Goal: Task Accomplishment & Management: Use online tool/utility

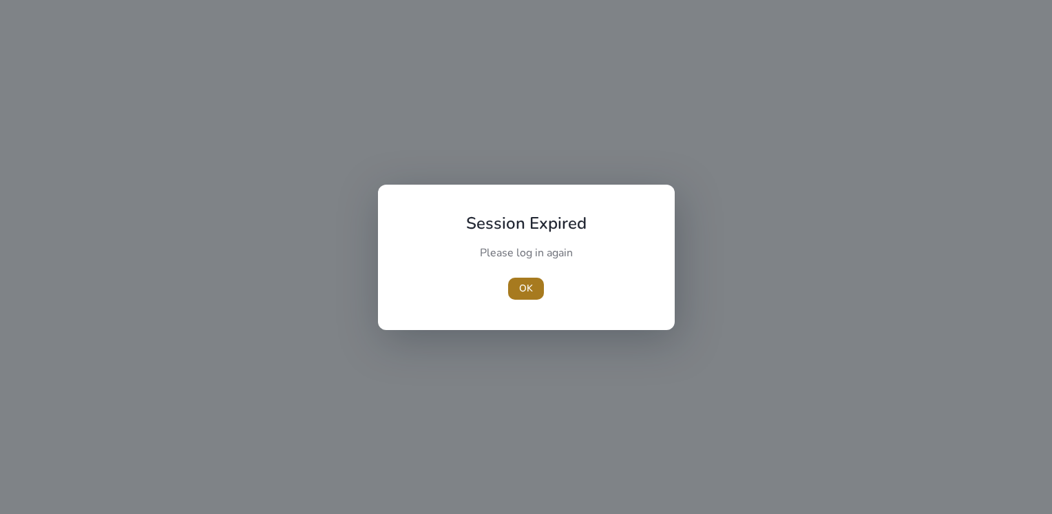
click at [526, 283] on span "OK" at bounding box center [526, 288] width 14 height 14
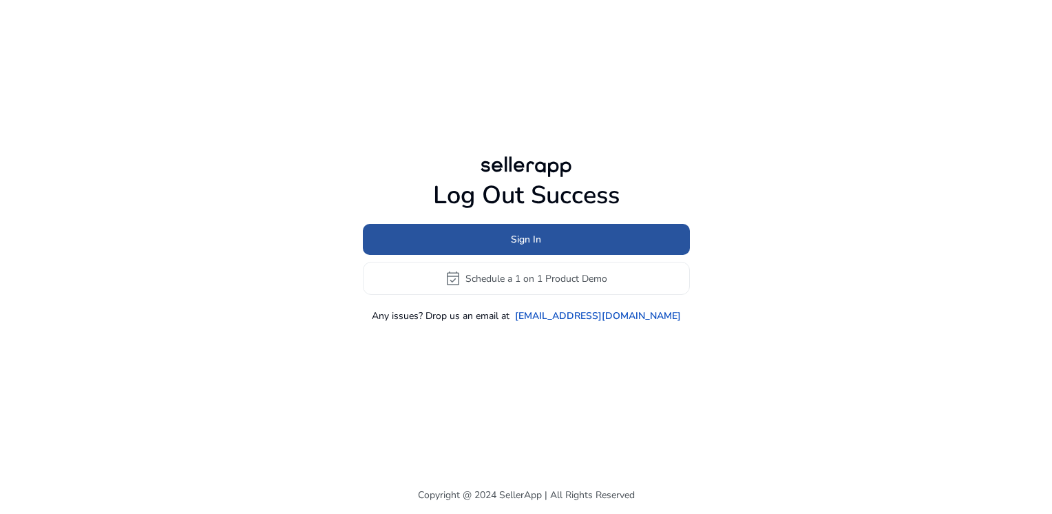
click at [520, 244] on span "Sign In" at bounding box center [526, 239] width 30 height 14
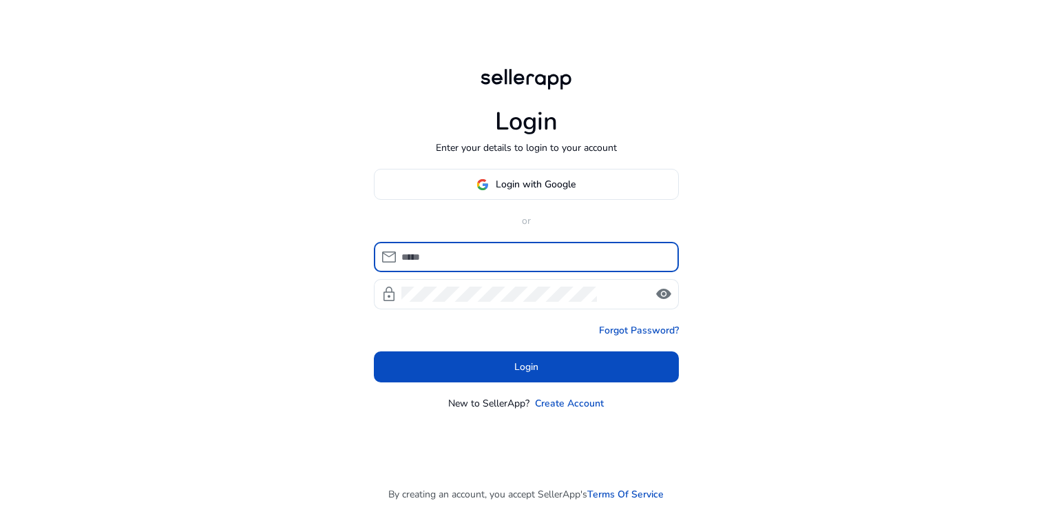
type input "**********"
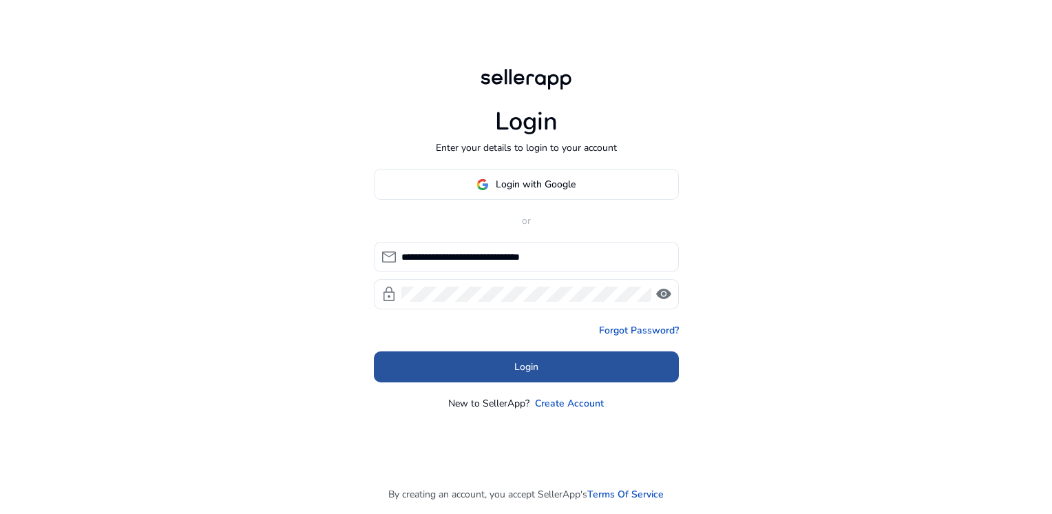
click at [512, 370] on span at bounding box center [526, 366] width 305 height 33
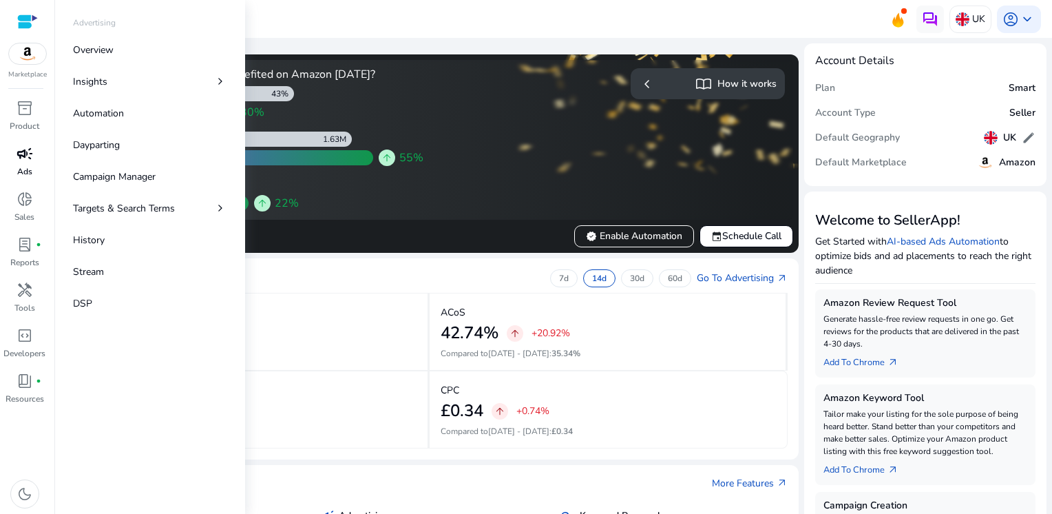
click at [28, 163] on div "campaign" at bounding box center [25, 153] width 39 height 22
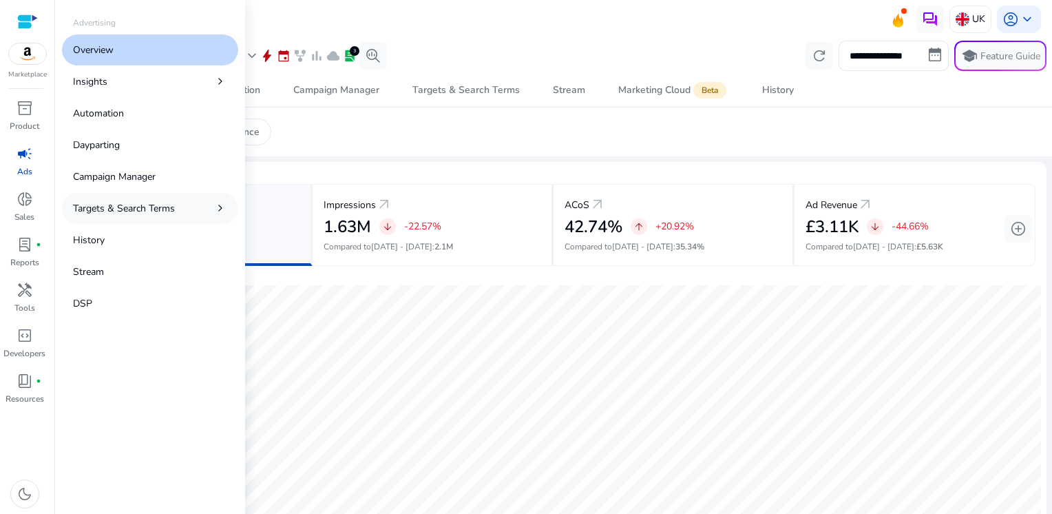
click at [142, 203] on p "Targets & Search Terms" at bounding box center [124, 208] width 102 height 14
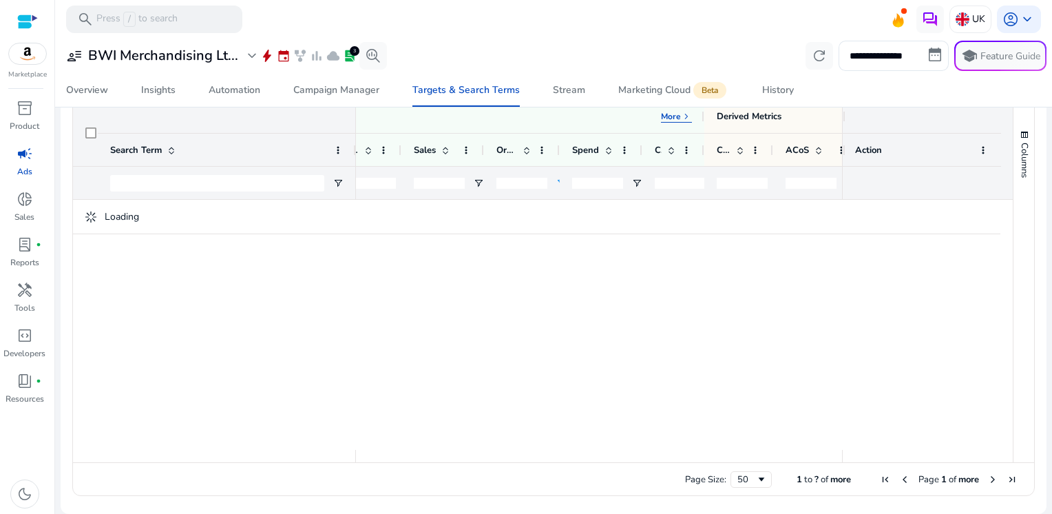
click at [537, 180] on input "*" at bounding box center [521, 183] width 51 height 11
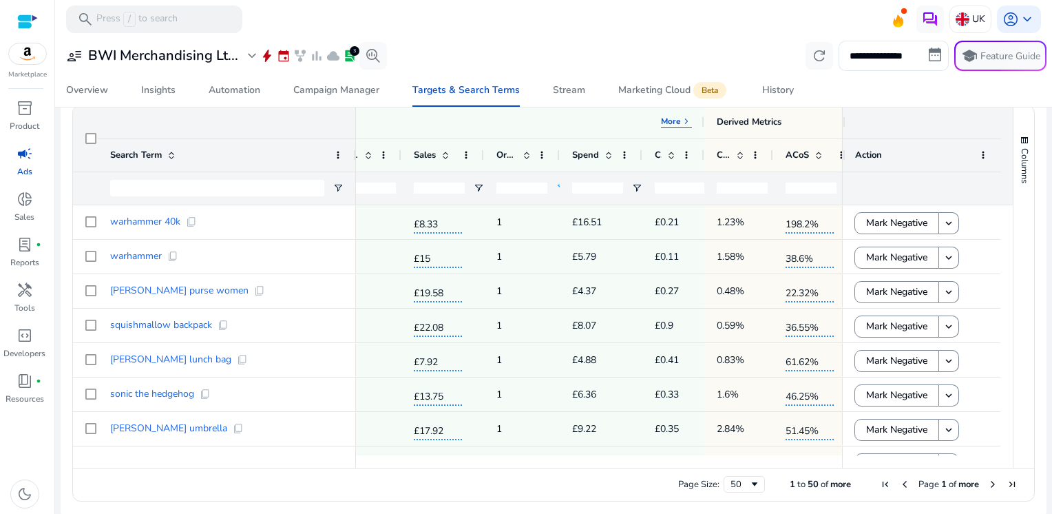
scroll to position [458, 0]
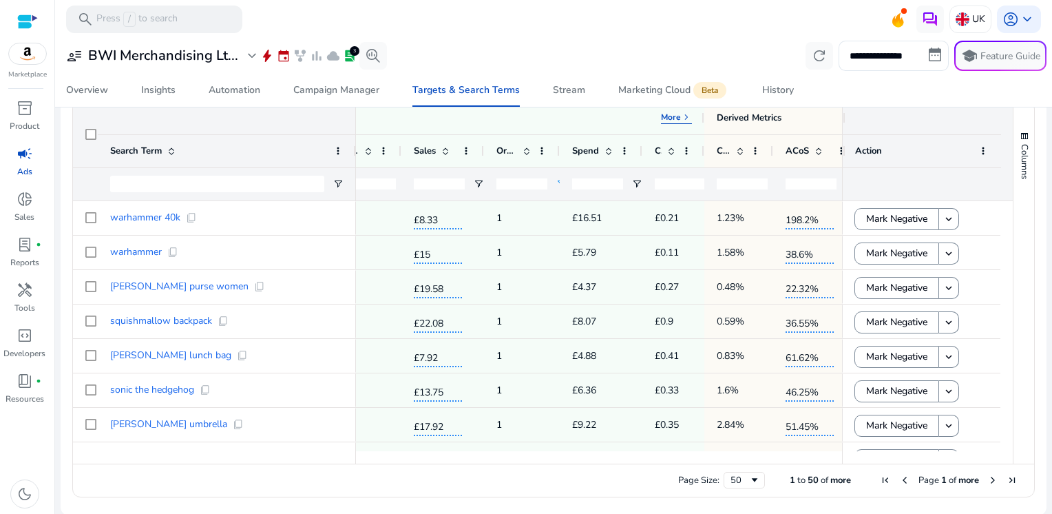
click at [540, 189] on input "*" at bounding box center [521, 183] width 51 height 11
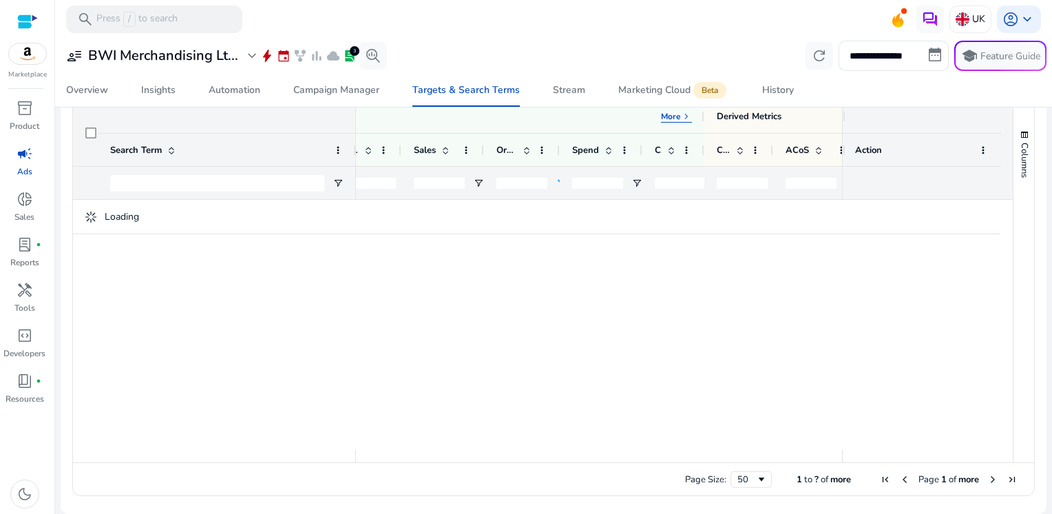
click at [540, 182] on input "*" at bounding box center [521, 183] width 51 height 11
click at [540, 180] on input "*" at bounding box center [521, 184] width 51 height 11
click at [540, 180] on input "*" at bounding box center [521, 183] width 51 height 11
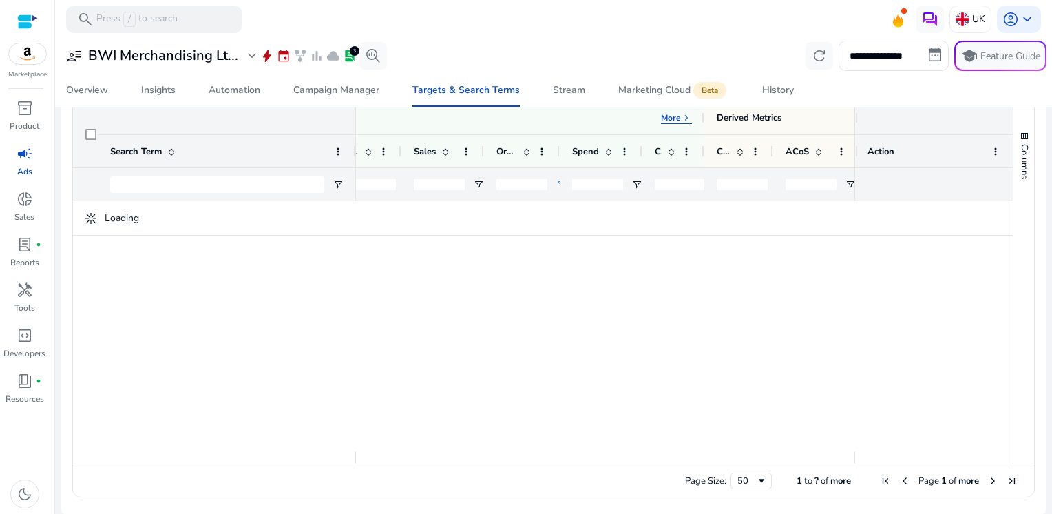
click at [540, 186] on input "*" at bounding box center [521, 184] width 51 height 11
click at [540, 186] on input "*" at bounding box center [521, 182] width 51 height 11
click at [540, 186] on input "*" at bounding box center [521, 183] width 51 height 11
type input "*"
click at [540, 186] on input "*" at bounding box center [521, 183] width 51 height 11
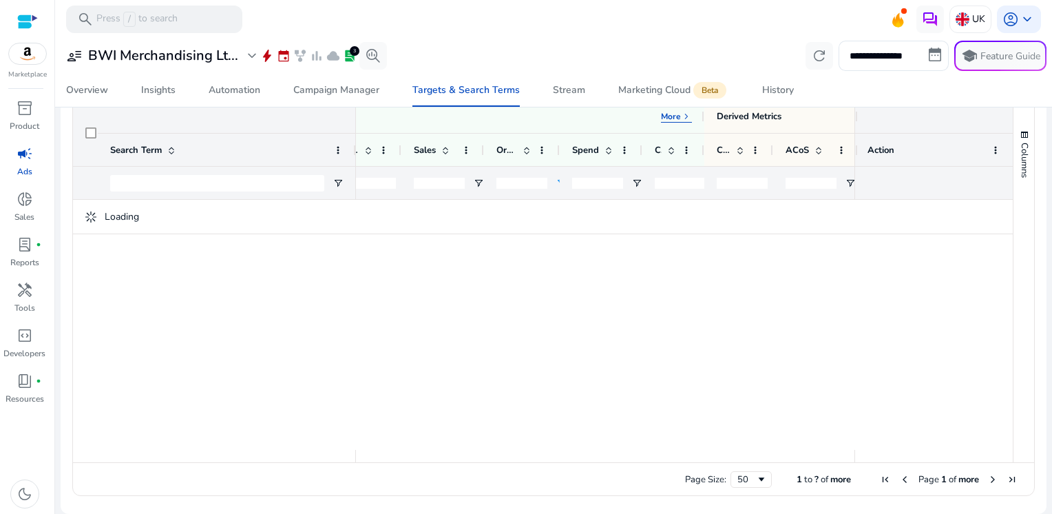
scroll to position [458, 0]
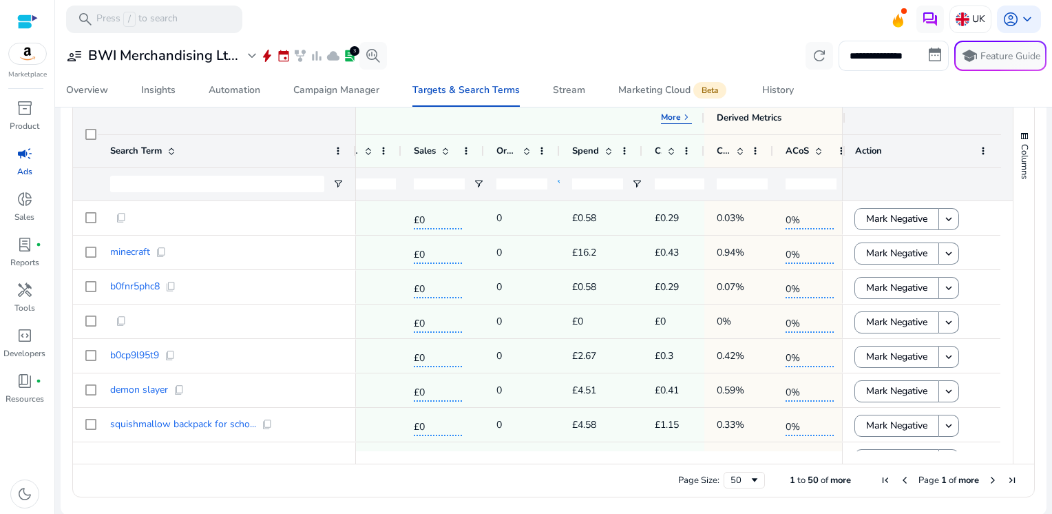
click at [619, 184] on input "**" at bounding box center [597, 183] width 51 height 11
click at [615, 179] on input "**" at bounding box center [597, 183] width 51 height 11
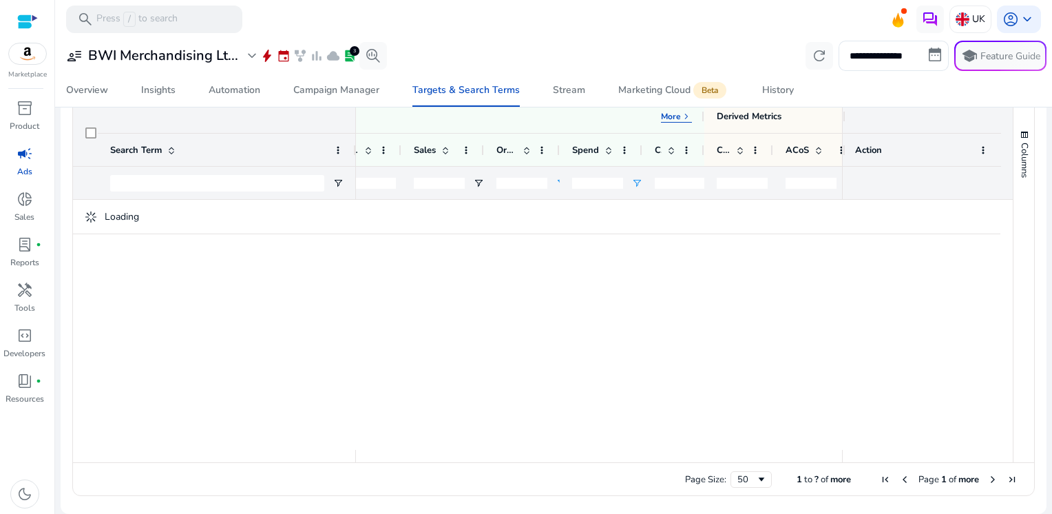
click at [615, 179] on input "*" at bounding box center [597, 183] width 51 height 11
type input "*"
click at [615, 179] on input "*" at bounding box center [597, 184] width 51 height 11
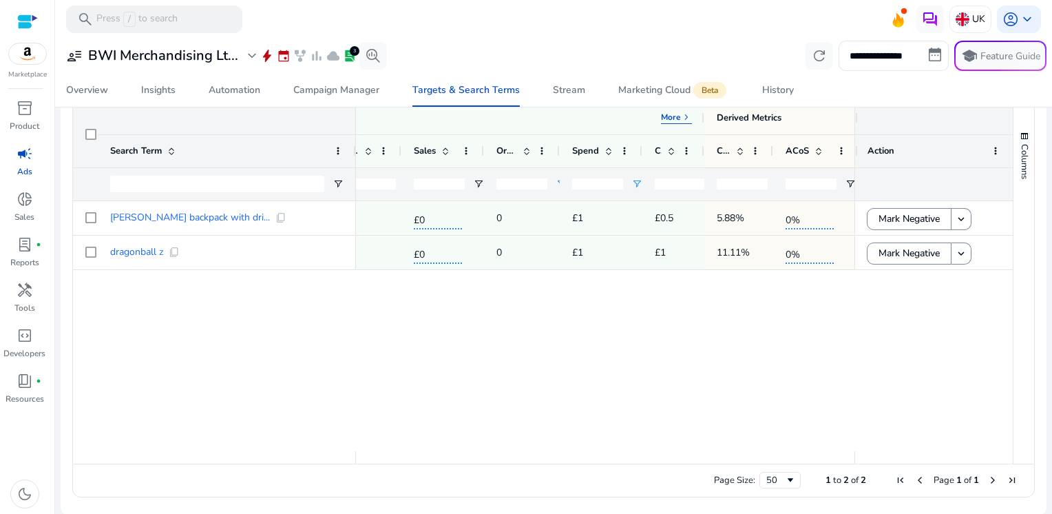
scroll to position [0, 0]
click at [606, 153] on span at bounding box center [608, 150] width 11 height 11
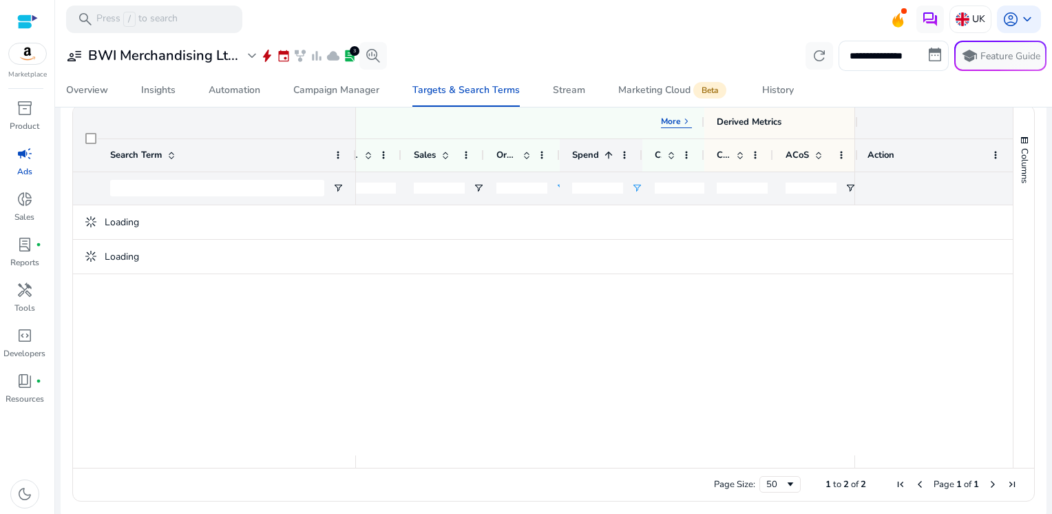
scroll to position [458, 0]
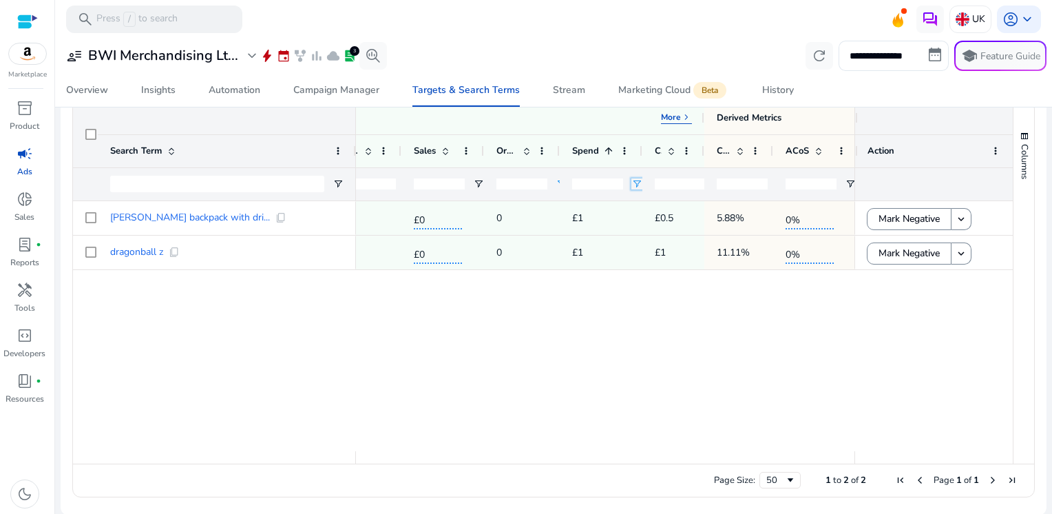
click at [636, 186] on span "Open Filter Menu" at bounding box center [636, 183] width 11 height 11
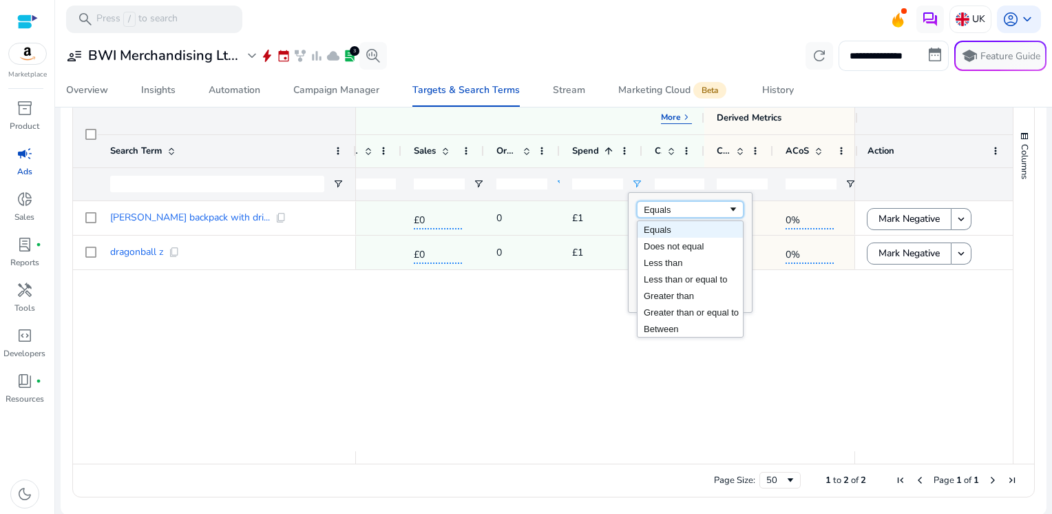
click at [731, 211] on span "Filtering operator" at bounding box center [733, 209] width 11 height 11
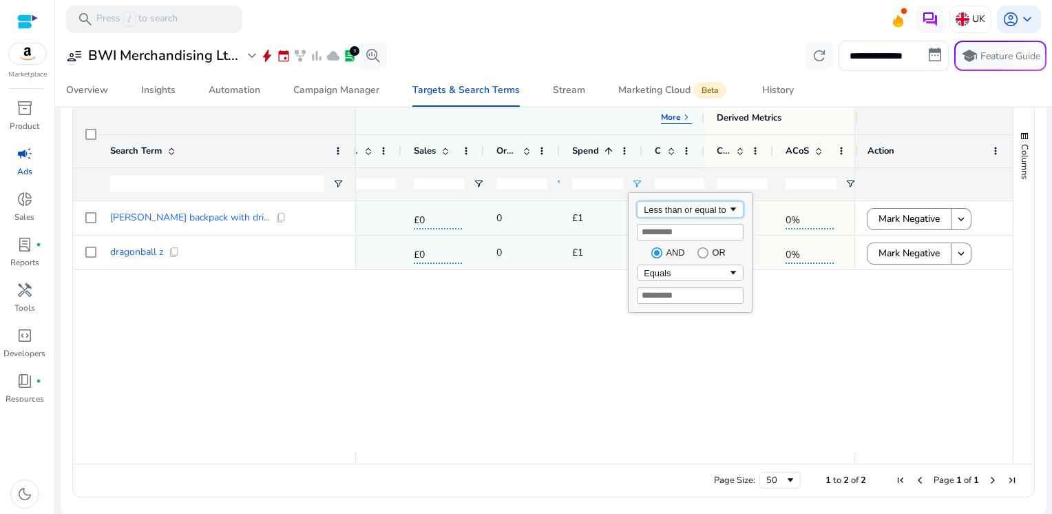
scroll to position [454, 0]
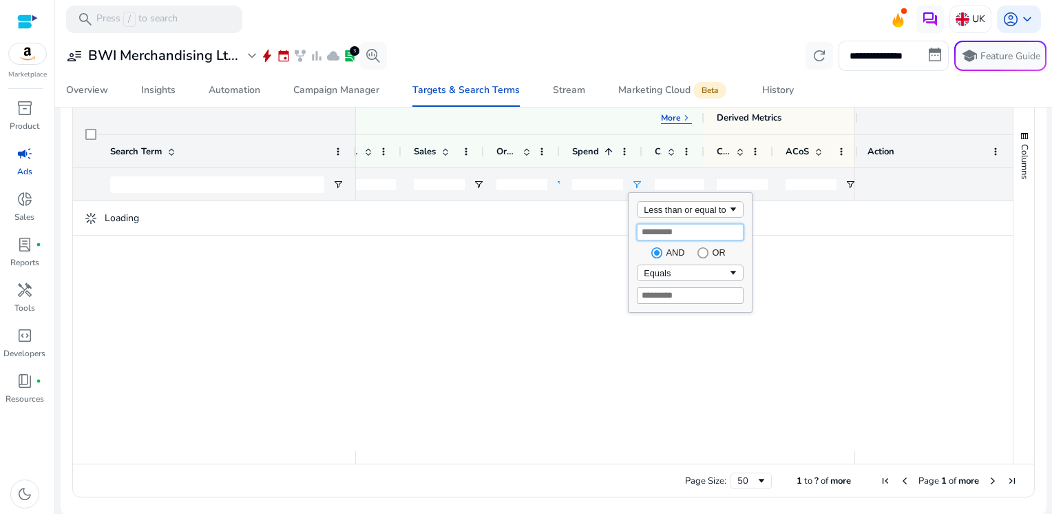
click at [661, 234] on input "*" at bounding box center [690, 232] width 107 height 17
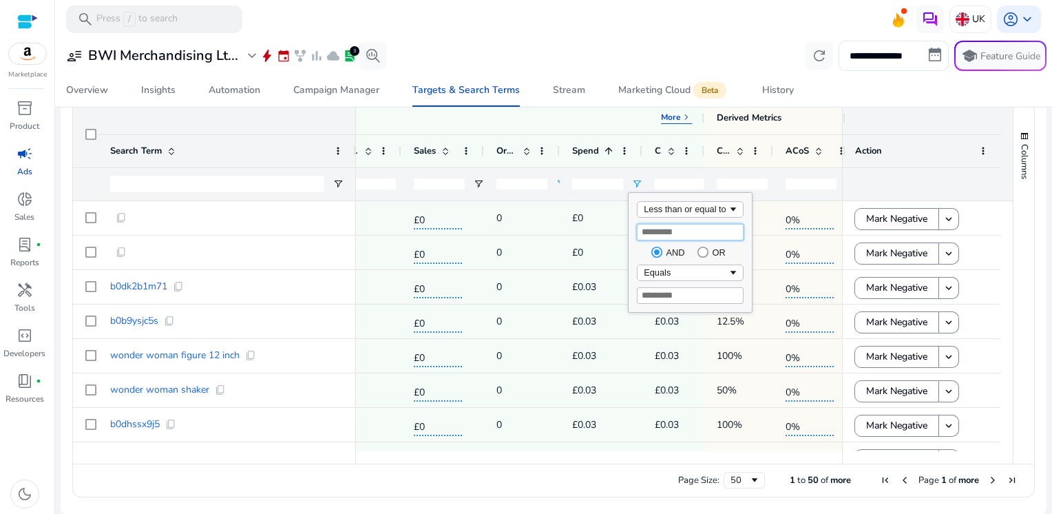
type input "*"
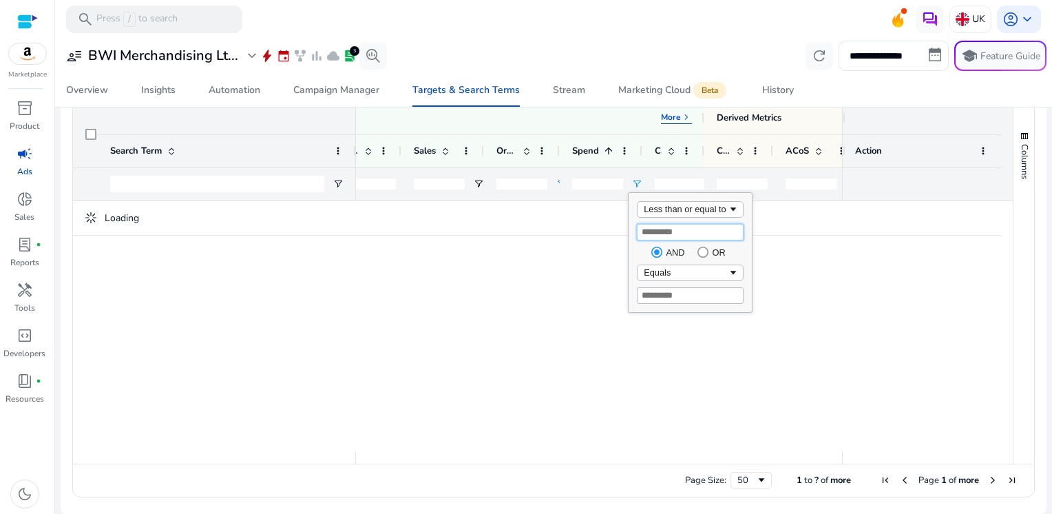
type input "*"
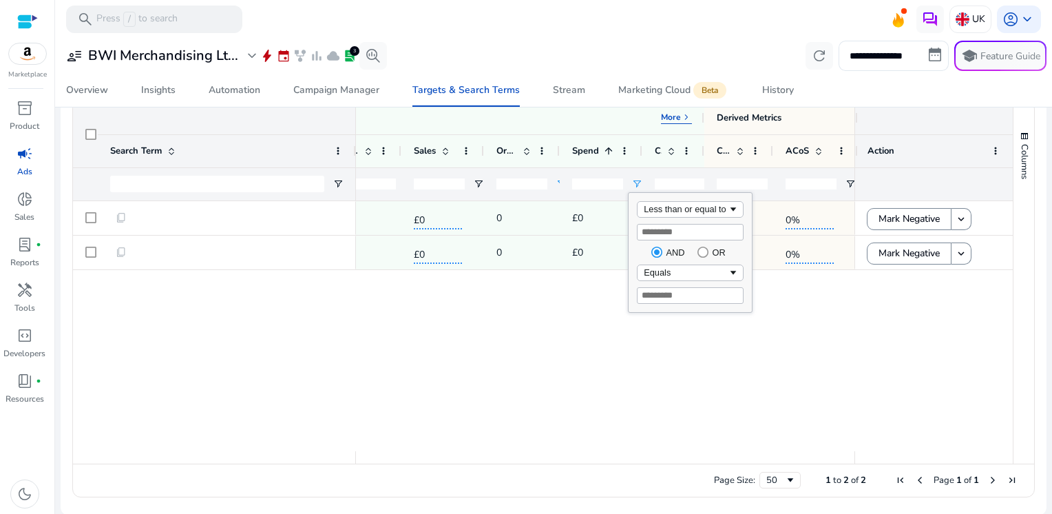
click at [441, 411] on div "SP 2.27K 0 £0 0 £0 £0 0% 0% 0% SP 112 0 £0 0 £0 £0 0% 0% 0%" at bounding box center [605, 326] width 498 height 250
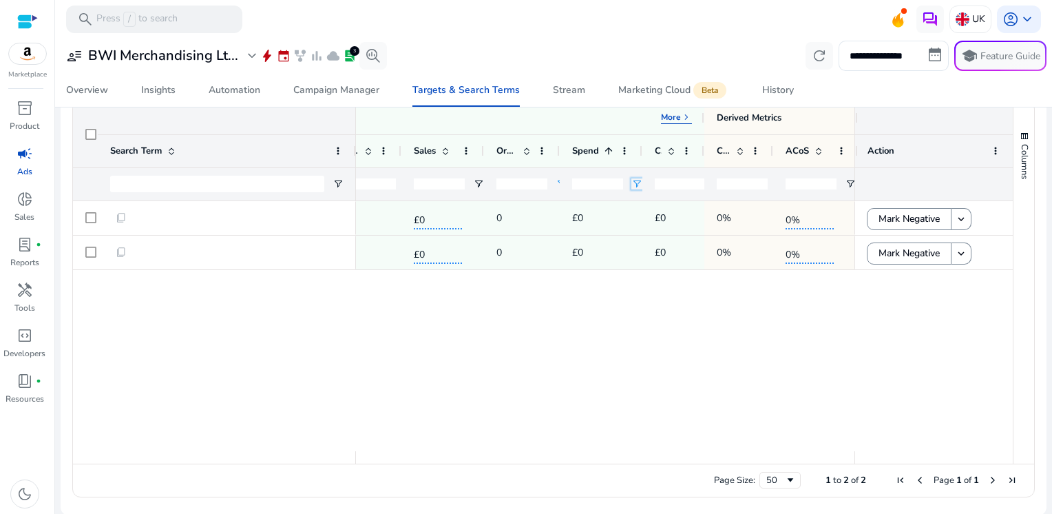
click at [633, 183] on span "Open Filter Menu" at bounding box center [636, 183] width 11 height 11
type input "*"
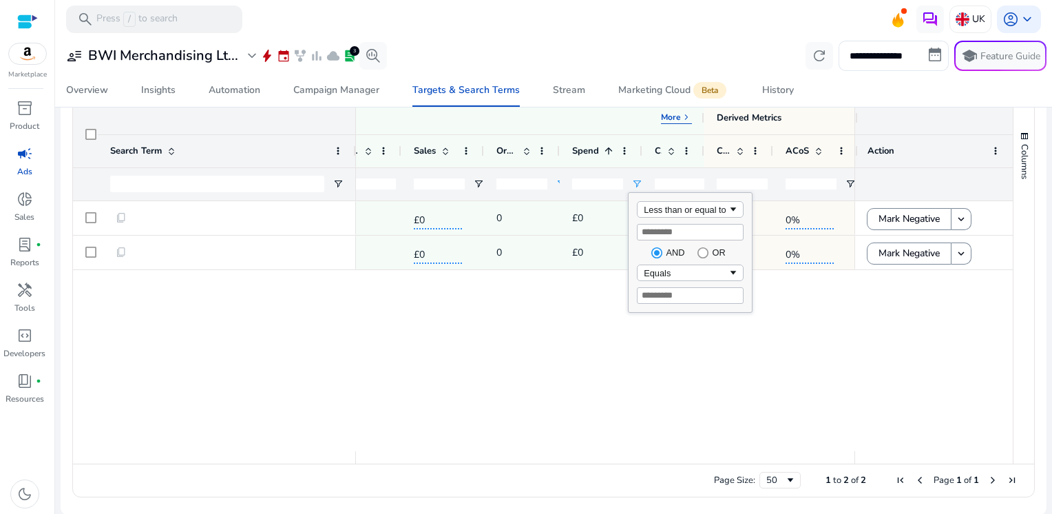
type input "*"
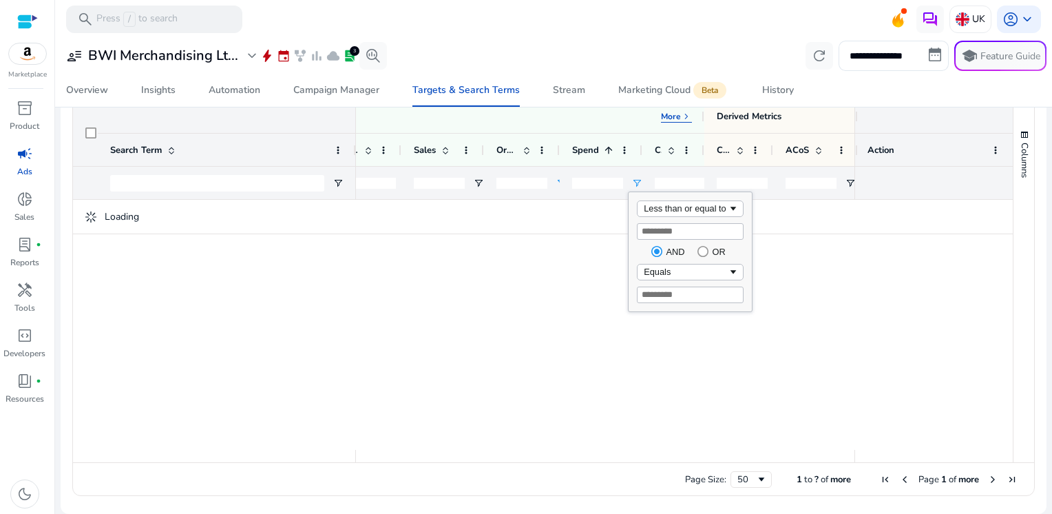
type input "*"
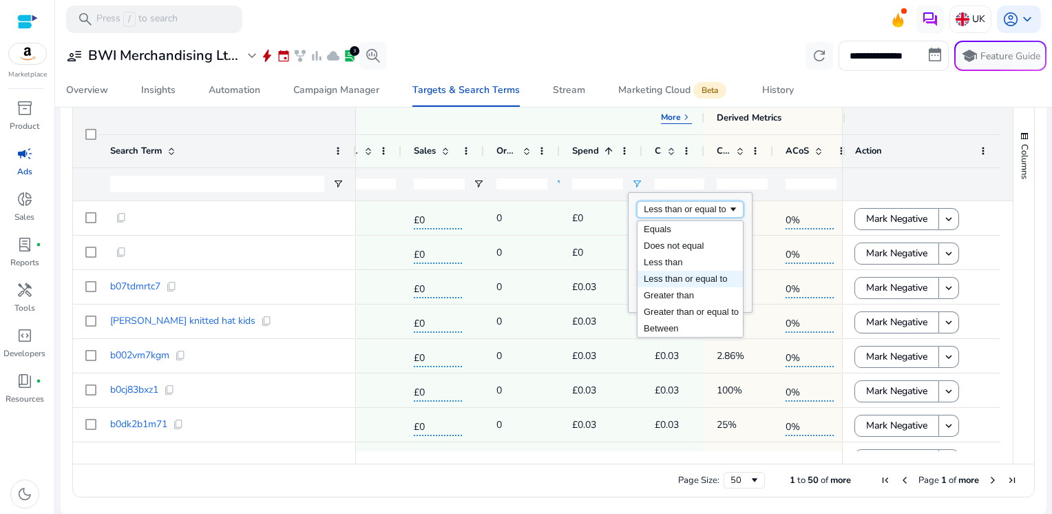
click at [734, 211] on span "Filtering operator" at bounding box center [733, 209] width 11 height 11
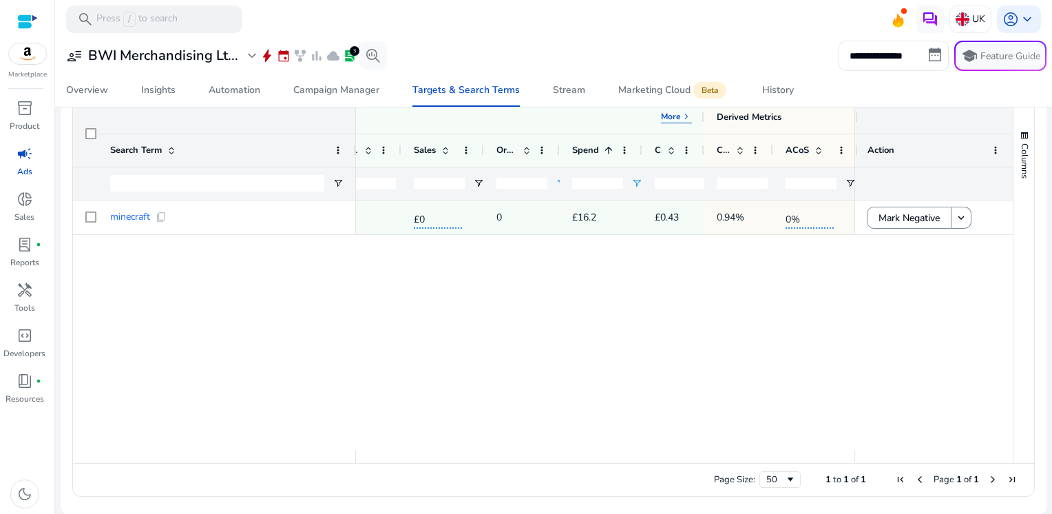
click at [414, 322] on div "SP 4.03K 38 £0 0 £16.2 £0.43 0.94% 0% 0%" at bounding box center [605, 325] width 498 height 250
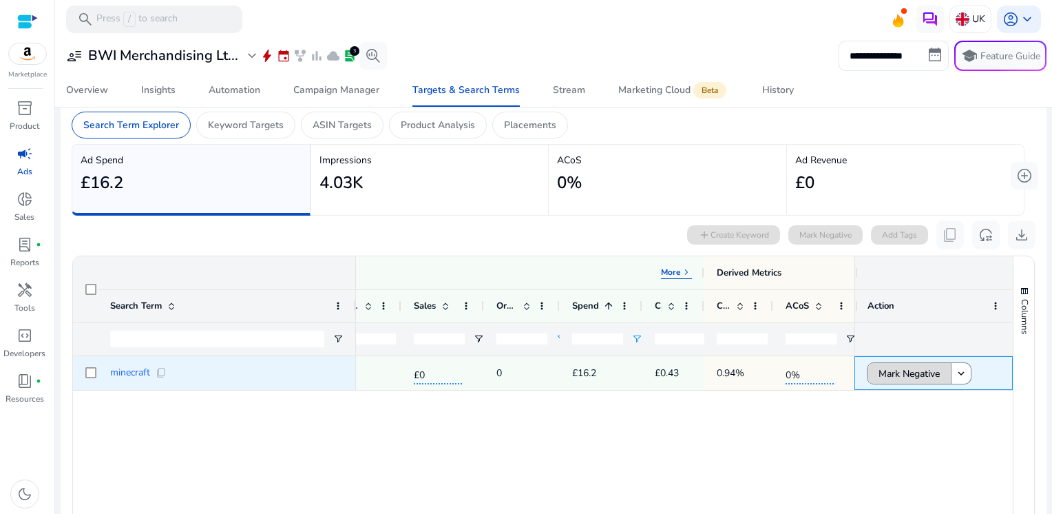
click at [907, 377] on span "Mark Negative" at bounding box center [908, 373] width 61 height 28
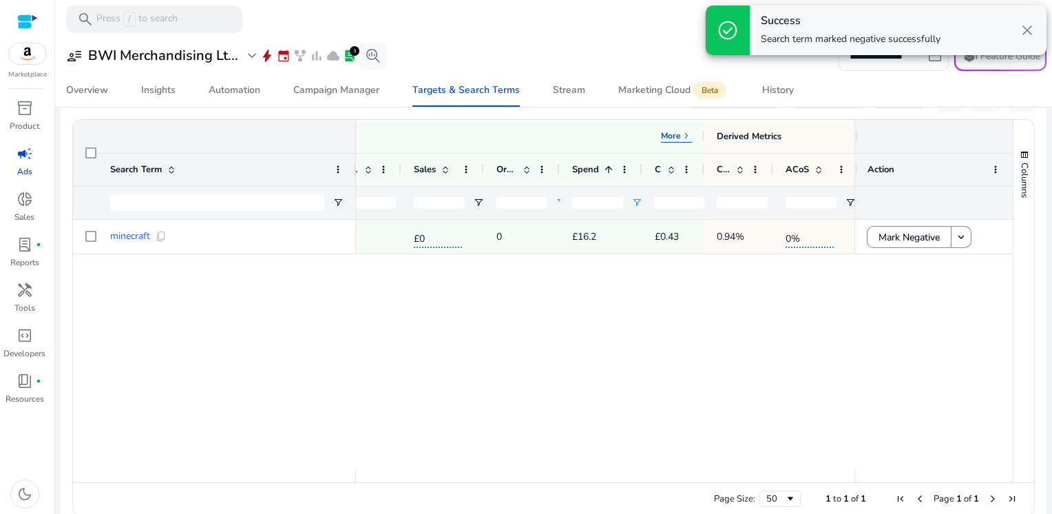
scroll to position [0, 0]
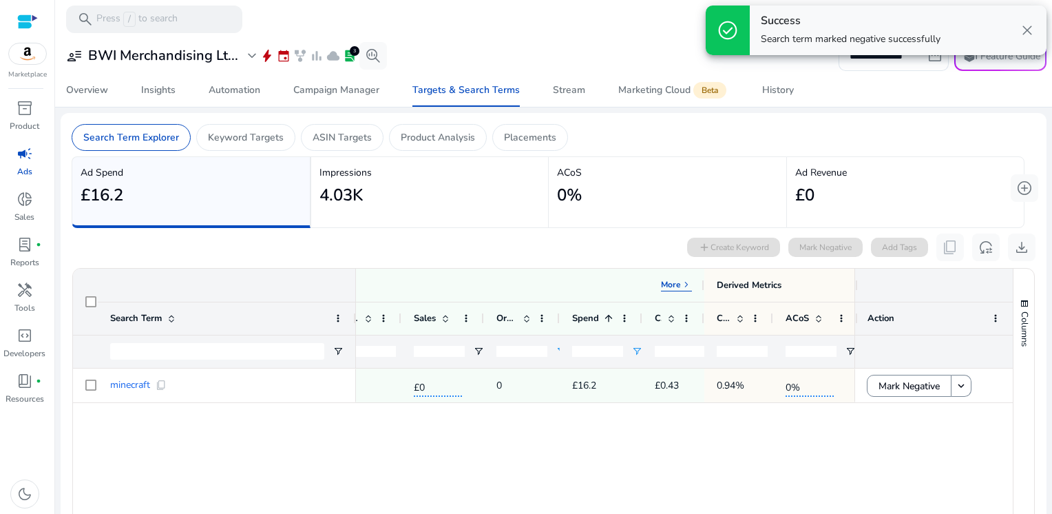
click at [1026, 36] on span "close" at bounding box center [1027, 30] width 17 height 17
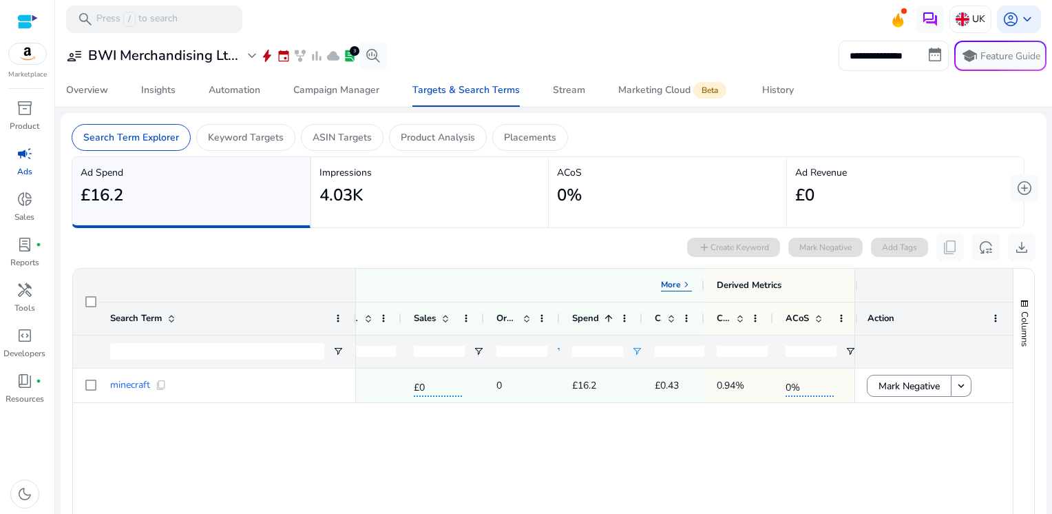
click at [906, 58] on input "**********" at bounding box center [893, 56] width 110 height 30
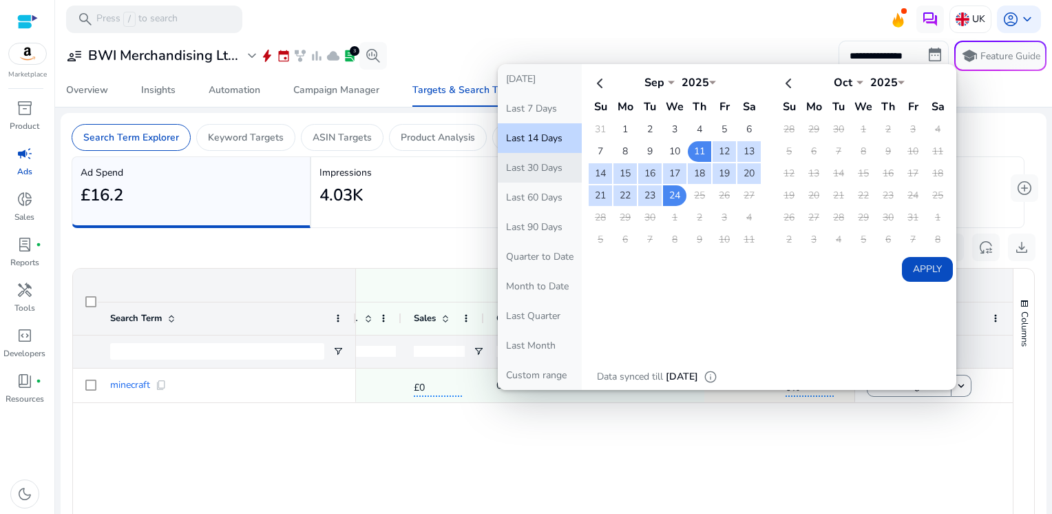
click at [529, 166] on button "Last 30 Days" at bounding box center [540, 168] width 84 height 30
type input "**********"
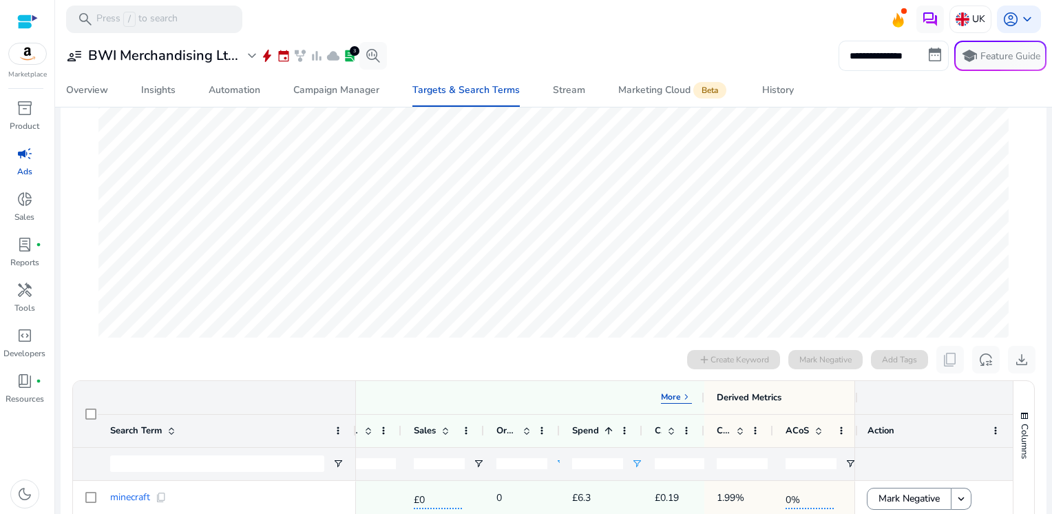
scroll to position [458, 0]
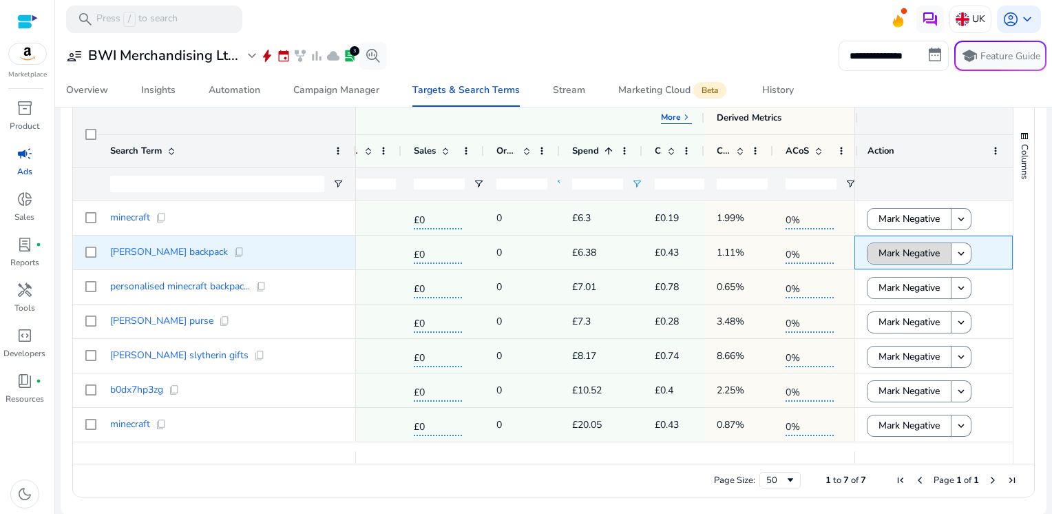
click at [903, 251] on span "Mark Negative" at bounding box center [908, 253] width 61 height 28
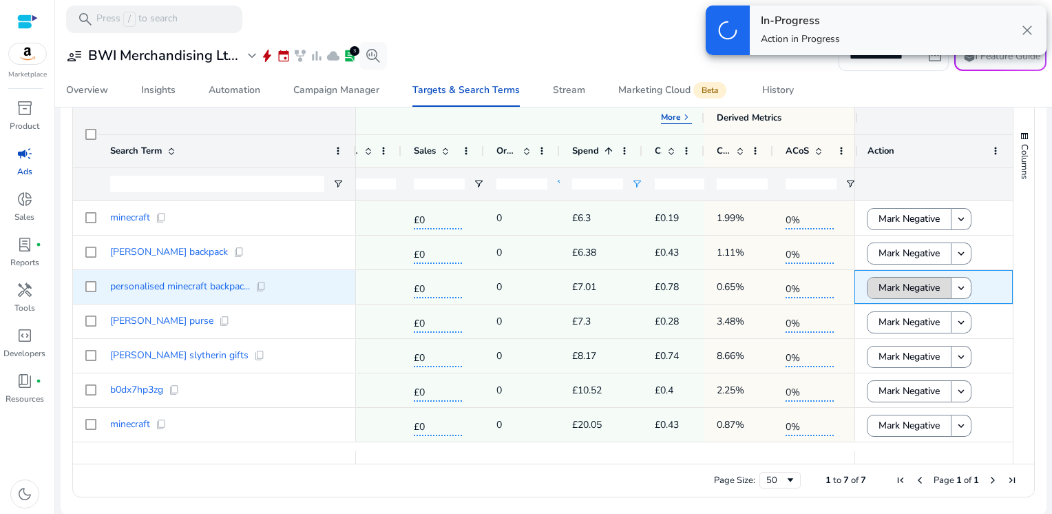
click at [906, 279] on span "Mark Negative" at bounding box center [908, 287] width 61 height 28
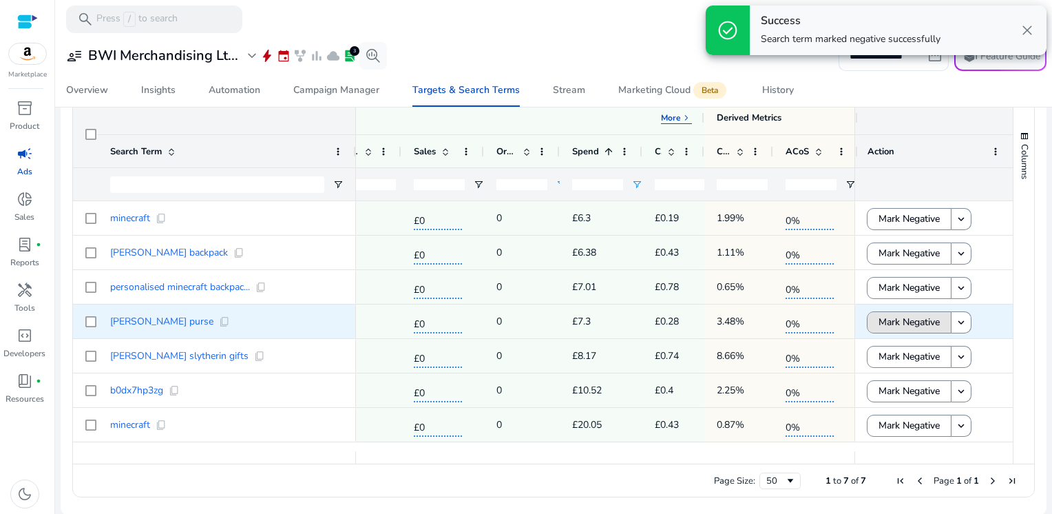
click at [908, 330] on span "Mark Negative" at bounding box center [908, 322] width 61 height 28
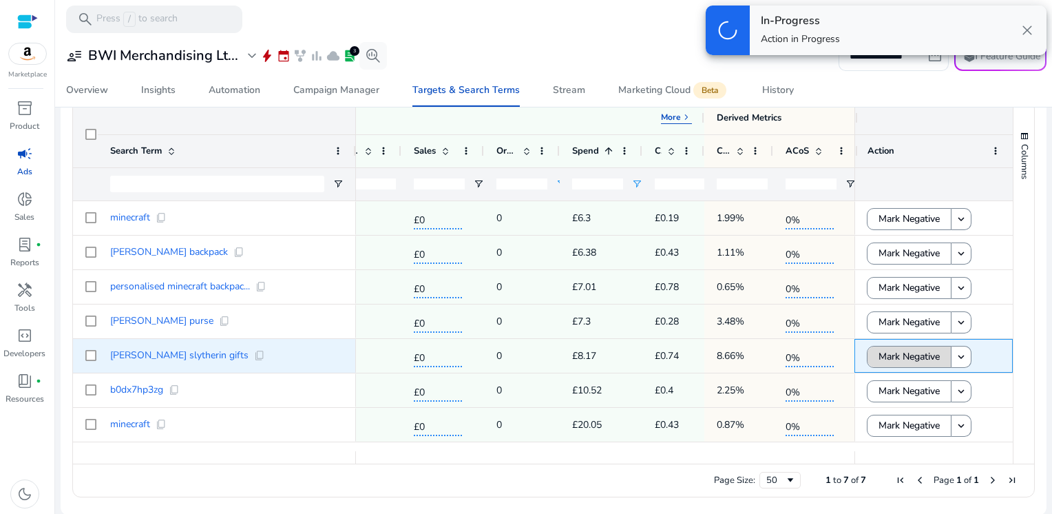
click at [906, 343] on span "Mark Negative" at bounding box center [908, 356] width 61 height 28
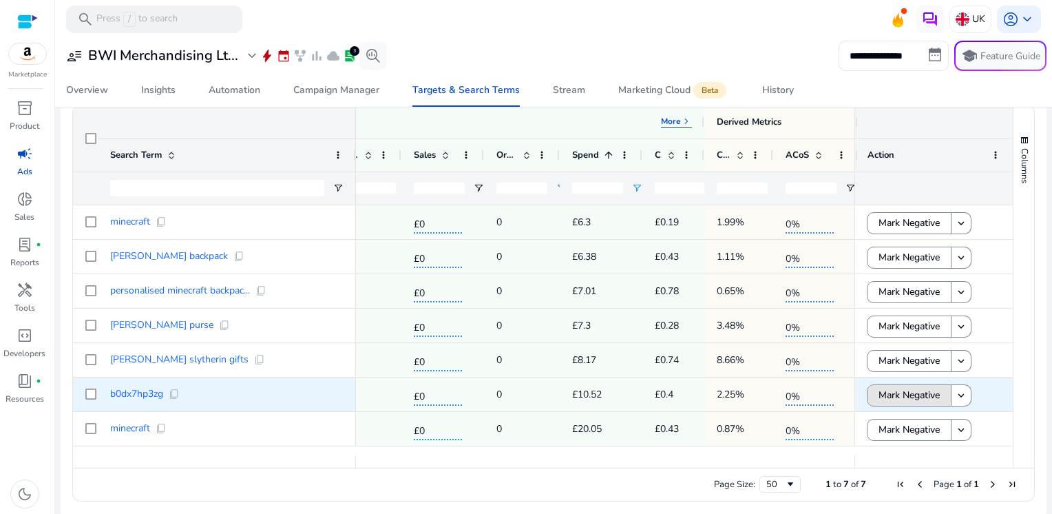
click at [901, 388] on span "Mark Negative" at bounding box center [908, 395] width 61 height 28
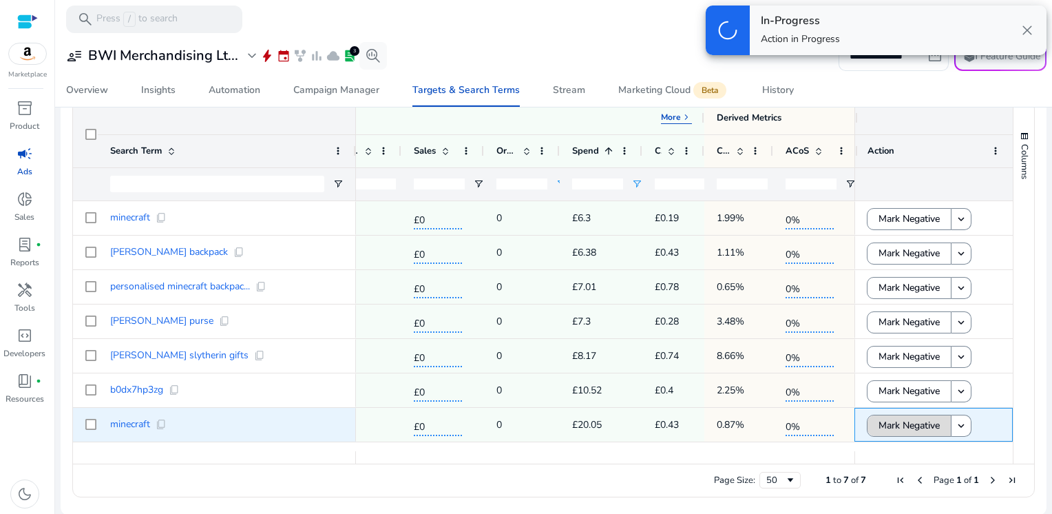
click at [904, 420] on span "Mark Negative" at bounding box center [908, 425] width 61 height 28
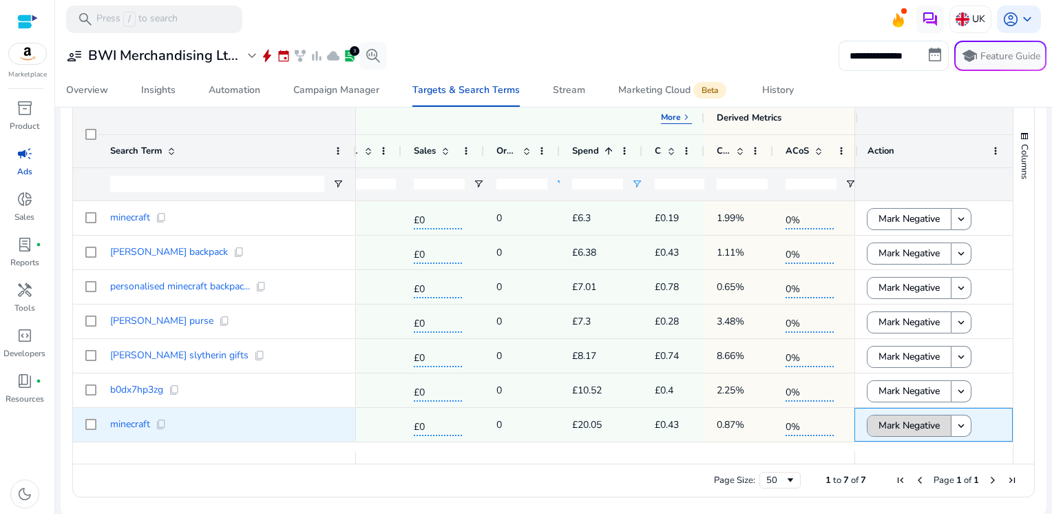
click at [887, 423] on span "Mark Negative" at bounding box center [908, 425] width 61 height 28
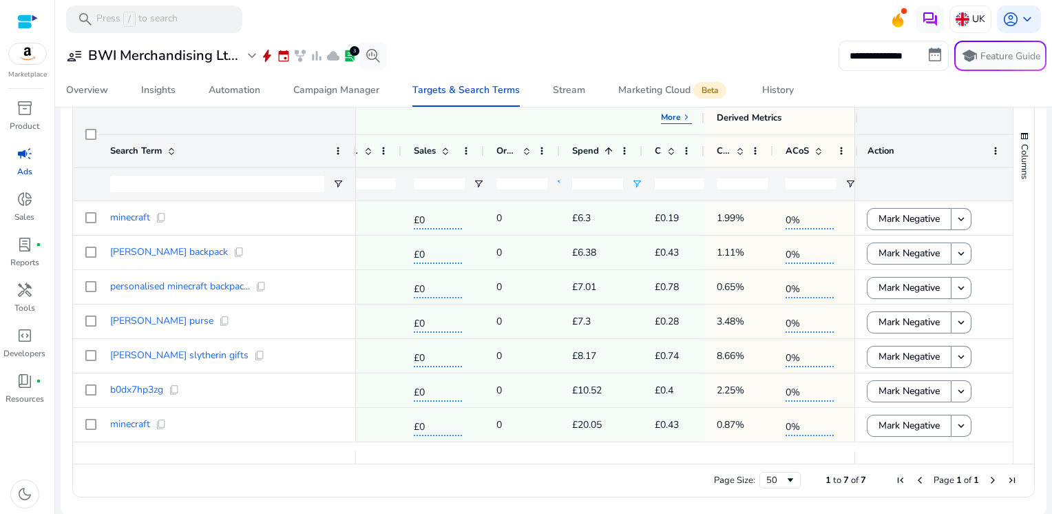
click at [606, 184] on input "*" at bounding box center [597, 183] width 51 height 11
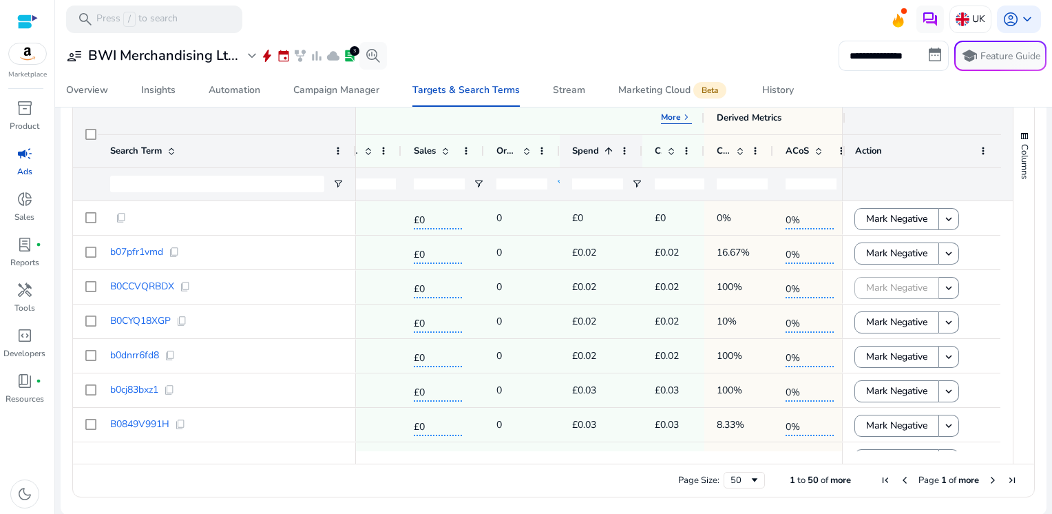
click at [609, 150] on span at bounding box center [608, 150] width 11 height 11
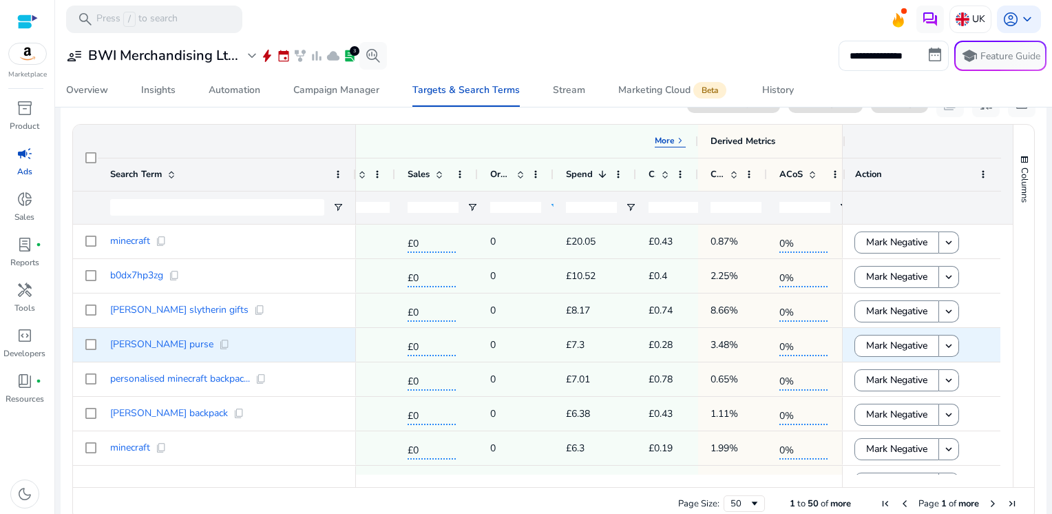
scroll to position [70, 0]
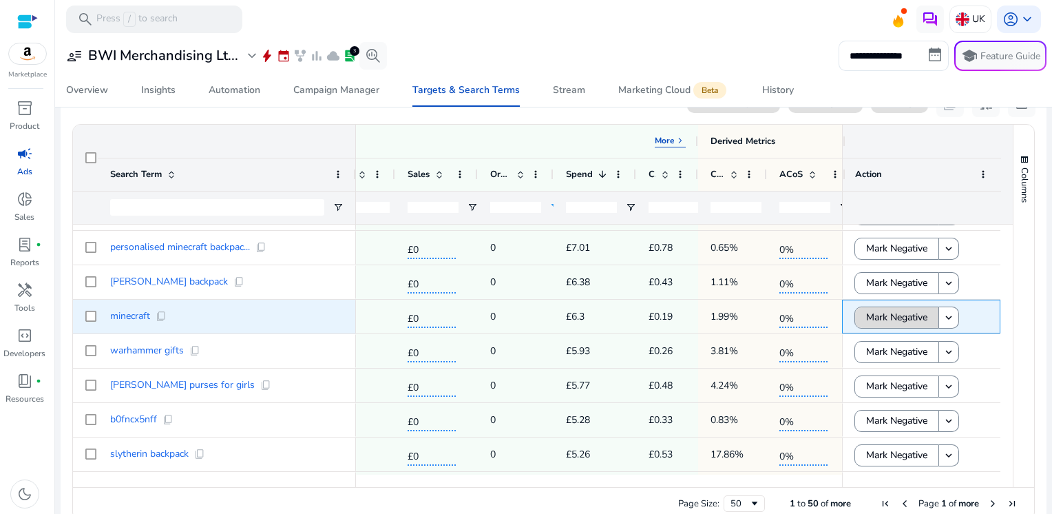
click at [892, 321] on span "Mark Negative" at bounding box center [896, 317] width 61 height 28
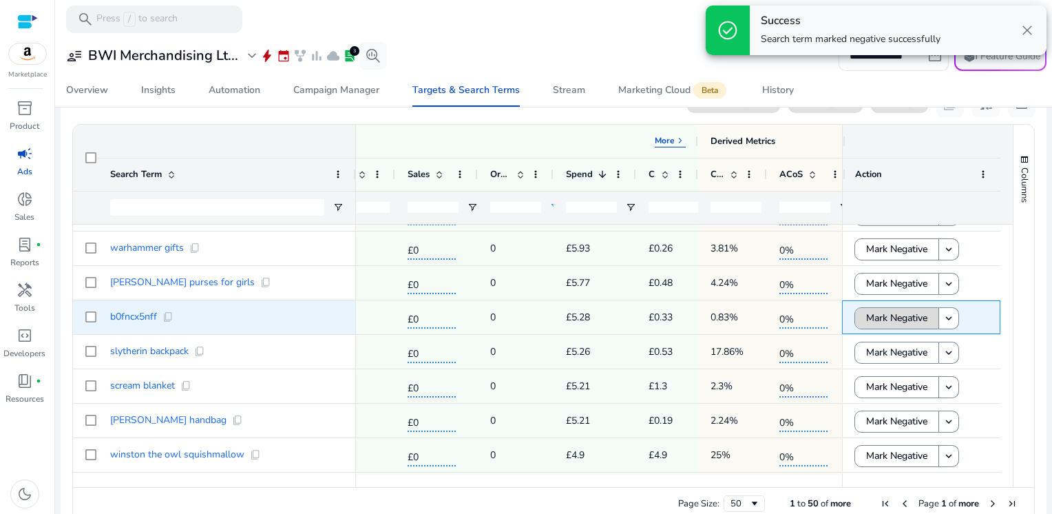
click at [911, 313] on span "Mark Negative" at bounding box center [896, 318] width 61 height 28
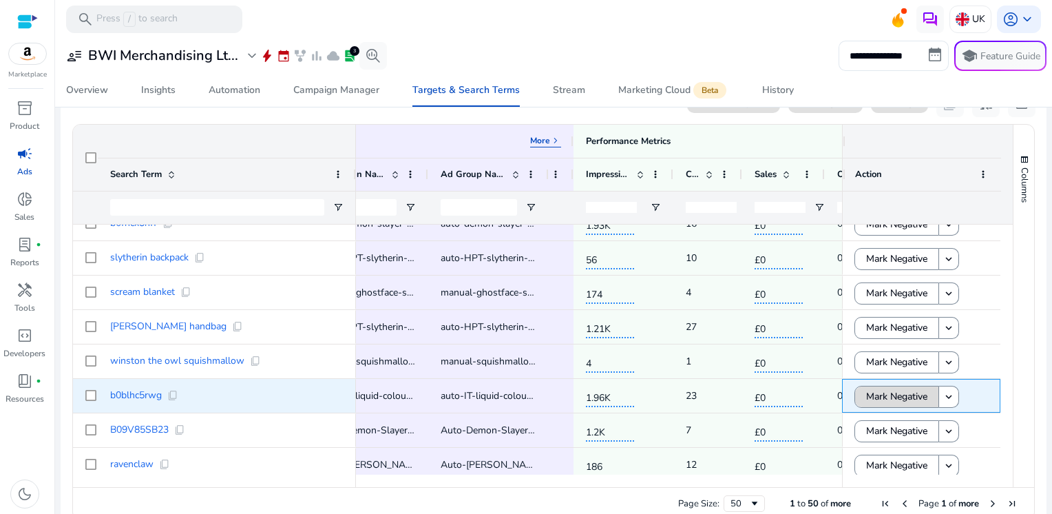
click at [873, 392] on span "Mark Negative" at bounding box center [896, 396] width 61 height 28
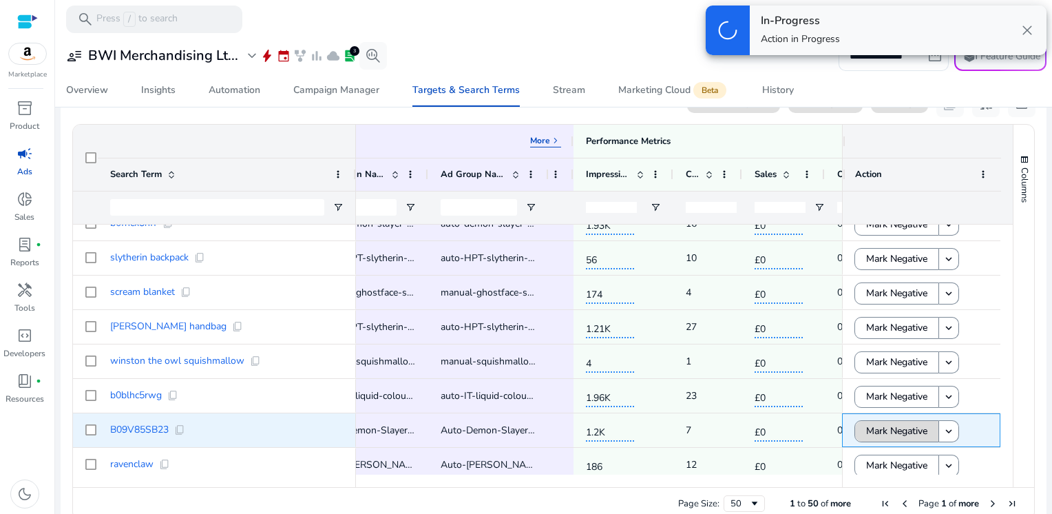
click at [878, 434] on span "Mark Negative" at bounding box center [896, 430] width 61 height 28
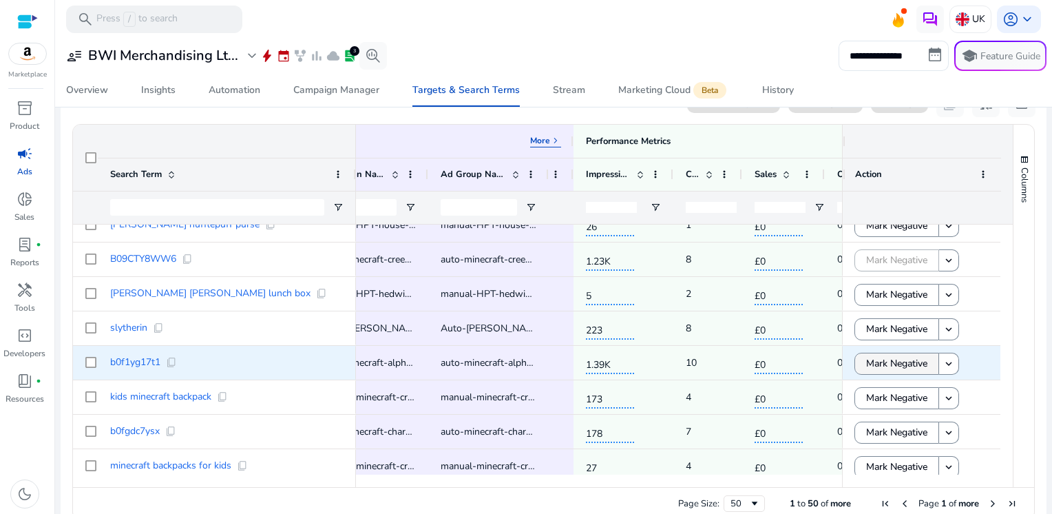
click at [896, 360] on span "Mark Negative" at bounding box center [896, 363] width 61 height 28
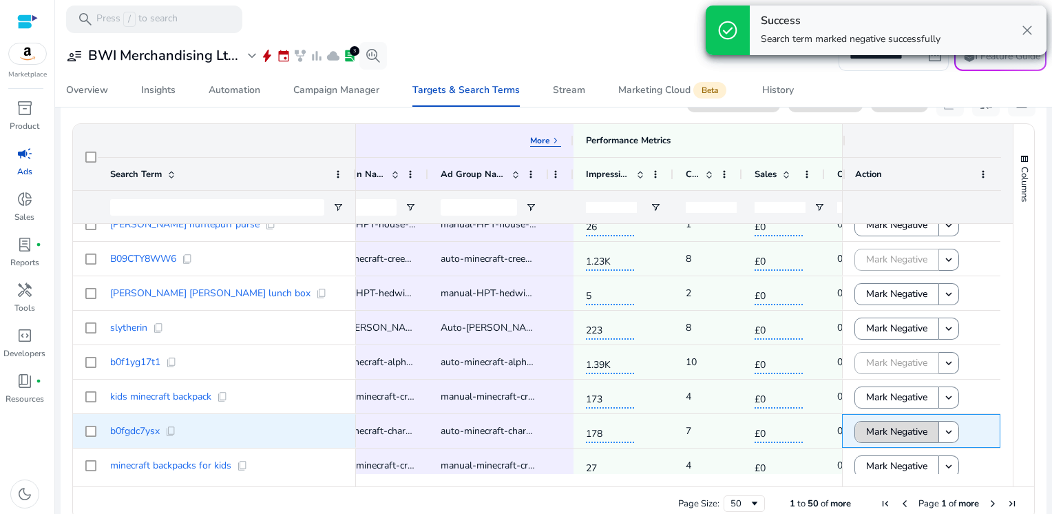
click at [881, 432] on span "Mark Negative" at bounding box center [896, 431] width 61 height 28
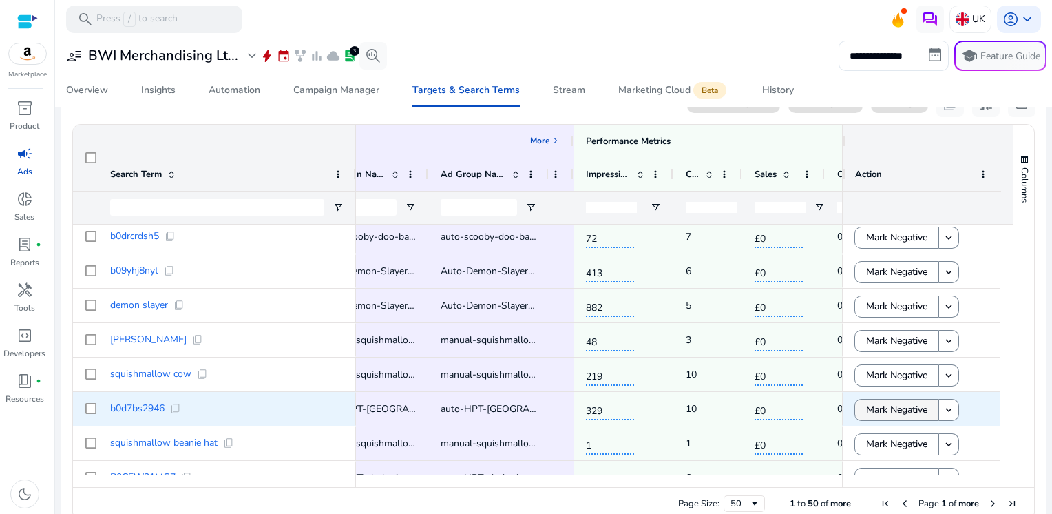
click at [871, 416] on span "Mark Negative" at bounding box center [896, 409] width 61 height 28
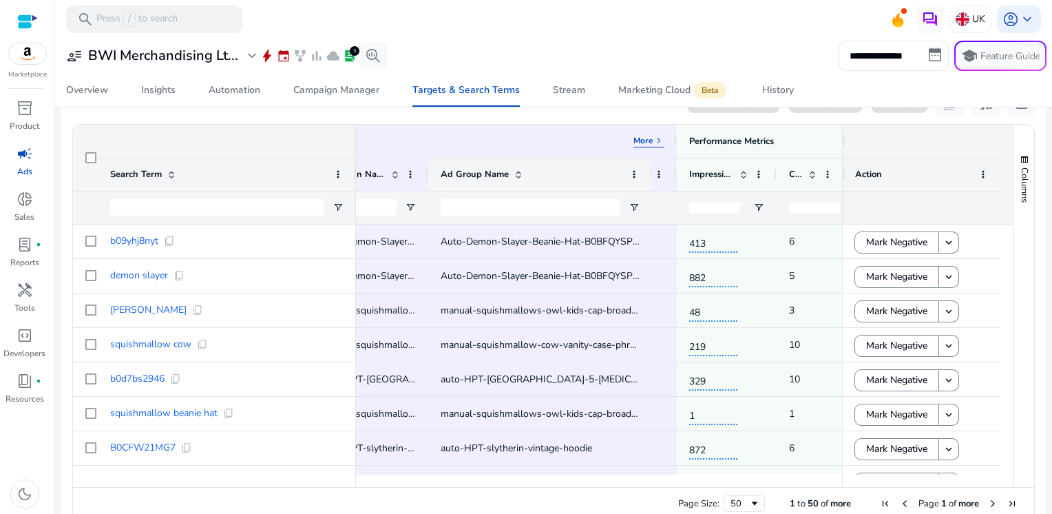
drag, startPoint x: 547, startPoint y: 162, endPoint x: 650, endPoint y: 161, distance: 103.3
click at [650, 161] on div at bounding box center [651, 174] width 6 height 32
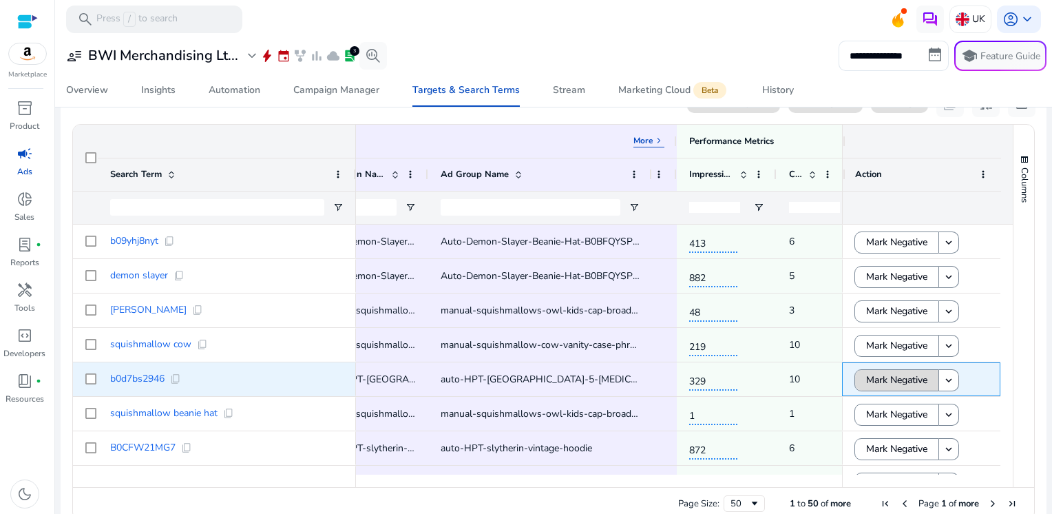
click at [887, 390] on span "Mark Negative" at bounding box center [896, 380] width 61 height 28
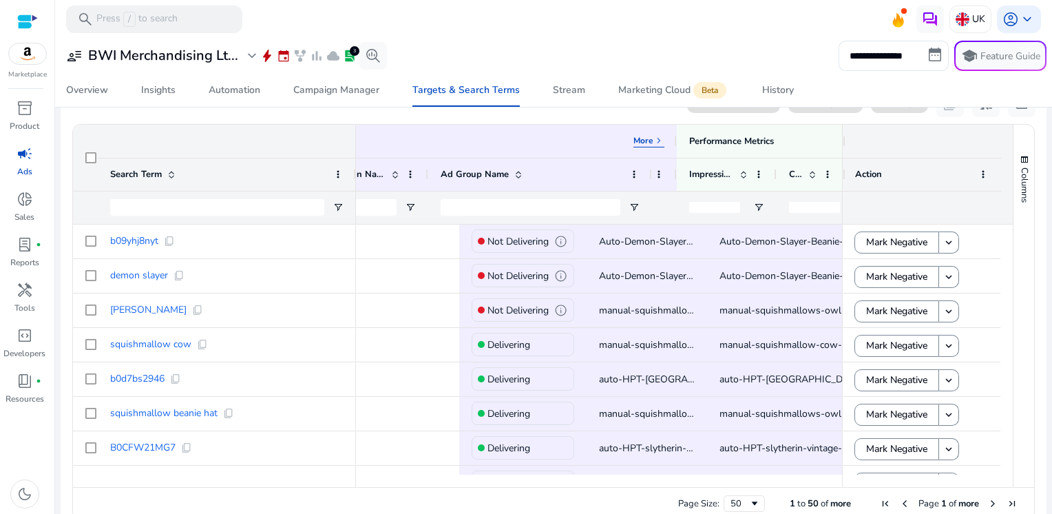
scroll to position [0, 279]
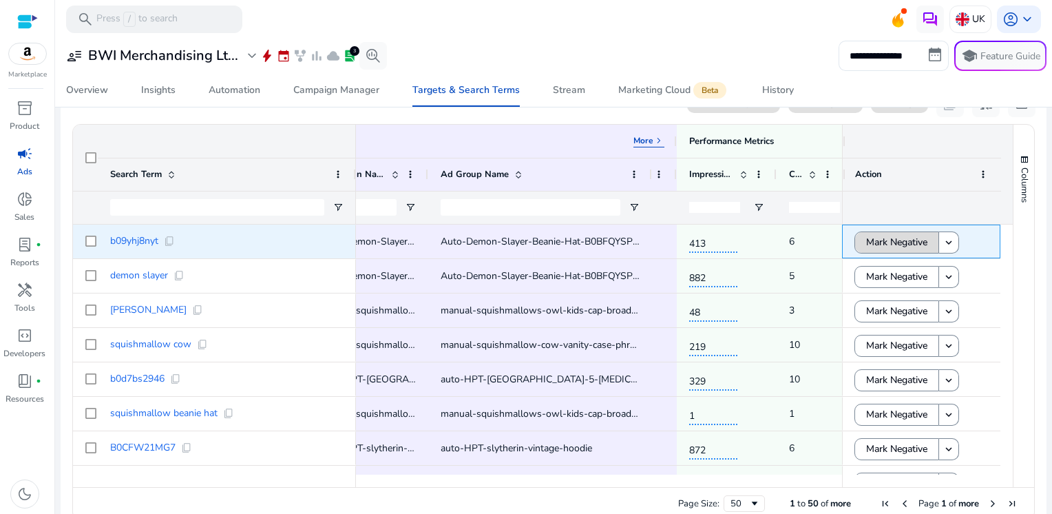
click at [878, 244] on span "Mark Negative" at bounding box center [896, 242] width 61 height 28
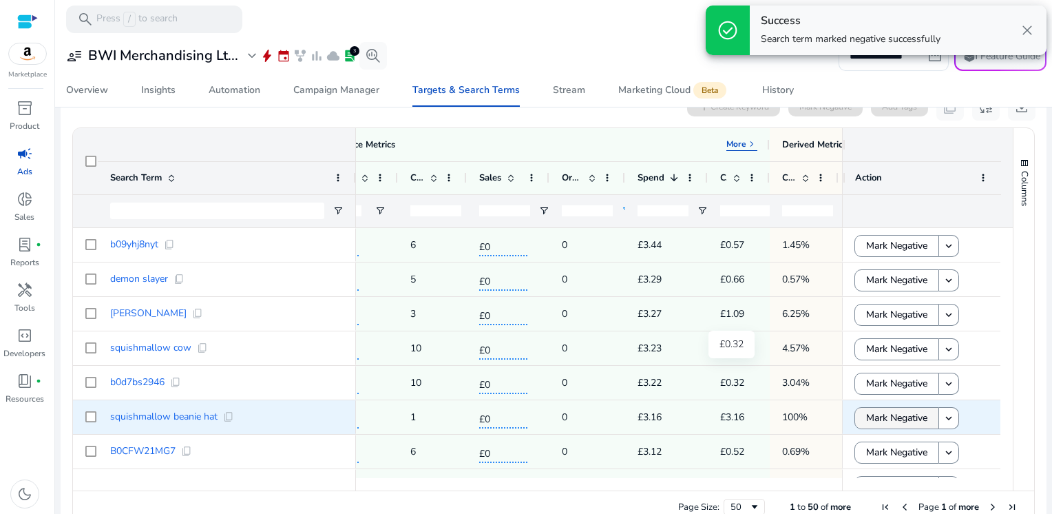
scroll to position [435, 0]
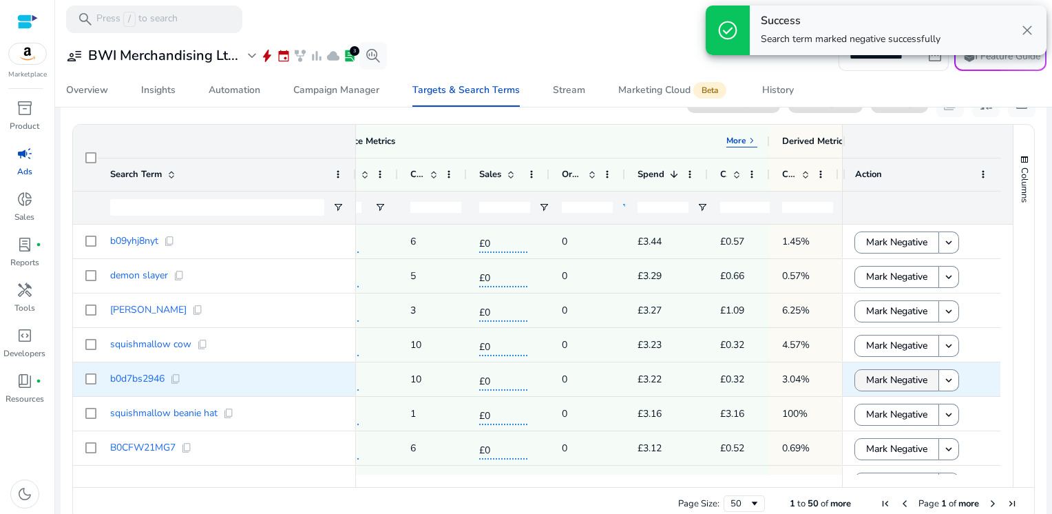
click at [881, 377] on span "Mark Negative" at bounding box center [896, 380] width 61 height 28
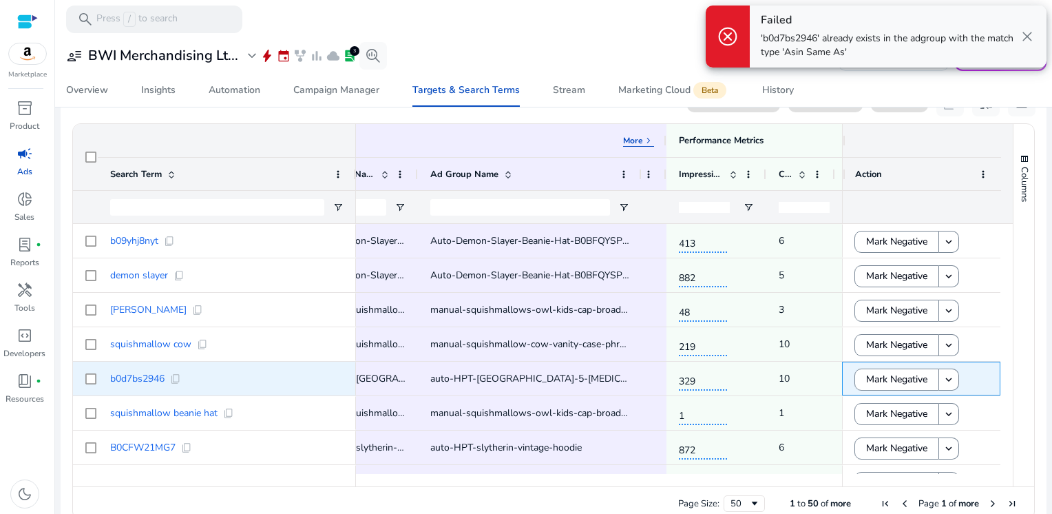
scroll to position [0, 265]
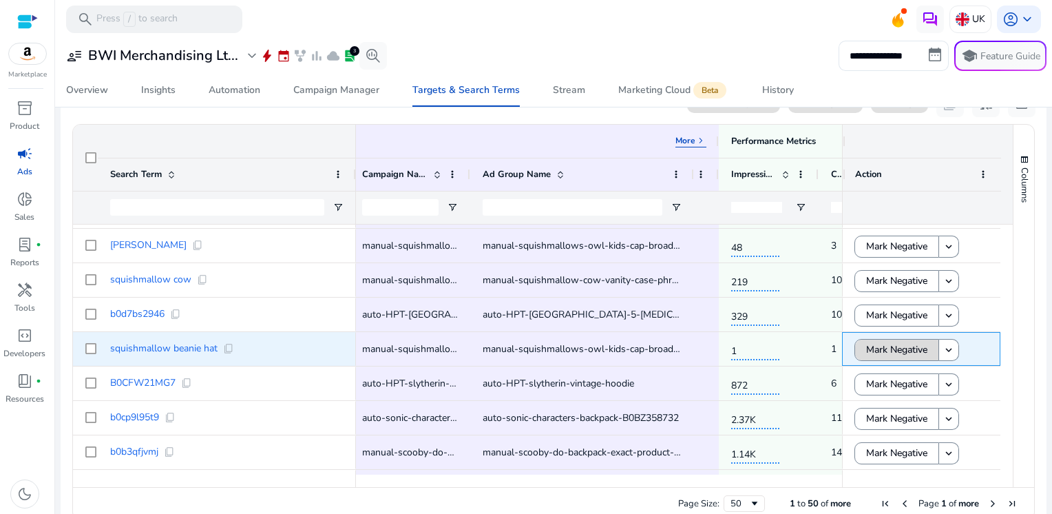
click at [870, 351] on span "Mark Negative" at bounding box center [896, 349] width 61 height 28
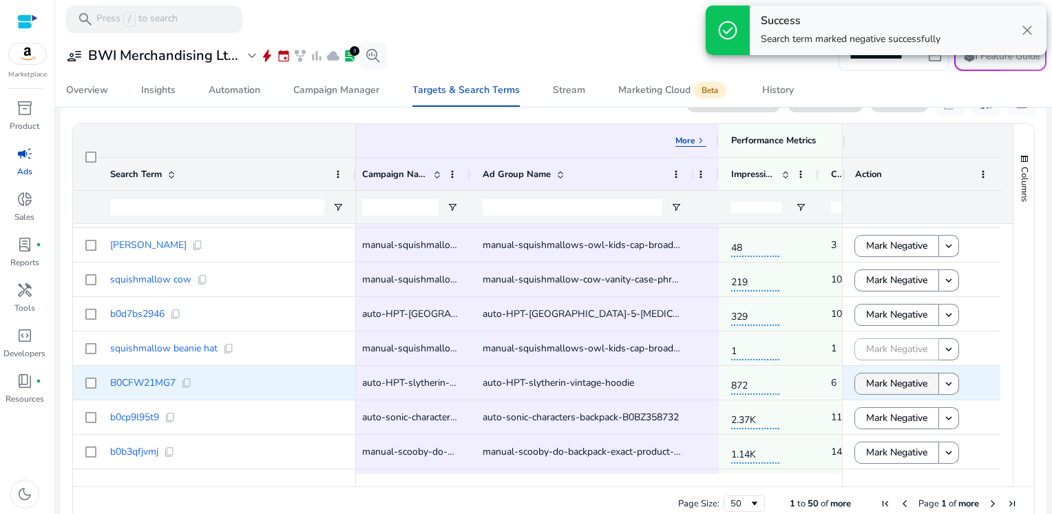
click at [875, 388] on span "Mark Negative" at bounding box center [896, 383] width 61 height 28
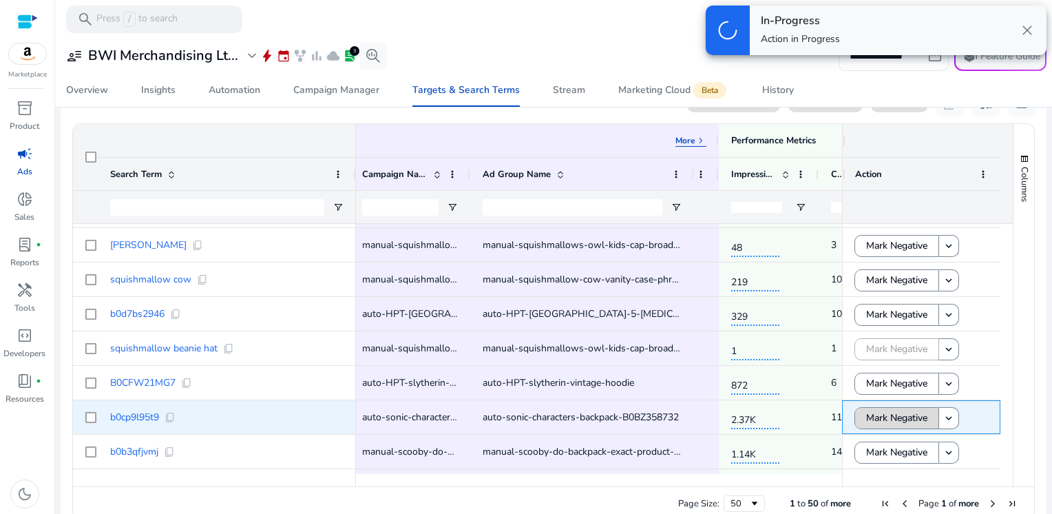
click at [882, 419] on span "Mark Negative" at bounding box center [896, 417] width 61 height 28
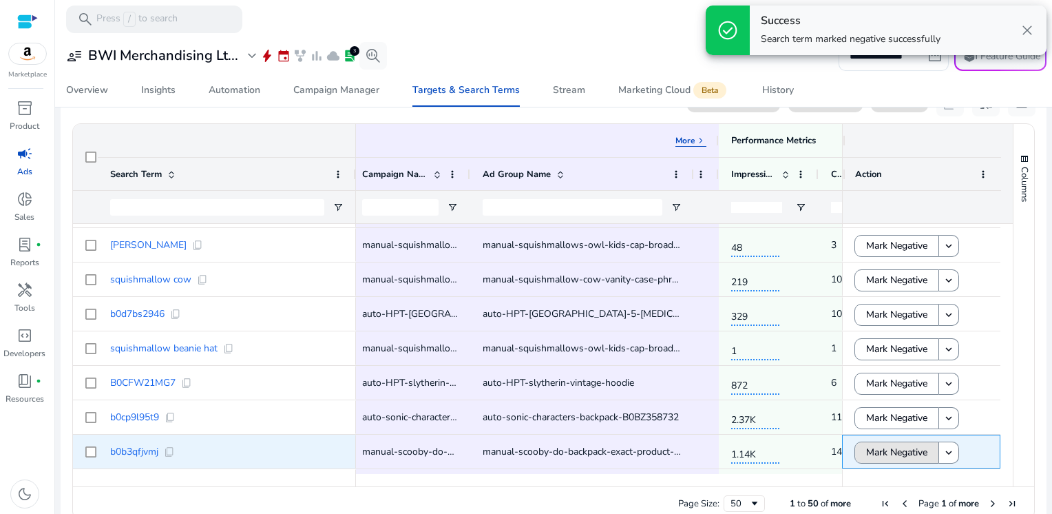
click at [876, 455] on span "Mark Negative" at bounding box center [896, 452] width 61 height 28
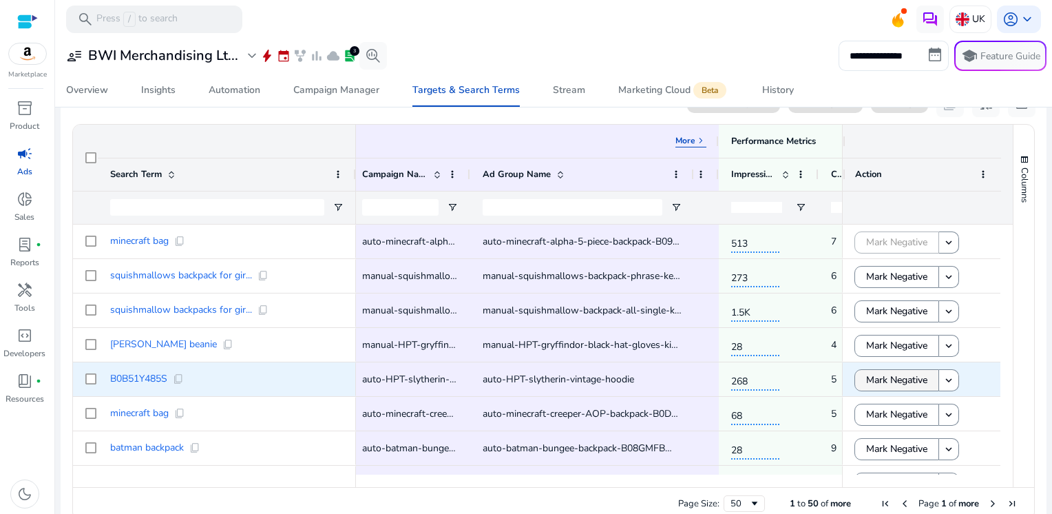
click at [902, 385] on span "Mark Negative" at bounding box center [896, 380] width 61 height 28
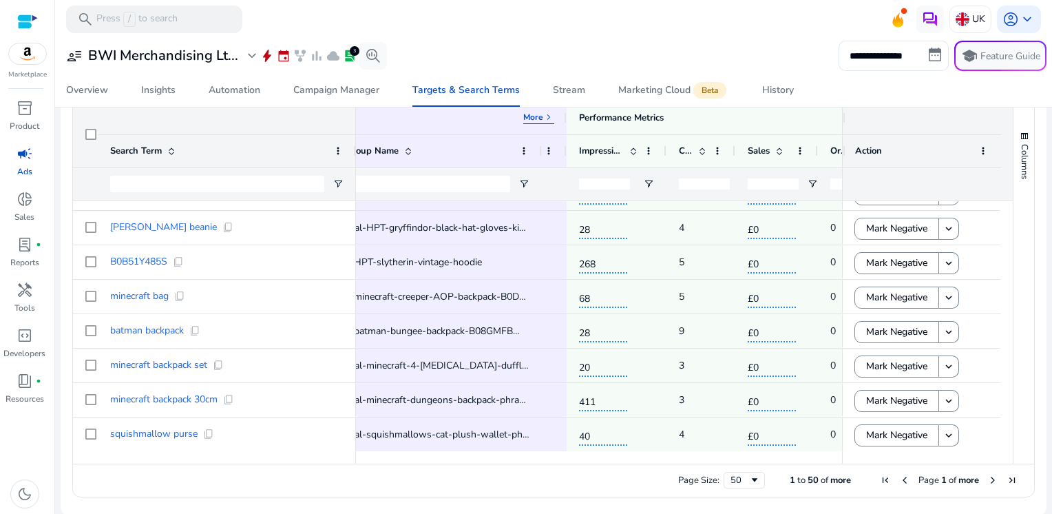
click at [989, 481] on span "Next Page" at bounding box center [992, 479] width 11 height 11
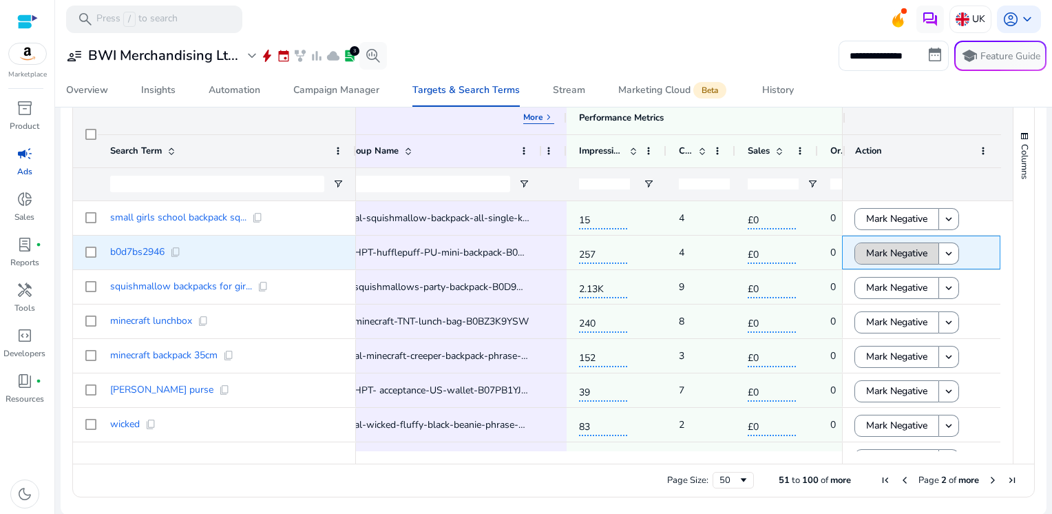
click at [887, 251] on span "Mark Negative" at bounding box center [896, 253] width 61 height 28
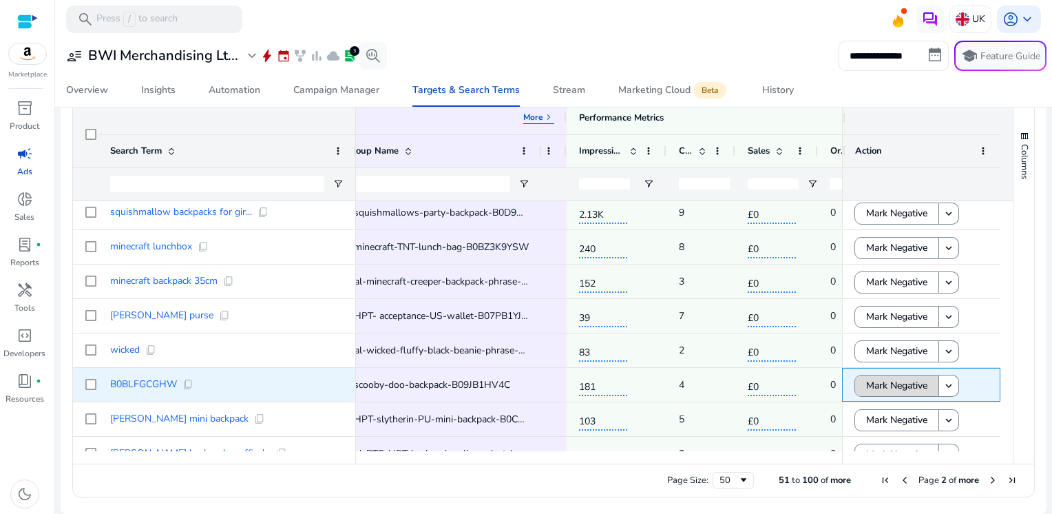
click at [866, 383] on span "Mark Negative" at bounding box center [896, 385] width 61 height 28
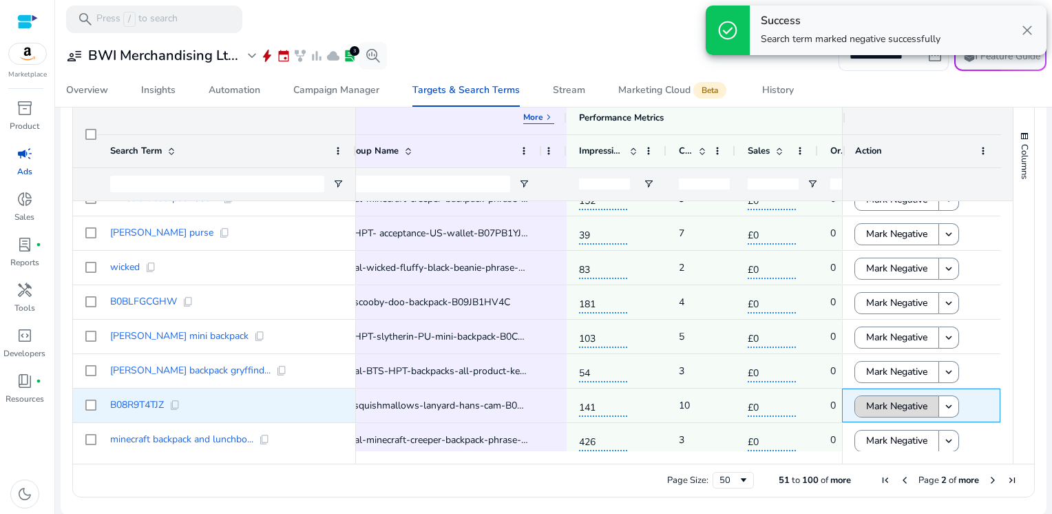
click at [869, 409] on span "Mark Negative" at bounding box center [896, 406] width 61 height 28
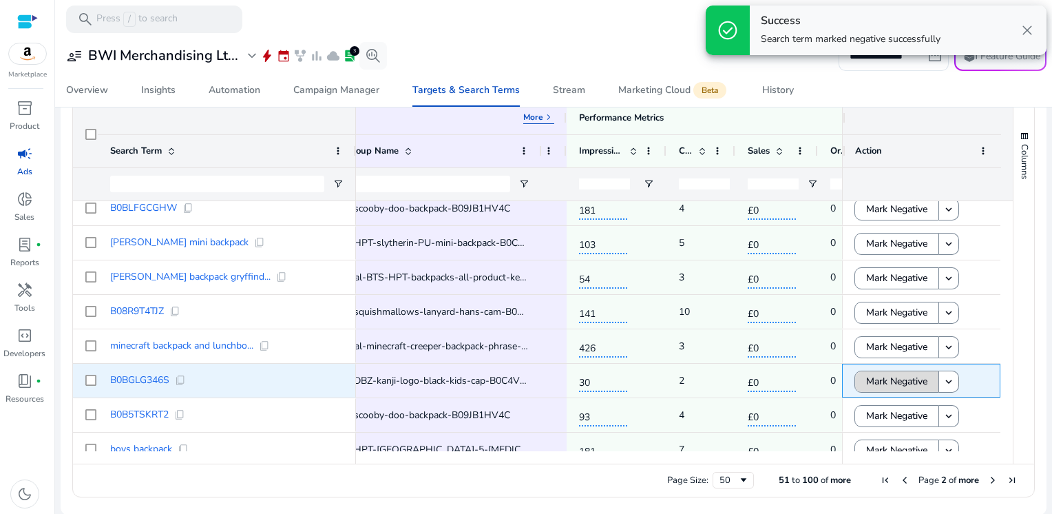
click at [890, 384] on span "Mark Negative" at bounding box center [896, 381] width 61 height 28
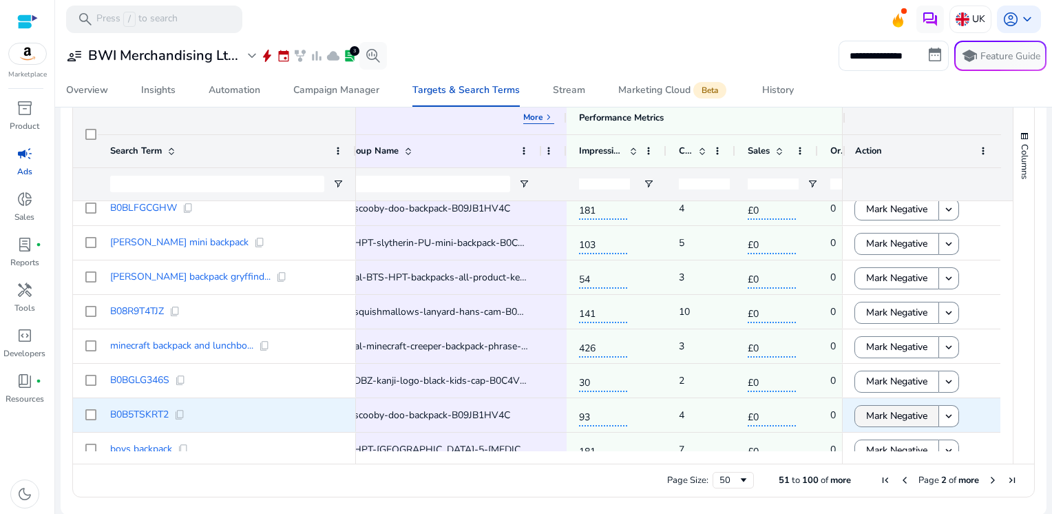
click at [889, 410] on span "Mark Negative" at bounding box center [896, 415] width 61 height 28
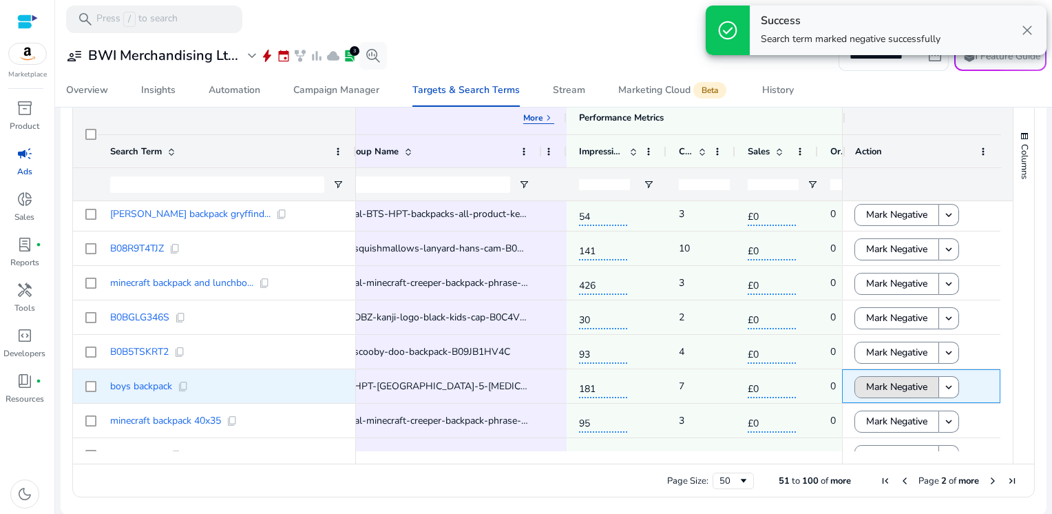
click at [891, 381] on span "Mark Negative" at bounding box center [896, 386] width 61 height 28
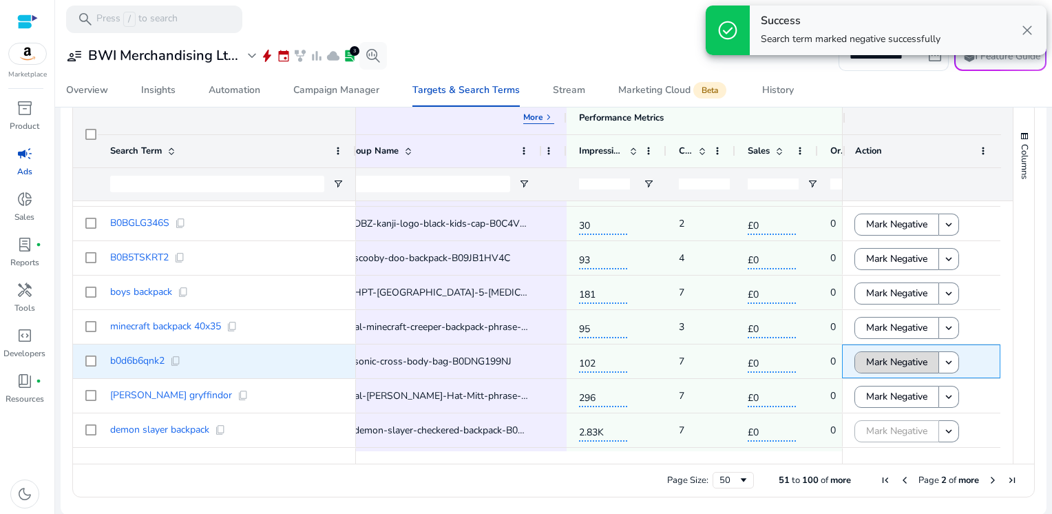
click at [866, 364] on span "Mark Negative" at bounding box center [896, 362] width 61 height 28
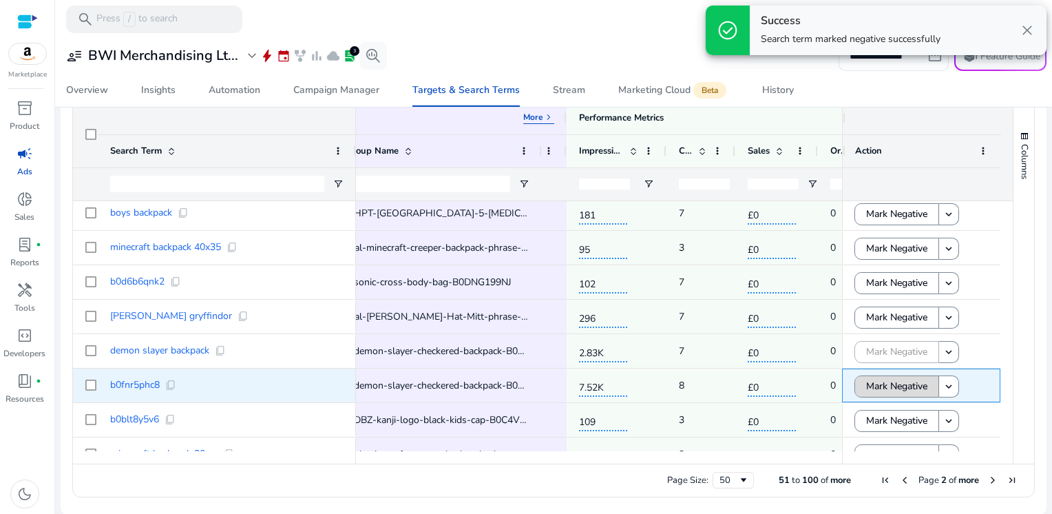
click at [879, 384] on span "Mark Negative" at bounding box center [896, 386] width 61 height 28
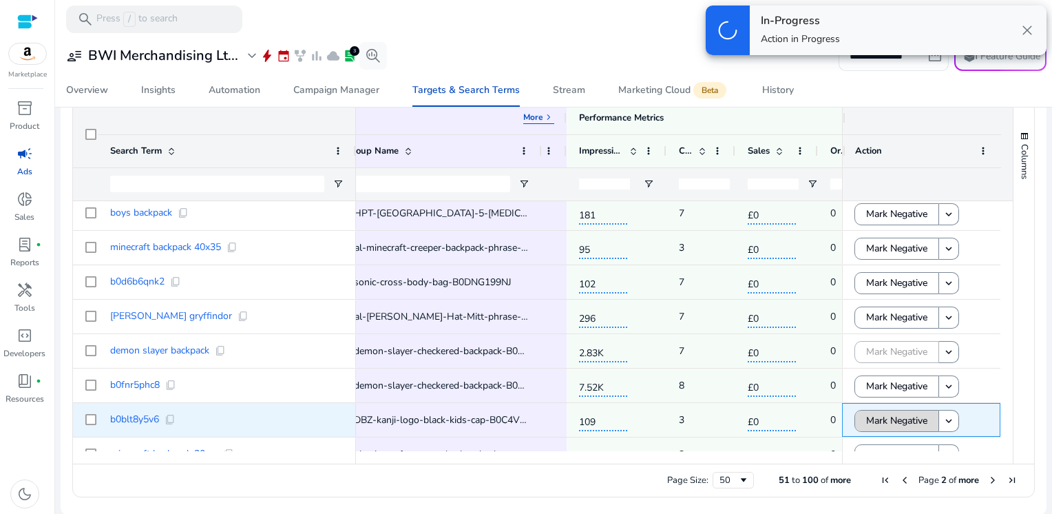
click at [886, 417] on span "Mark Negative" at bounding box center [896, 420] width 61 height 28
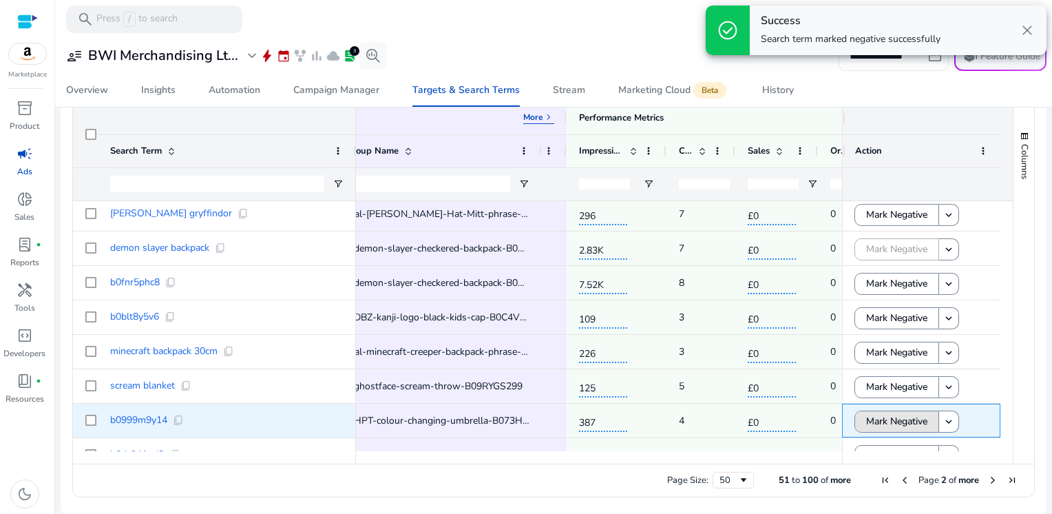
click at [886, 417] on span "Mark Negative" at bounding box center [896, 421] width 61 height 28
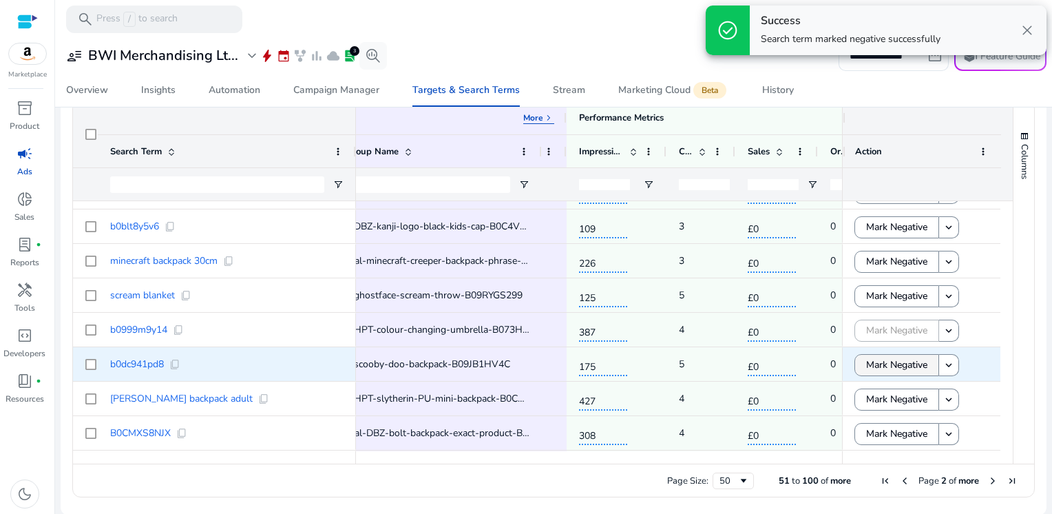
click at [889, 365] on span "Mark Negative" at bounding box center [896, 364] width 61 height 28
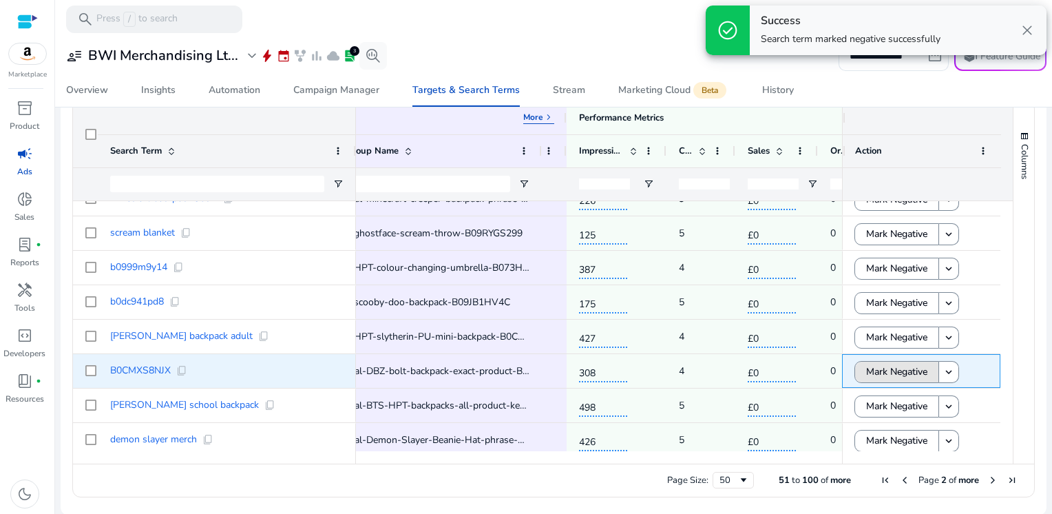
click at [889, 365] on span "Mark Negative" at bounding box center [896, 371] width 61 height 28
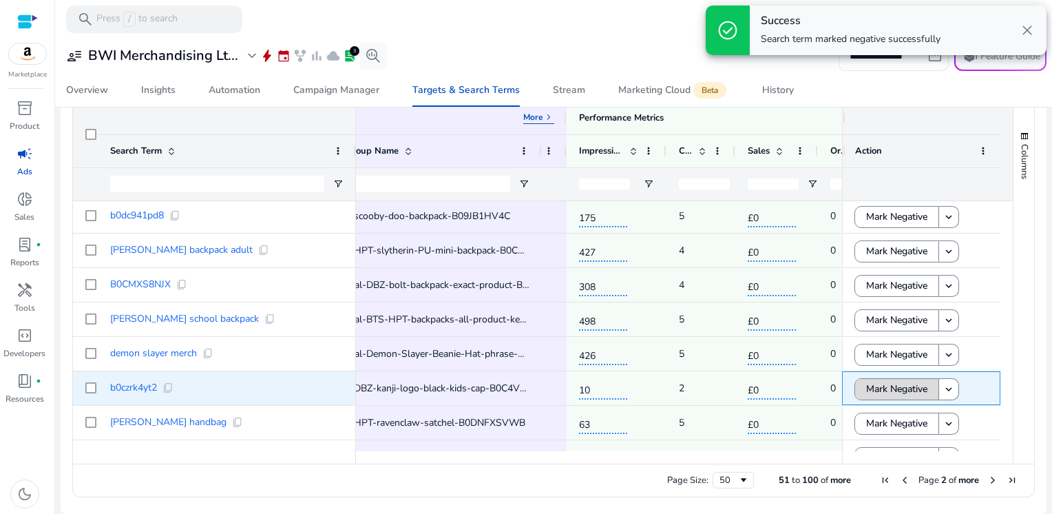
click at [891, 394] on span "Mark Negative" at bounding box center [896, 388] width 61 height 28
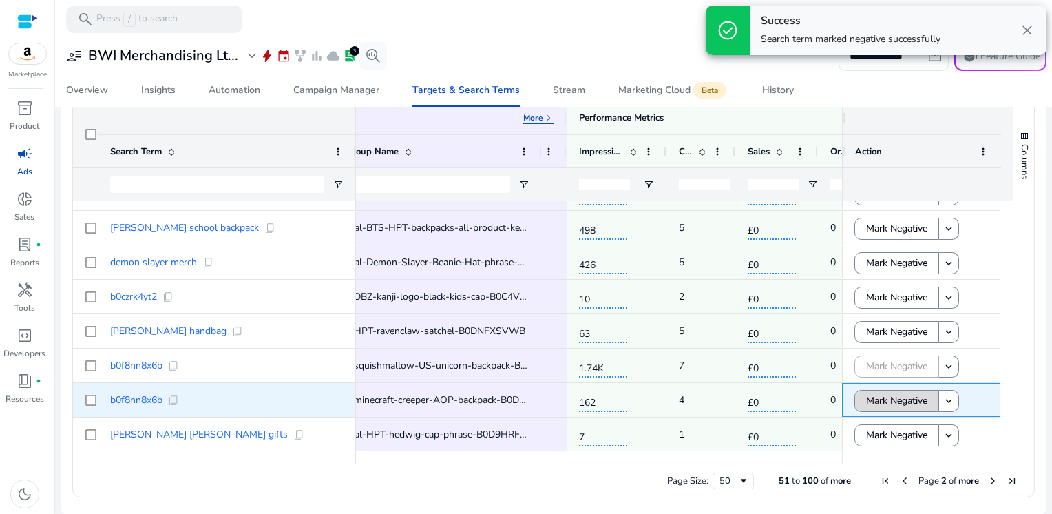
click at [889, 395] on span "Mark Negative" at bounding box center [896, 400] width 61 height 28
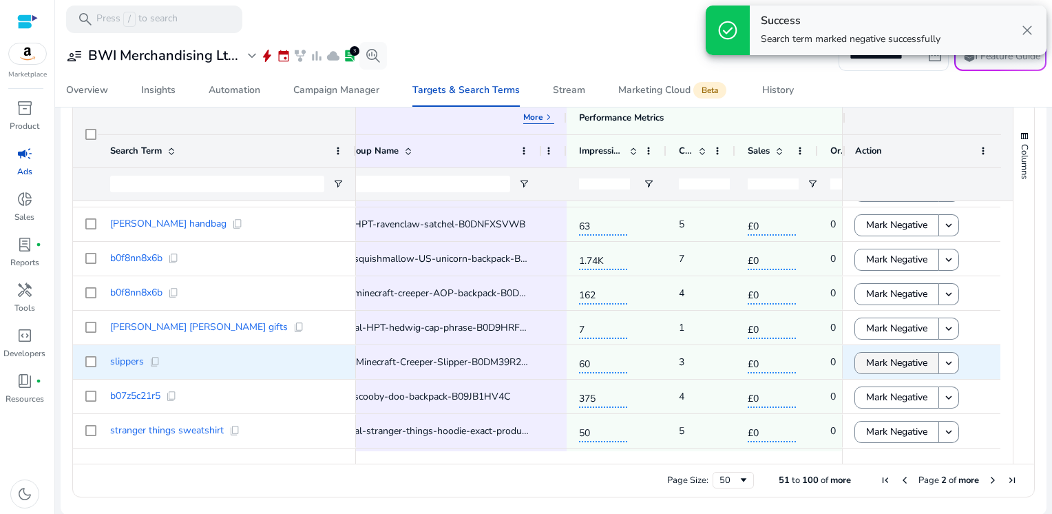
click at [890, 365] on span "Mark Negative" at bounding box center [896, 362] width 61 height 28
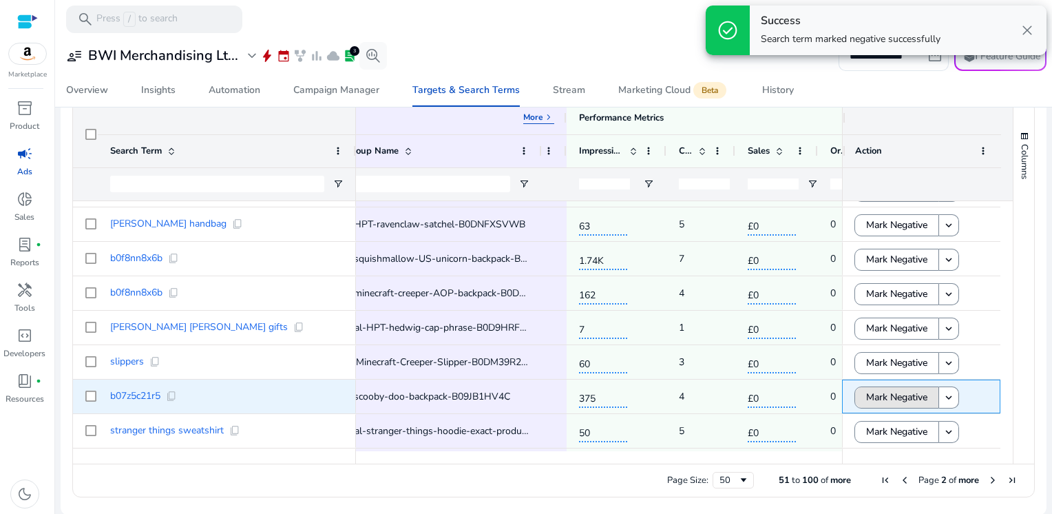
click at [891, 402] on span "Mark Negative" at bounding box center [896, 397] width 61 height 28
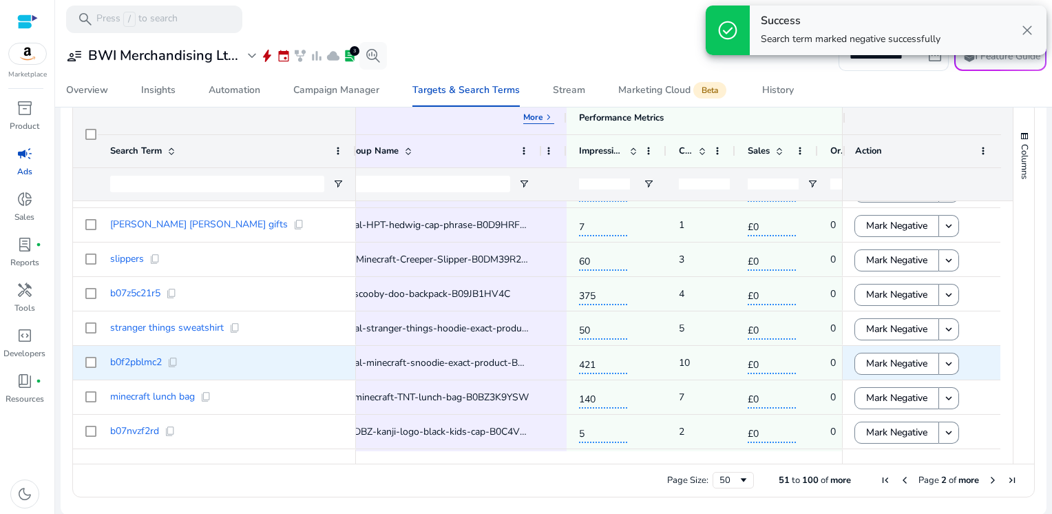
click at [894, 365] on span "Mark Negative" at bounding box center [896, 363] width 61 height 28
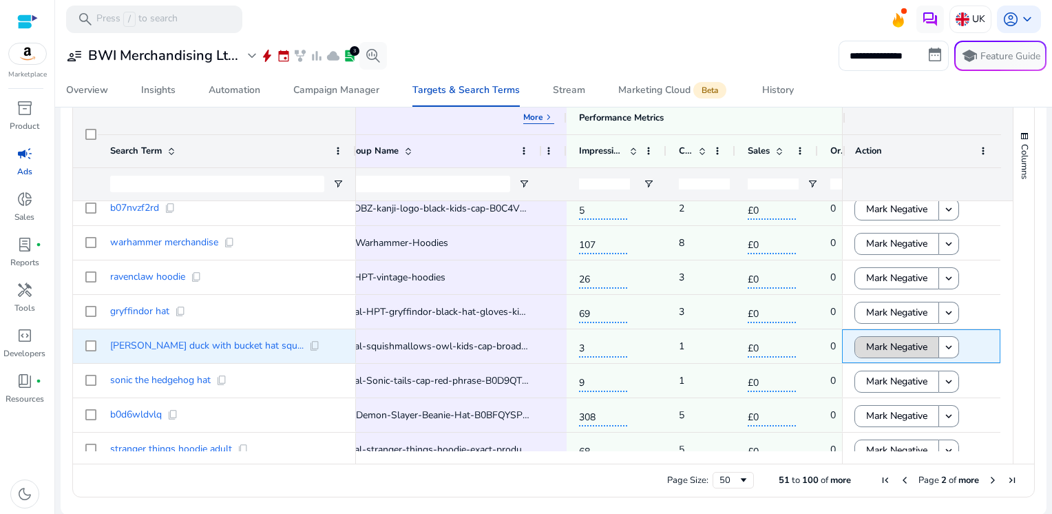
click at [893, 352] on span "Mark Negative" at bounding box center [896, 346] width 61 height 28
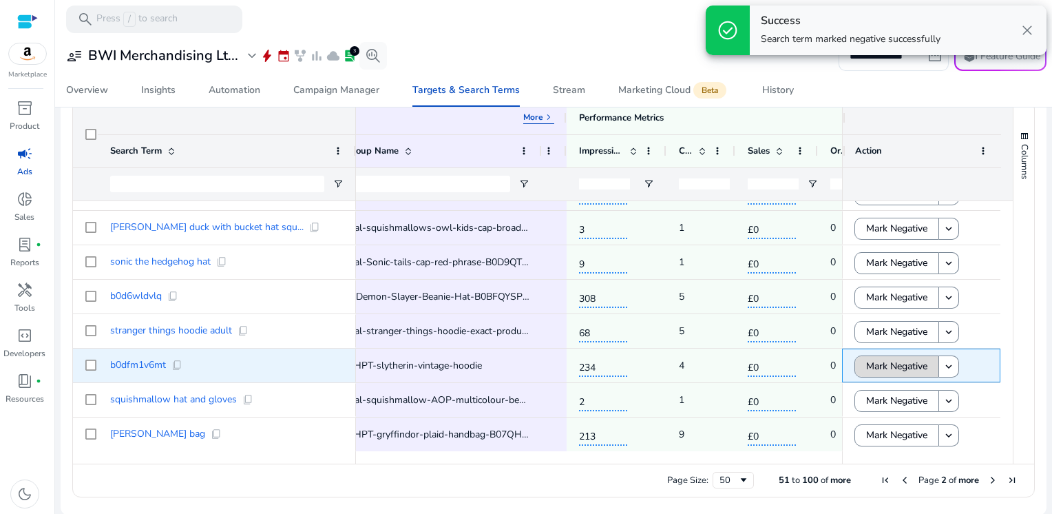
click at [897, 366] on span "Mark Negative" at bounding box center [896, 366] width 61 height 28
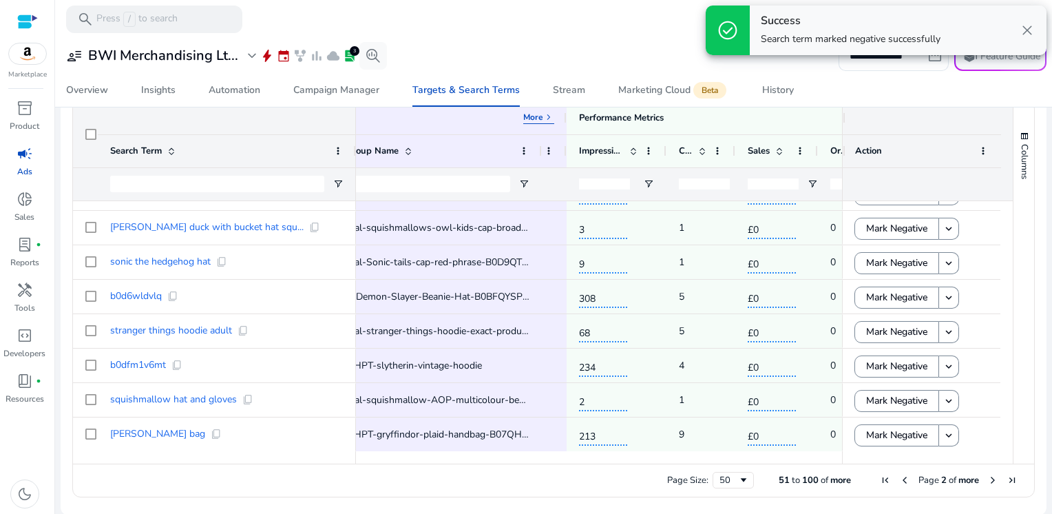
click at [987, 480] on span "Next Page" at bounding box center [992, 479] width 11 height 11
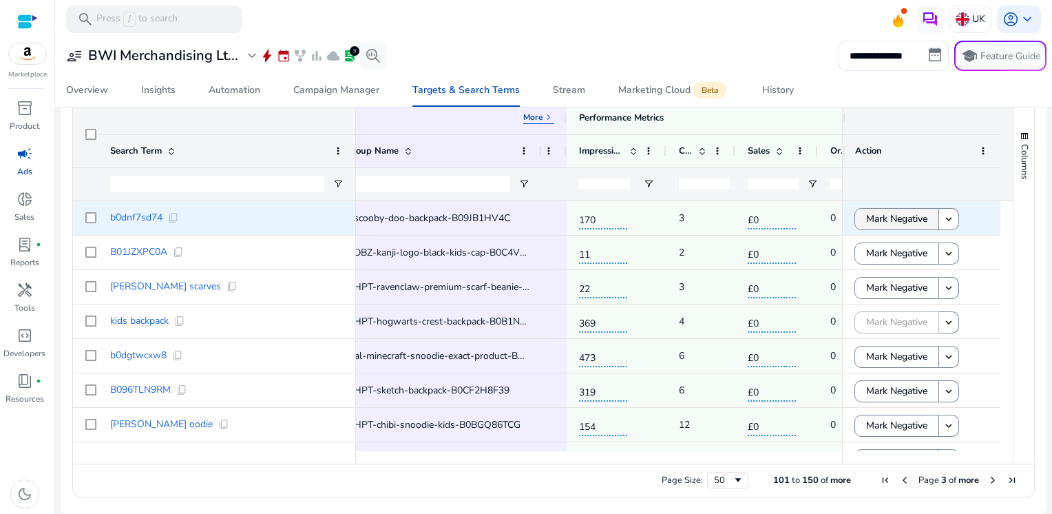
click at [879, 213] on span "Mark Negative" at bounding box center [896, 218] width 61 height 28
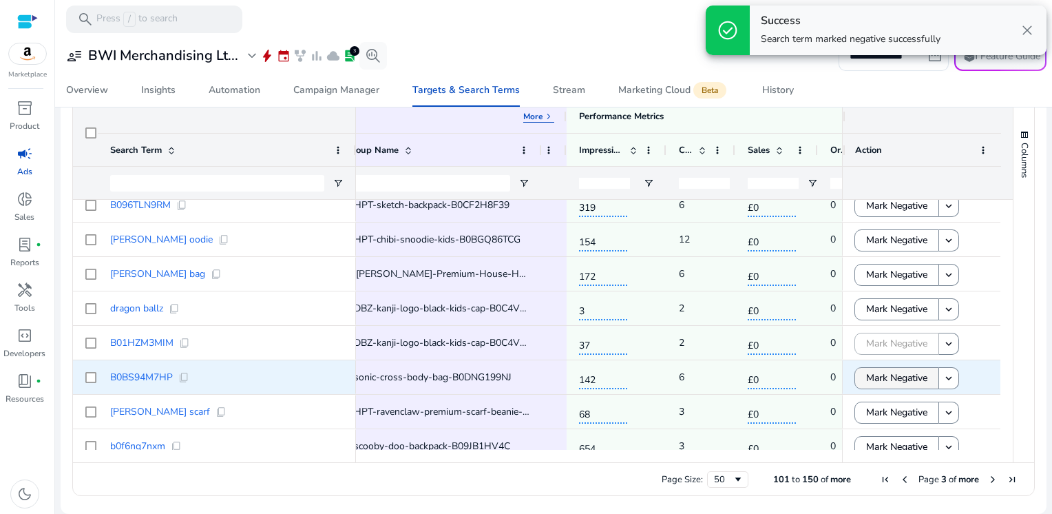
scroll to position [454, 0]
click at [894, 377] on span "Mark Negative" at bounding box center [896, 379] width 61 height 28
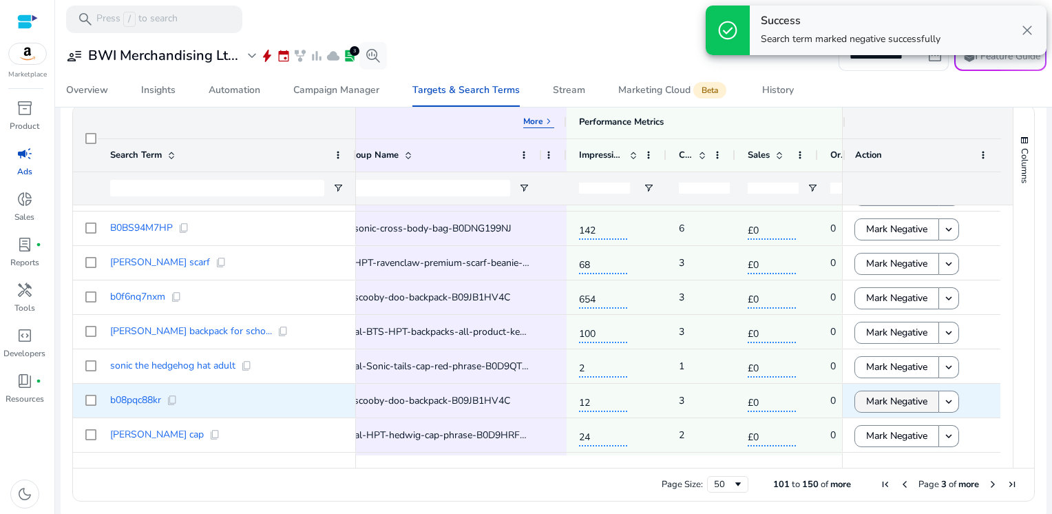
scroll to position [458, 0]
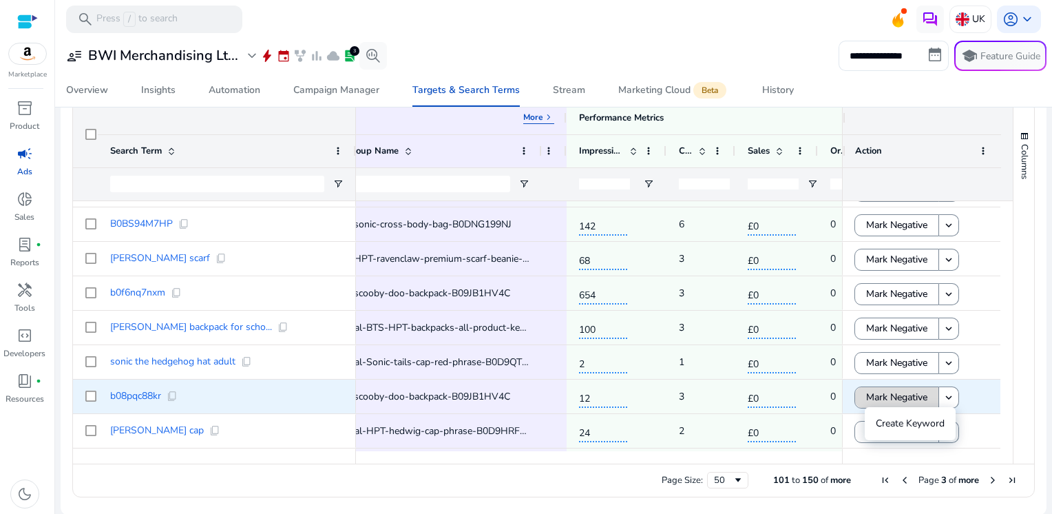
click at [878, 392] on span "Mark Negative" at bounding box center [896, 397] width 61 height 28
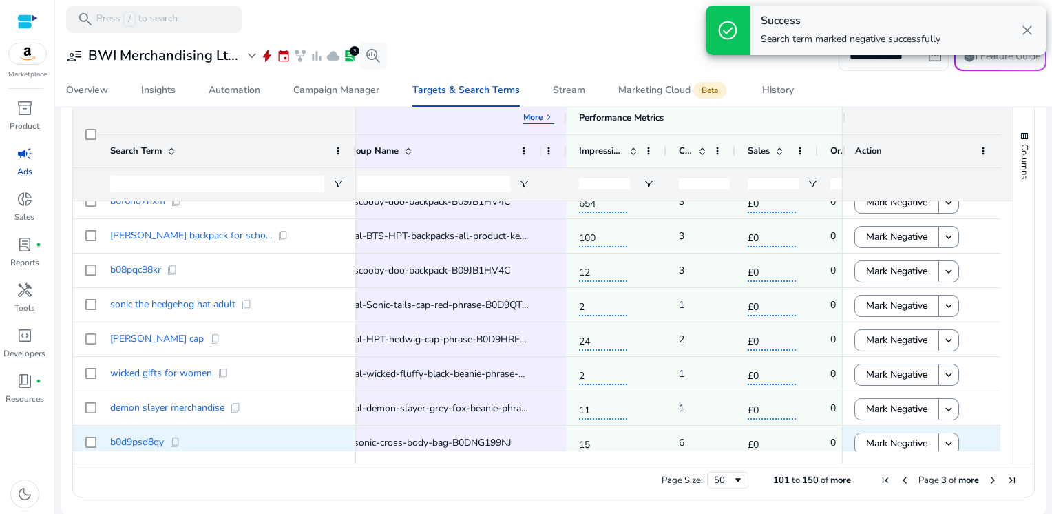
scroll to position [490, 0]
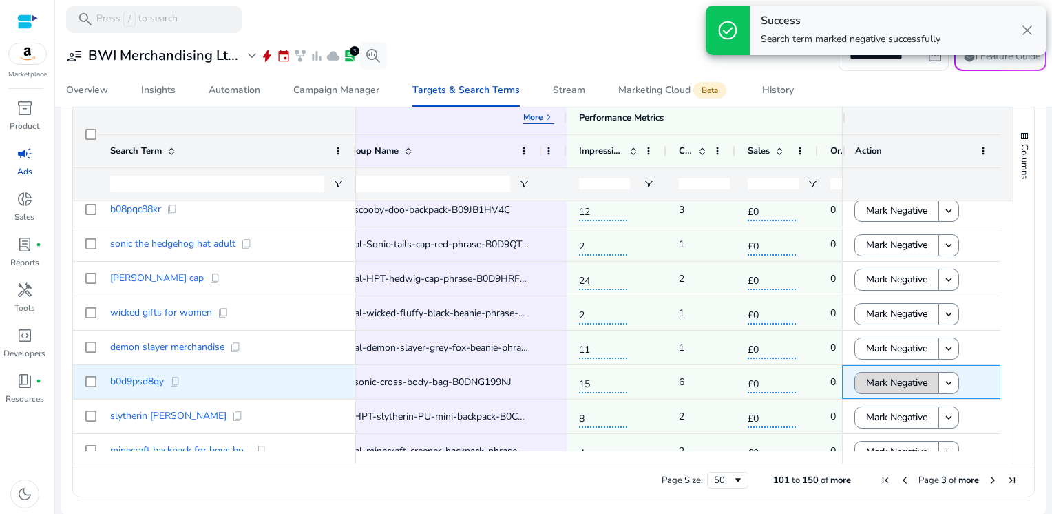
click at [878, 387] on span "Mark Negative" at bounding box center [896, 382] width 61 height 28
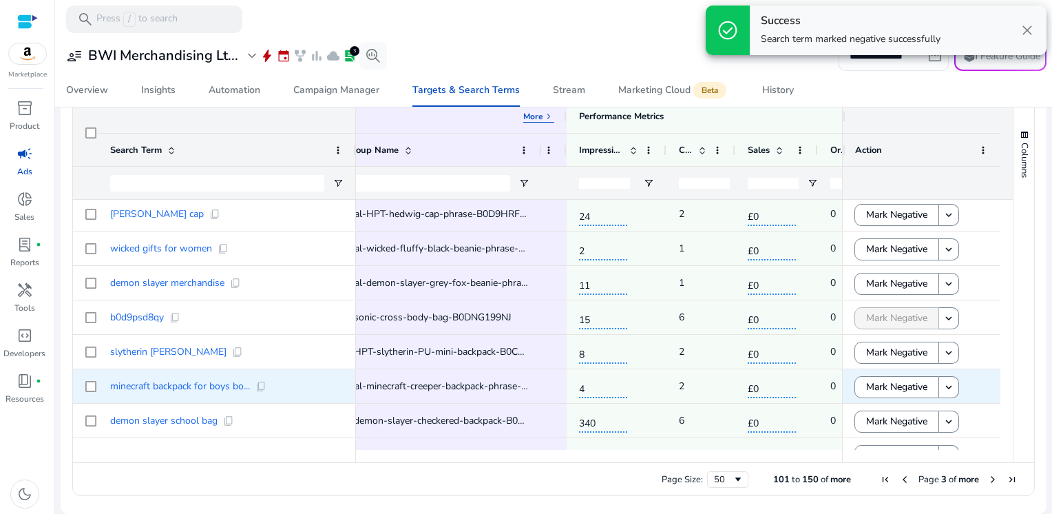
scroll to position [0, 0]
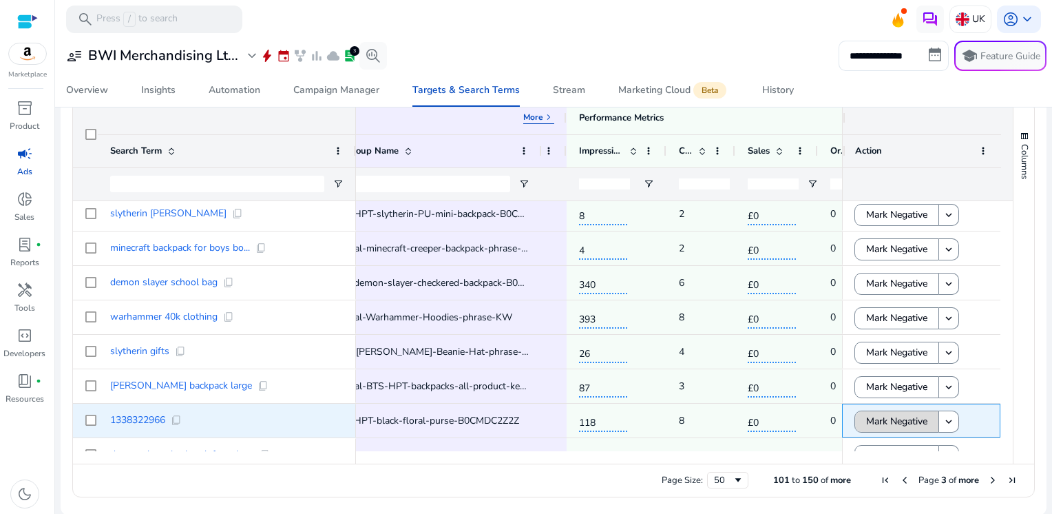
click at [883, 419] on span "Mark Negative" at bounding box center [896, 421] width 61 height 28
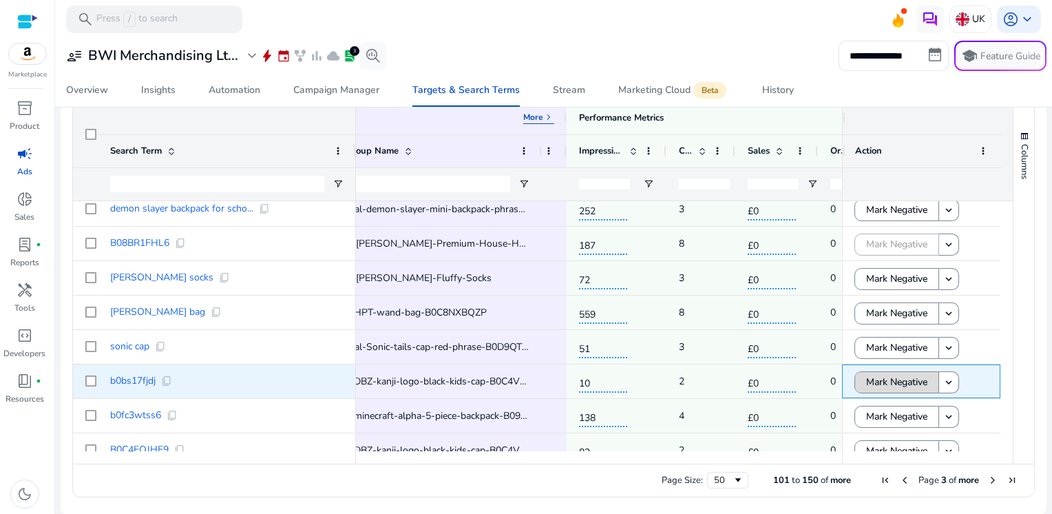
click at [886, 384] on span "Mark Negative" at bounding box center [896, 382] width 61 height 28
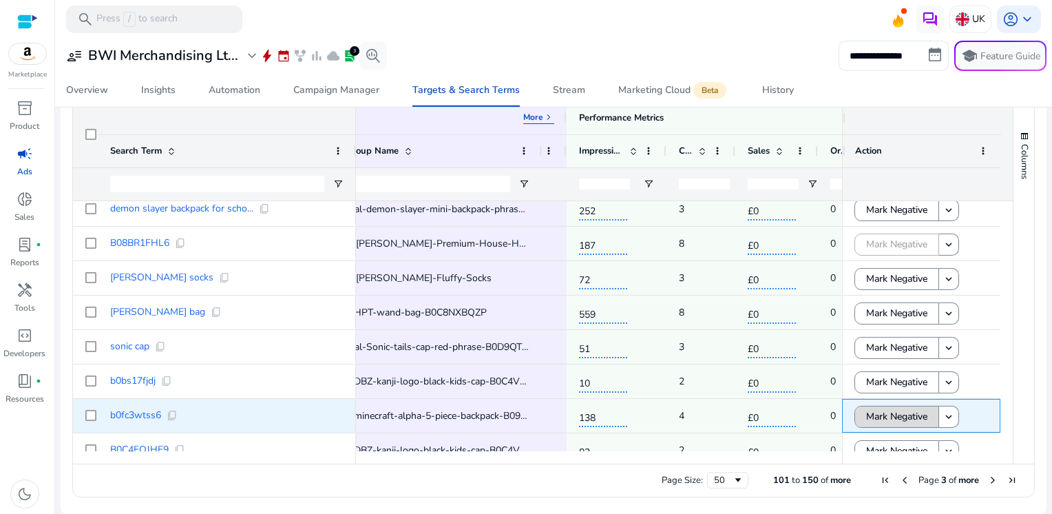
click at [883, 414] on span "Mark Negative" at bounding box center [896, 416] width 61 height 28
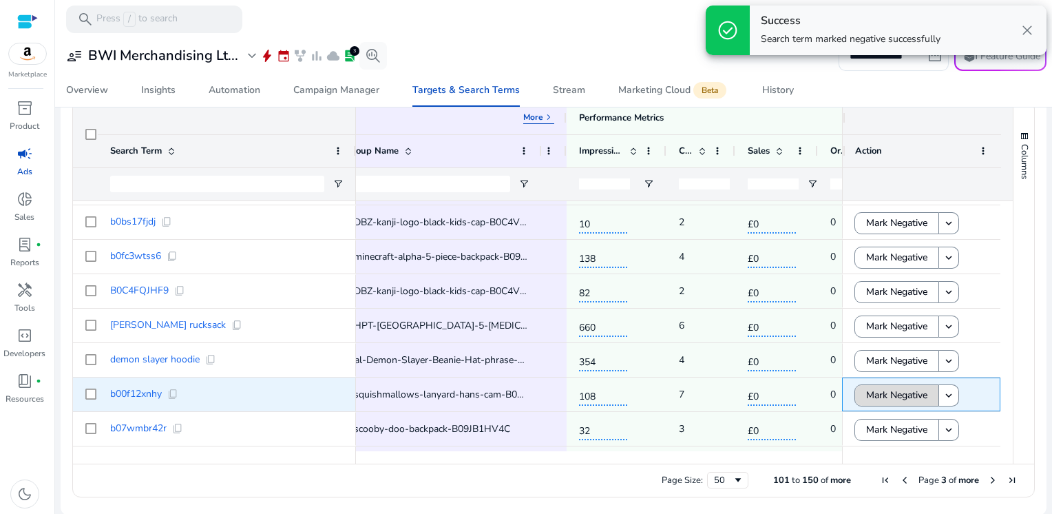
click at [888, 390] on span "Mark Negative" at bounding box center [896, 395] width 61 height 28
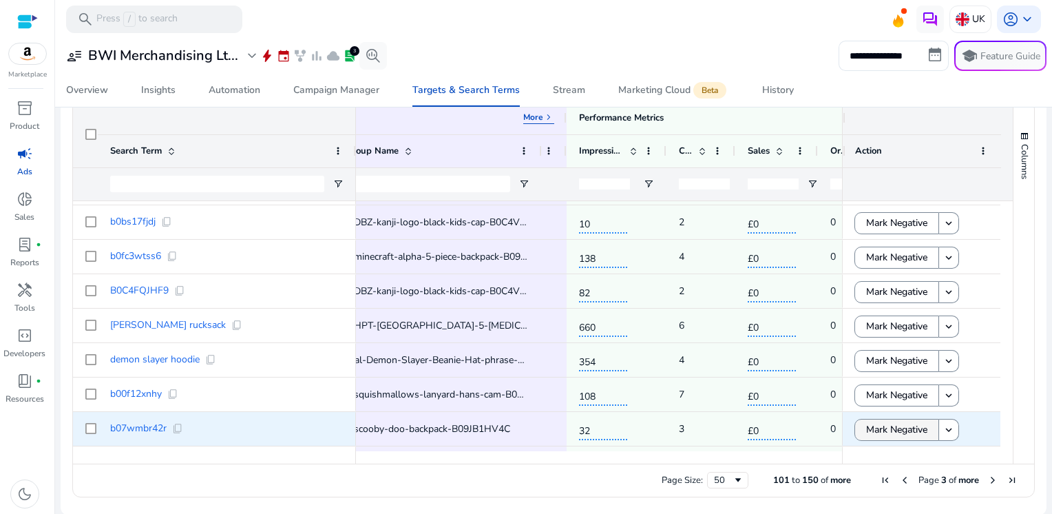
click at [885, 425] on span "Mark Negative" at bounding box center [896, 429] width 61 height 28
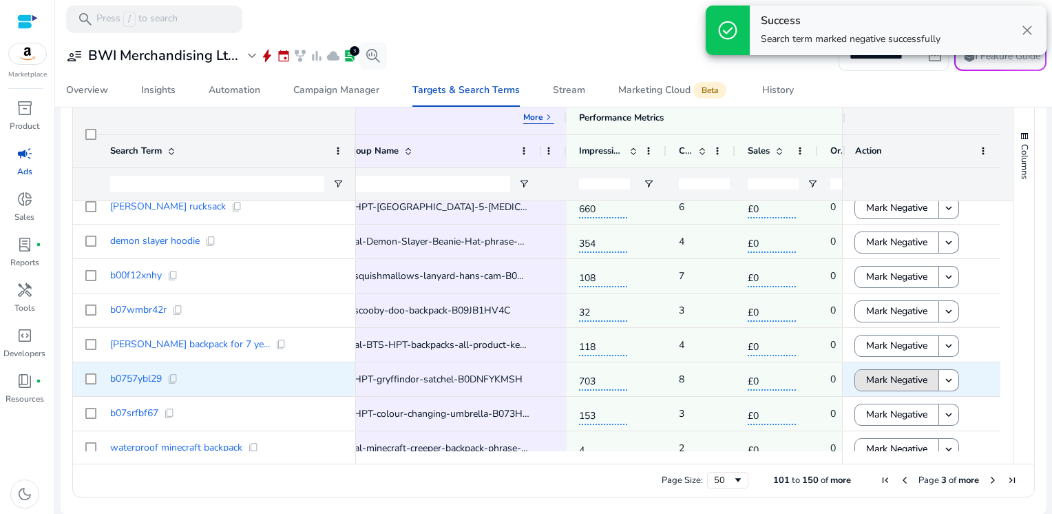
click at [884, 384] on span "Mark Negative" at bounding box center [896, 380] width 61 height 28
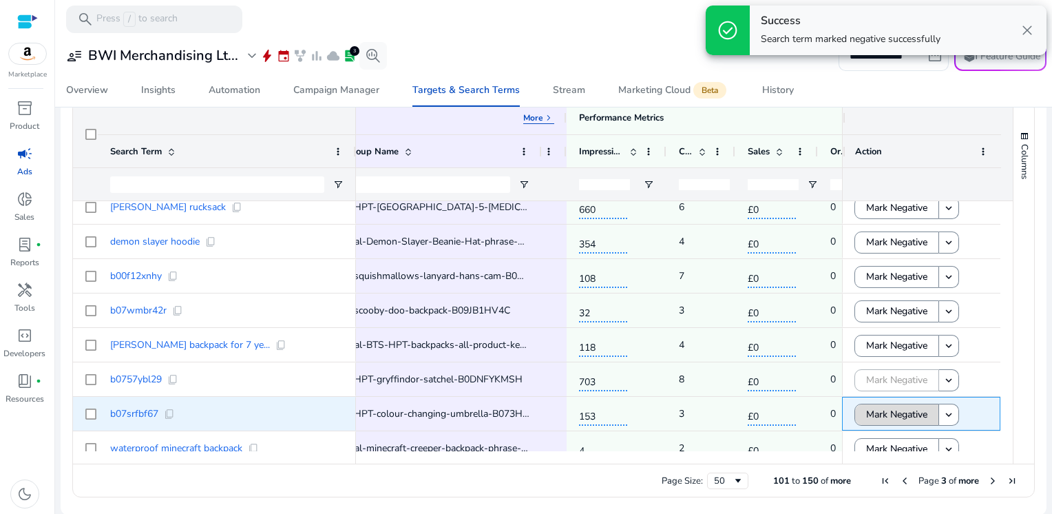
click at [884, 410] on span "Mark Negative" at bounding box center [896, 414] width 61 height 28
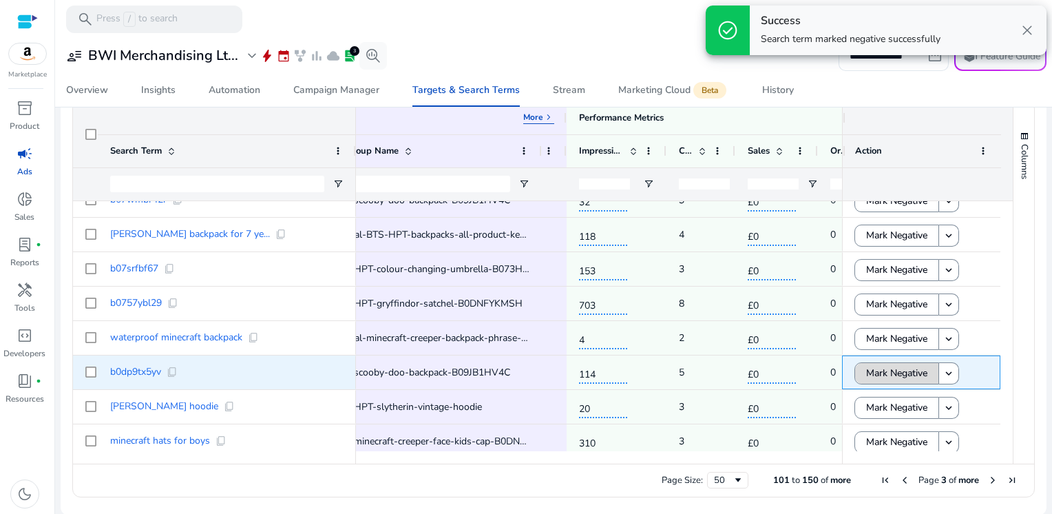
click at [887, 373] on span "Mark Negative" at bounding box center [896, 373] width 61 height 28
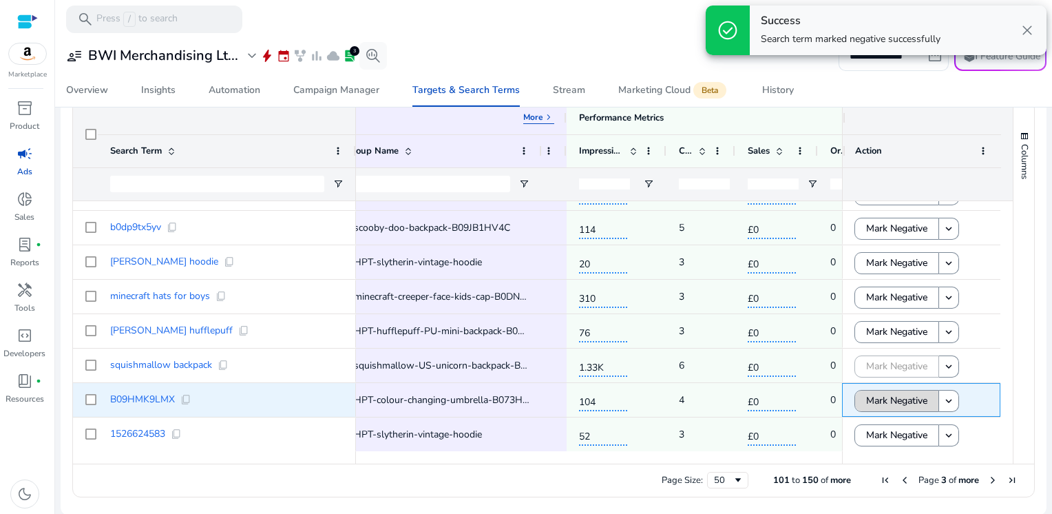
click at [887, 399] on span "Mark Negative" at bounding box center [896, 400] width 61 height 28
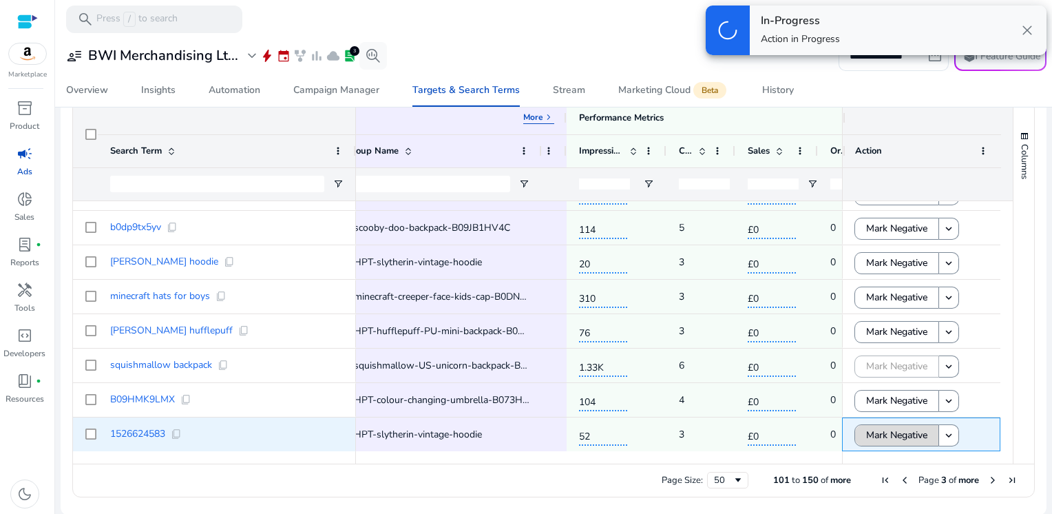
click at [887, 435] on span "Mark Negative" at bounding box center [896, 435] width 61 height 28
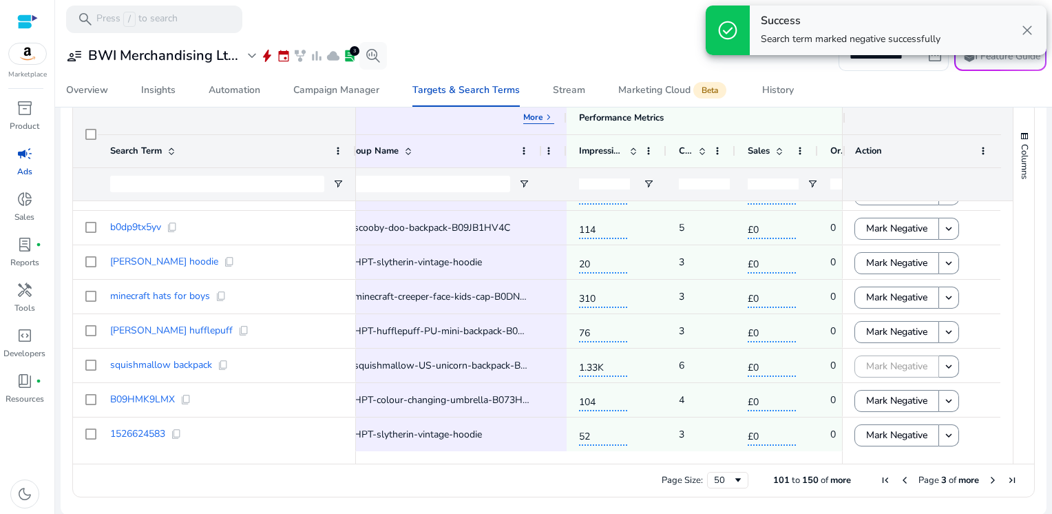
click at [988, 479] on span "Next Page" at bounding box center [992, 479] width 11 height 11
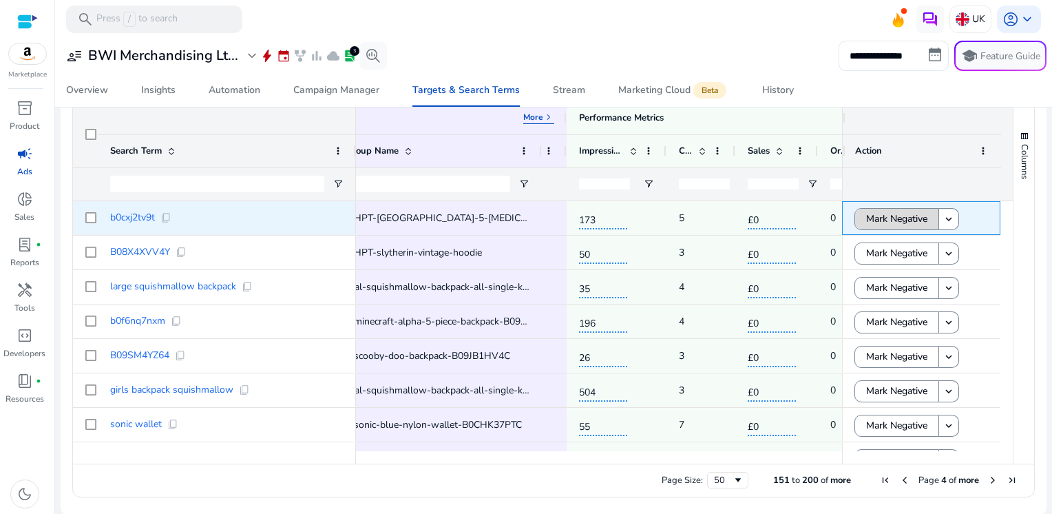
click at [881, 218] on span "Mark Negative" at bounding box center [896, 218] width 61 height 28
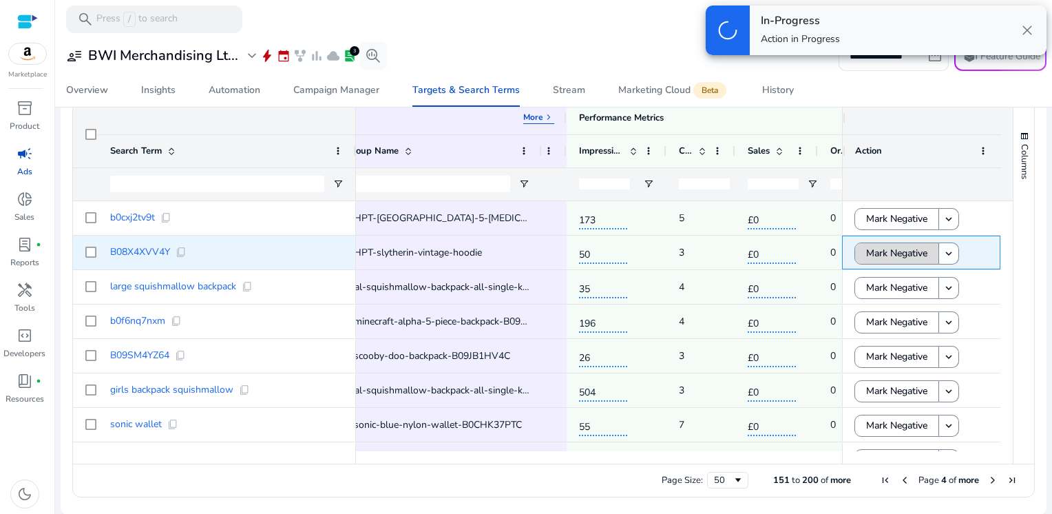
click at [880, 257] on span "Mark Negative" at bounding box center [896, 253] width 61 height 28
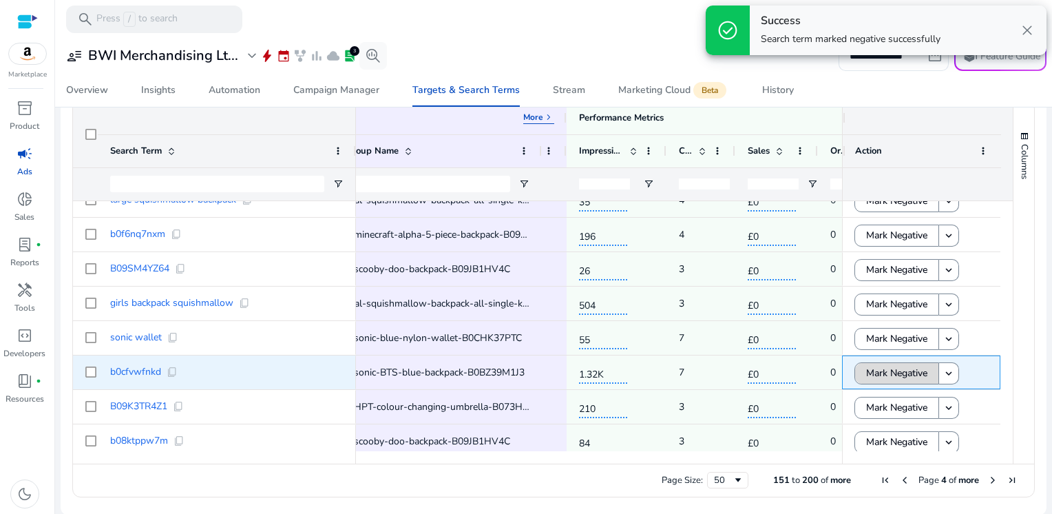
click at [877, 373] on span "Mark Negative" at bounding box center [896, 373] width 61 height 28
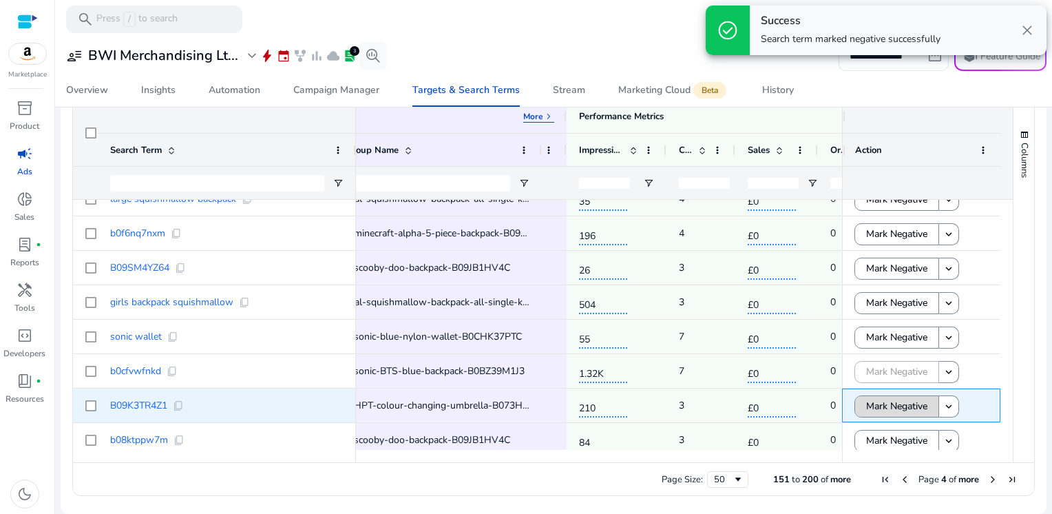
click at [878, 407] on span "Mark Negative" at bounding box center [896, 406] width 61 height 28
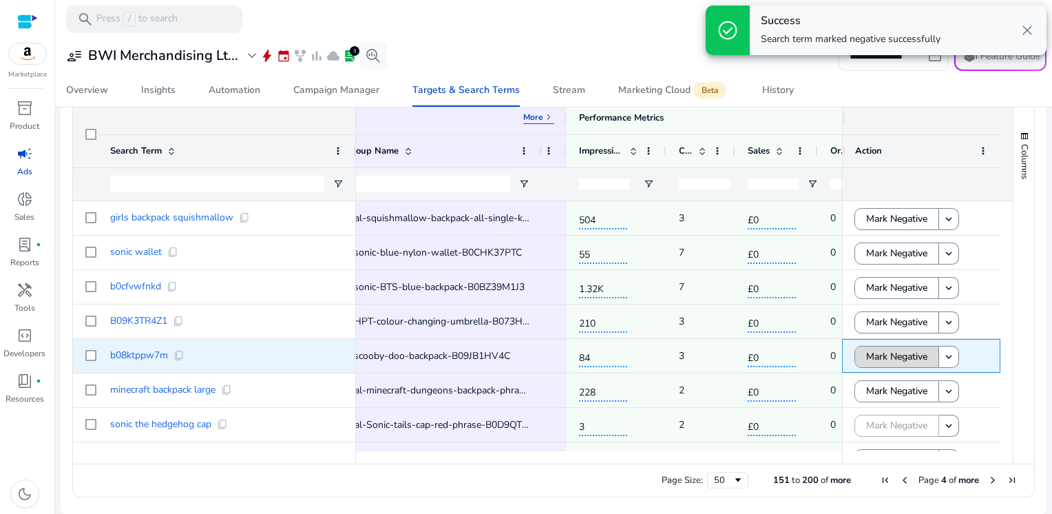
click at [876, 362] on span "Mark Negative" at bounding box center [896, 356] width 61 height 28
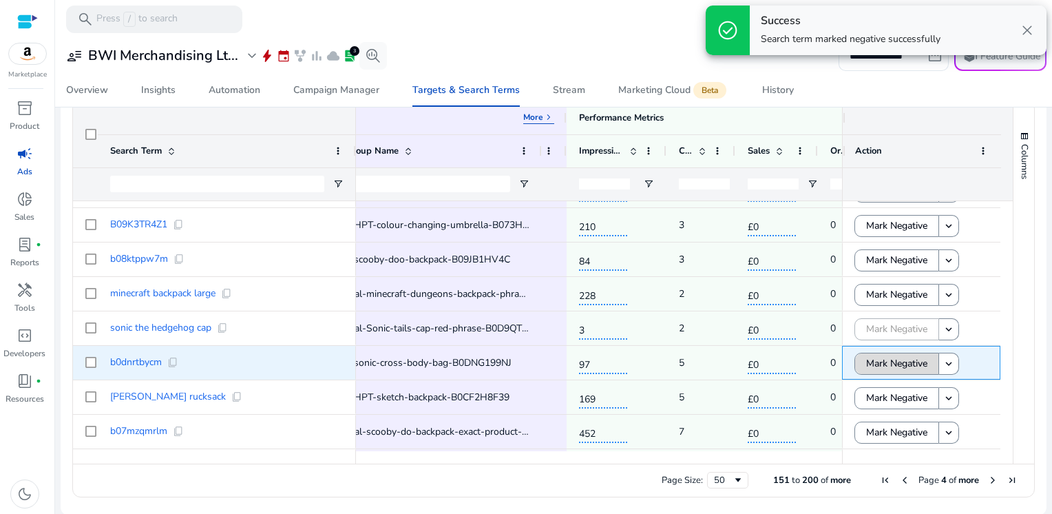
click at [897, 361] on span "Mark Negative" at bounding box center [896, 363] width 61 height 28
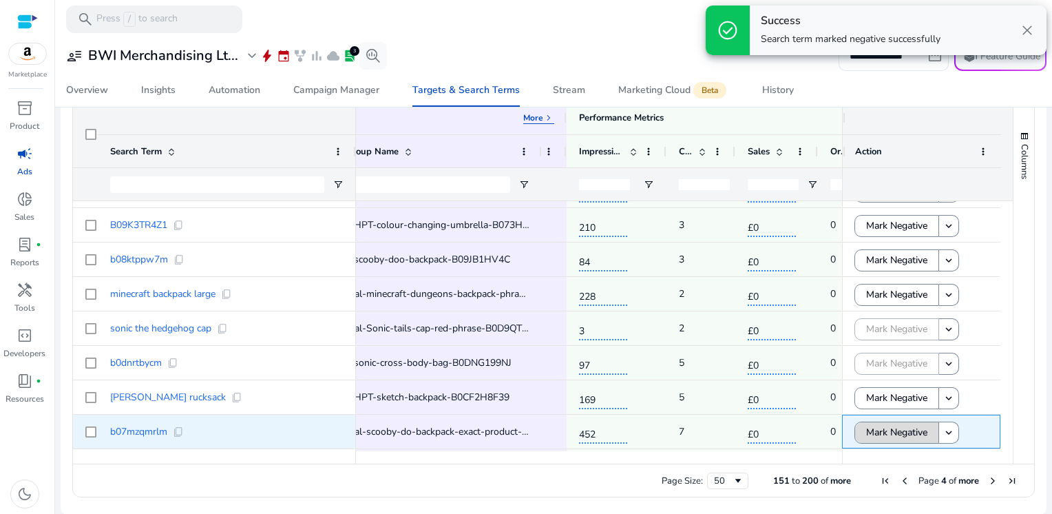
click at [887, 427] on span "Mark Negative" at bounding box center [896, 432] width 61 height 28
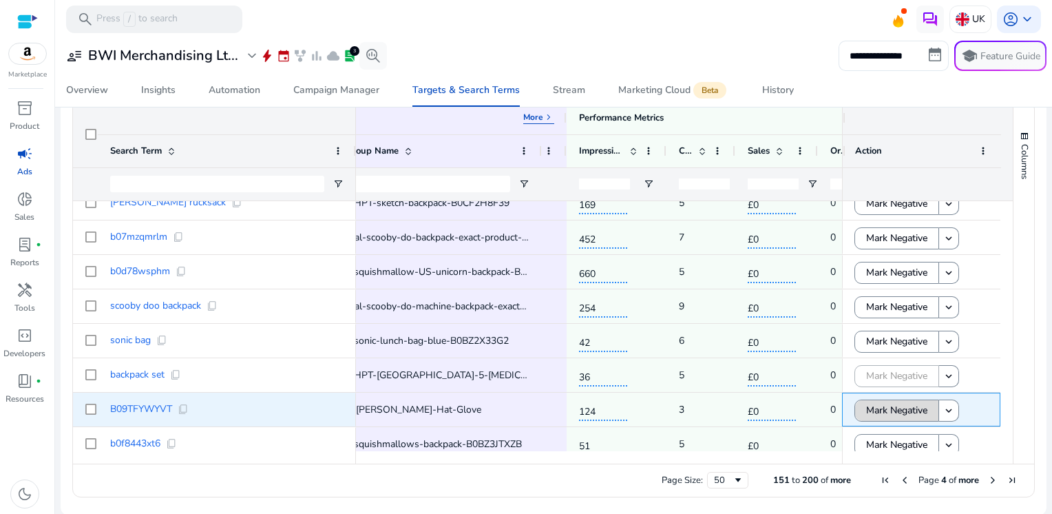
click at [893, 410] on span "Mark Negative" at bounding box center [896, 410] width 61 height 28
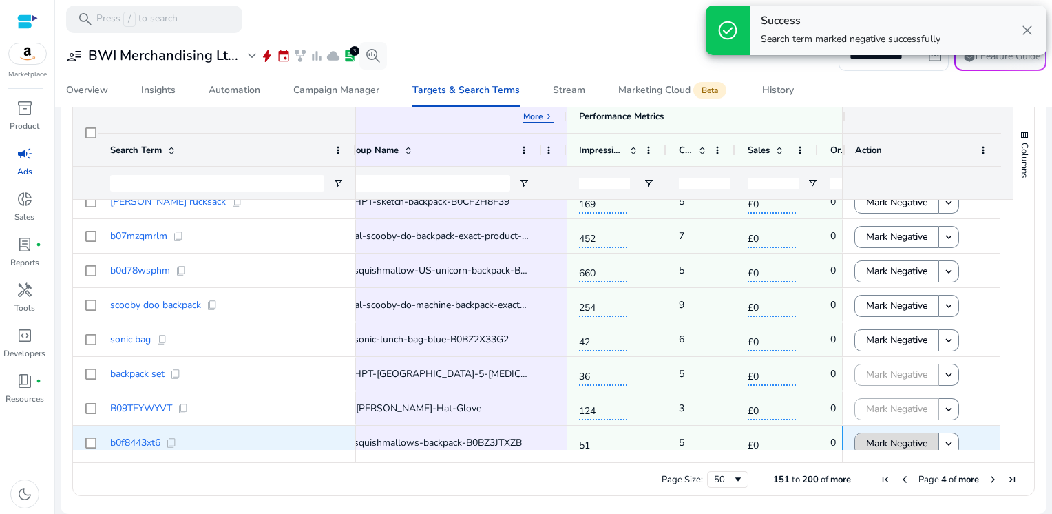
click at [891, 445] on span "Mark Negative" at bounding box center [896, 443] width 61 height 28
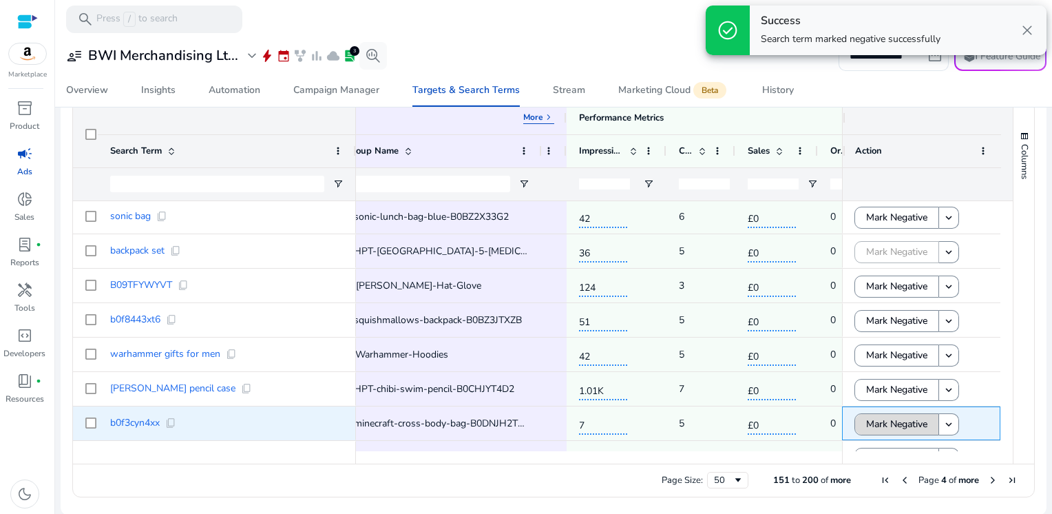
click at [921, 417] on span "Mark Negative" at bounding box center [896, 424] width 61 height 28
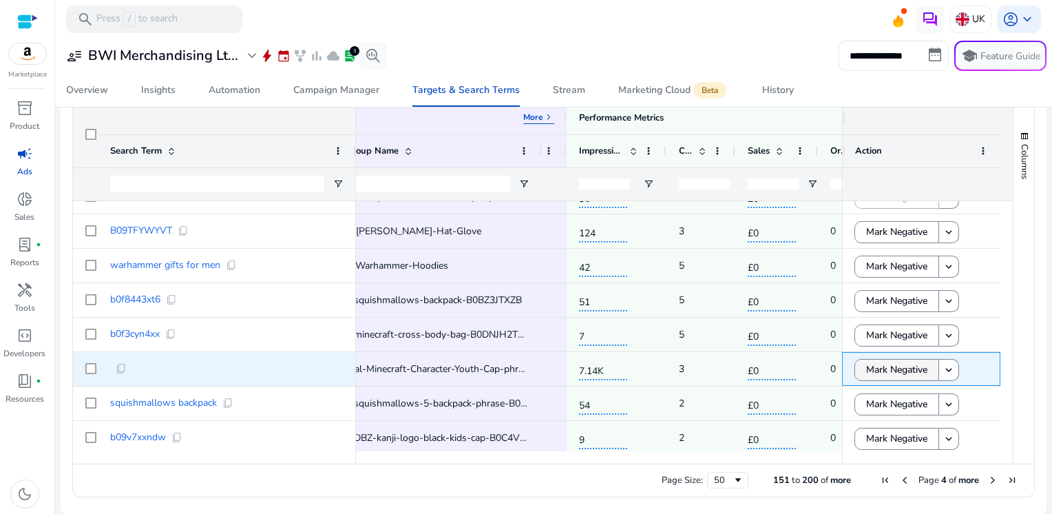
click at [885, 373] on span "Mark Negative" at bounding box center [896, 369] width 61 height 28
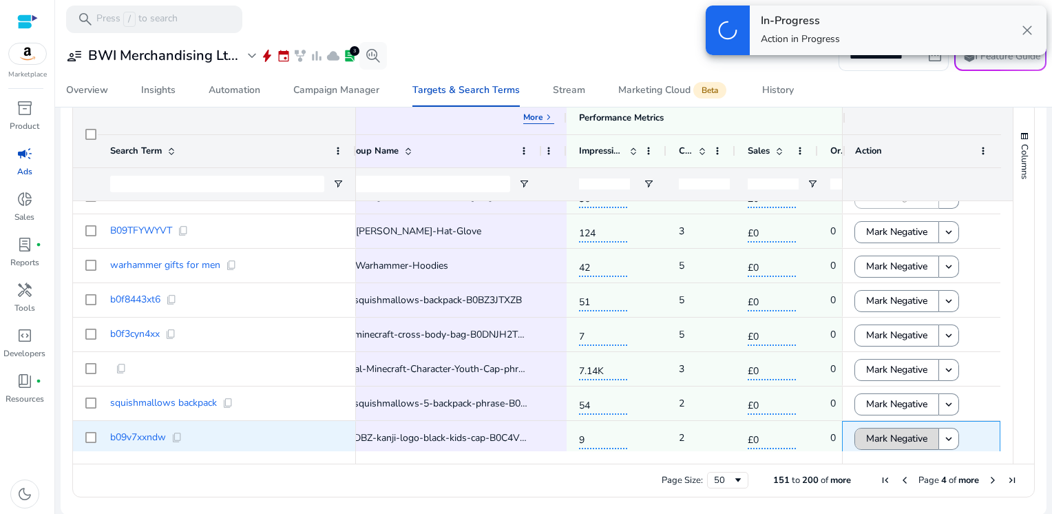
click at [898, 434] on span "Mark Negative" at bounding box center [896, 438] width 61 height 28
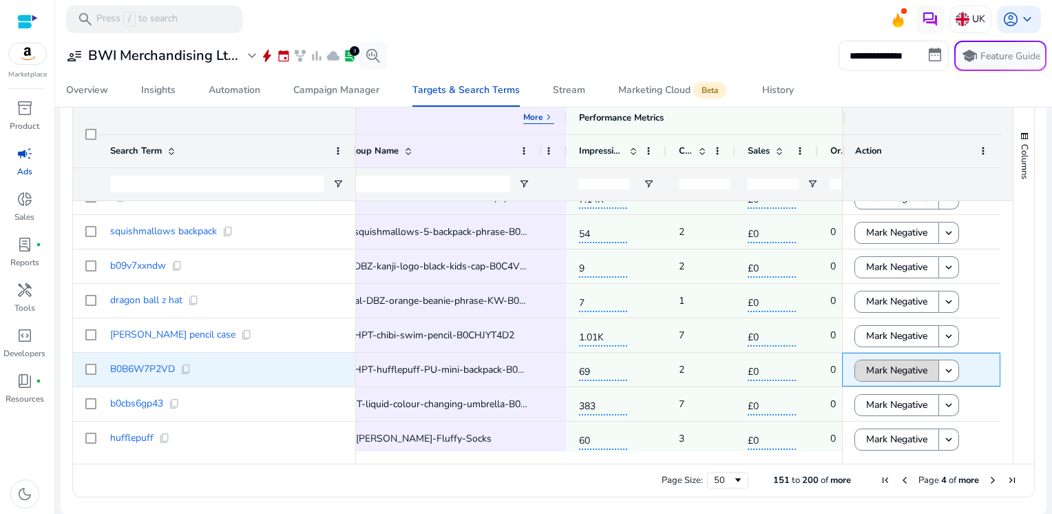
click at [876, 372] on span "Mark Negative" at bounding box center [896, 370] width 61 height 28
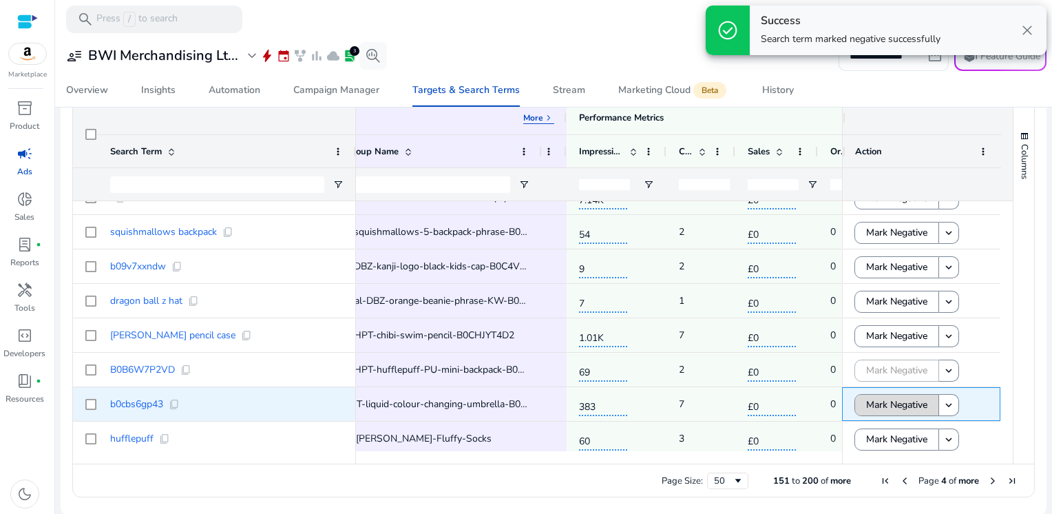
click at [881, 403] on span "Mark Negative" at bounding box center [896, 404] width 61 height 28
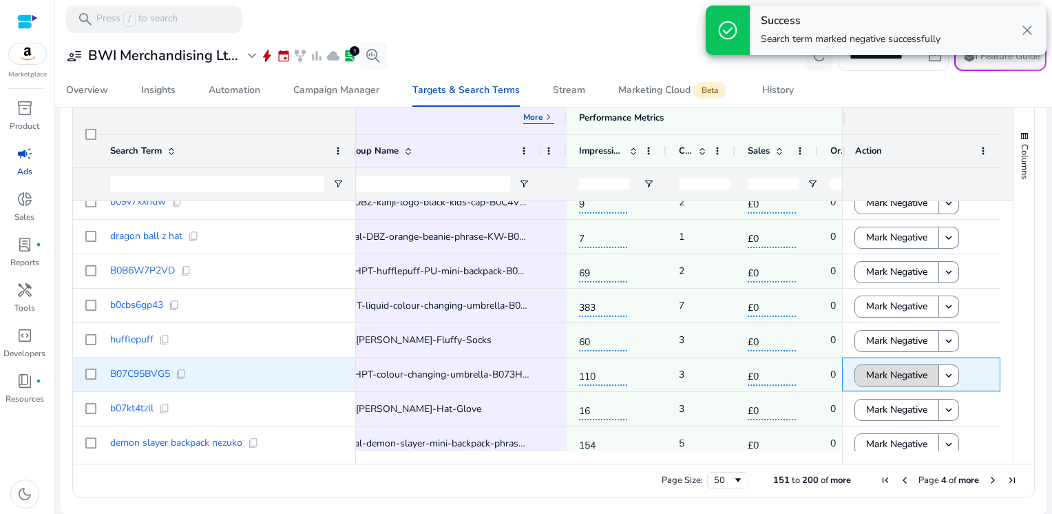
click at [881, 372] on span "Mark Negative" at bounding box center [896, 375] width 61 height 28
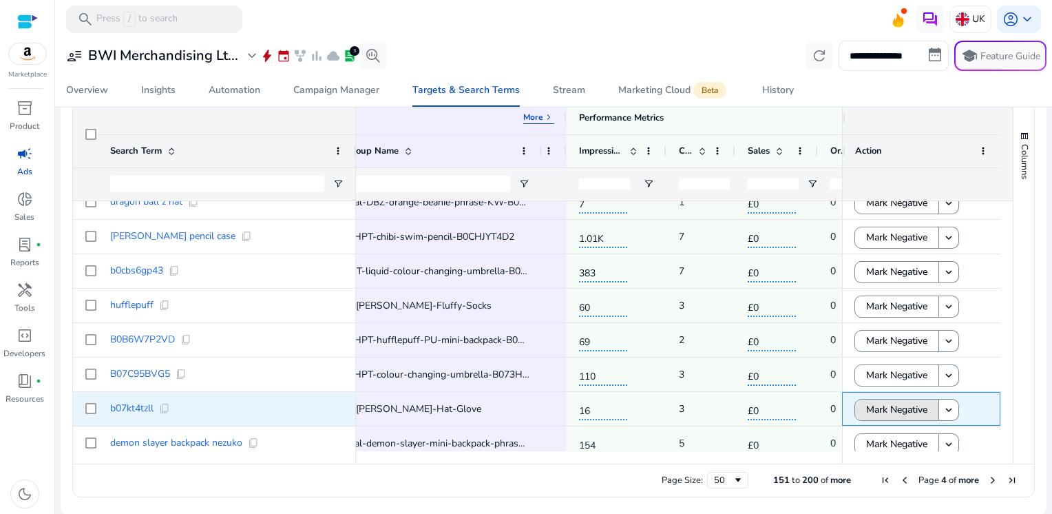
click at [883, 411] on span "Mark Negative" at bounding box center [896, 409] width 61 height 28
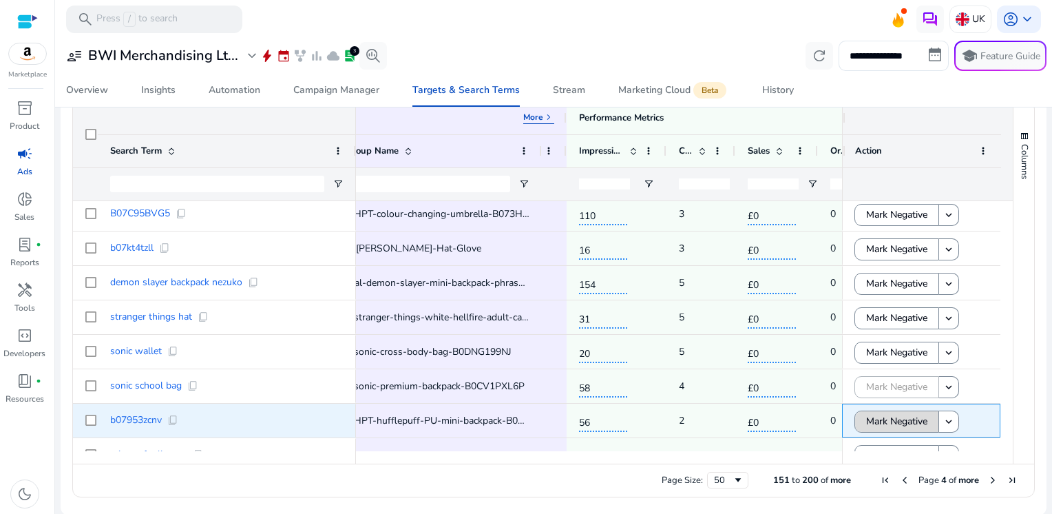
click at [883, 420] on span "Mark Negative" at bounding box center [896, 421] width 61 height 28
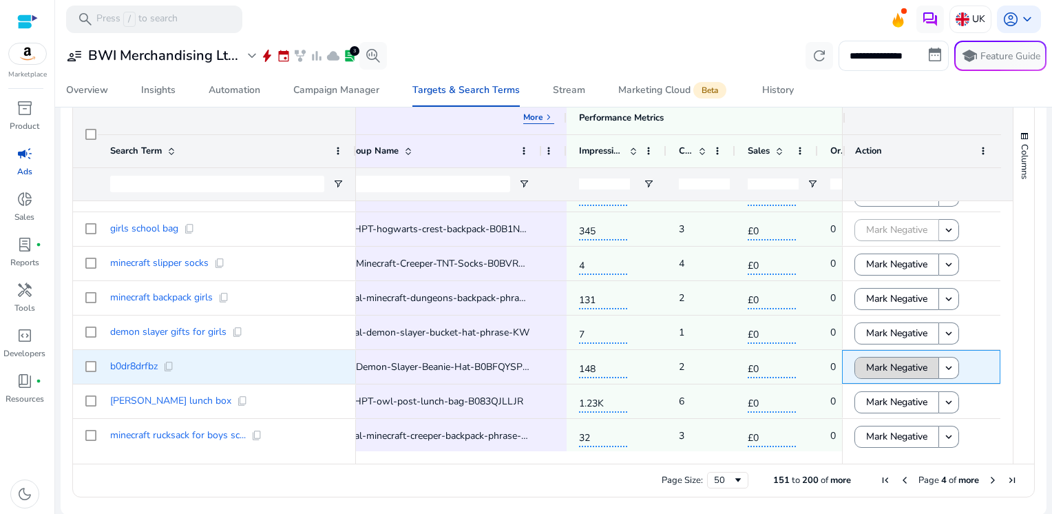
click at [885, 371] on span "Mark Negative" at bounding box center [896, 367] width 61 height 28
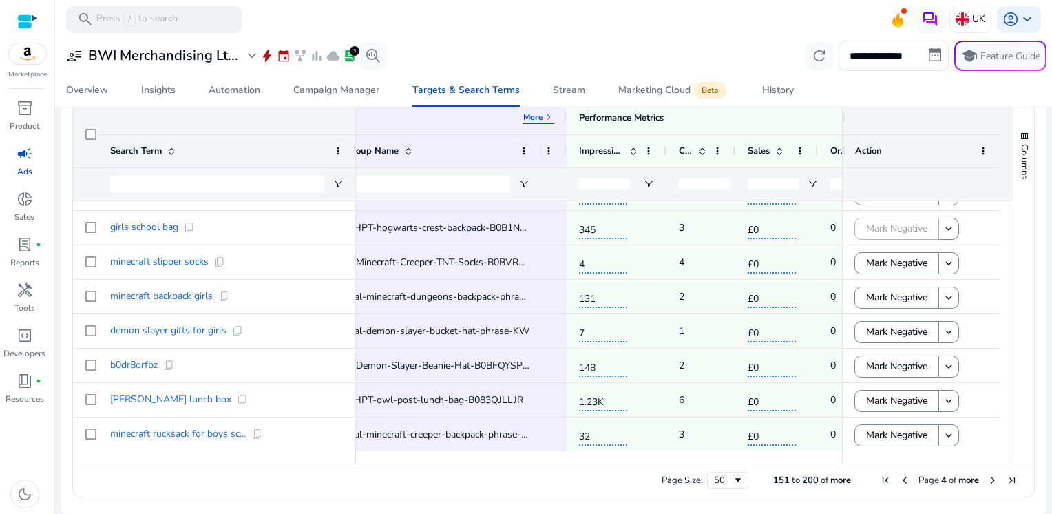
click at [988, 481] on span "Next Page" at bounding box center [992, 479] width 11 height 11
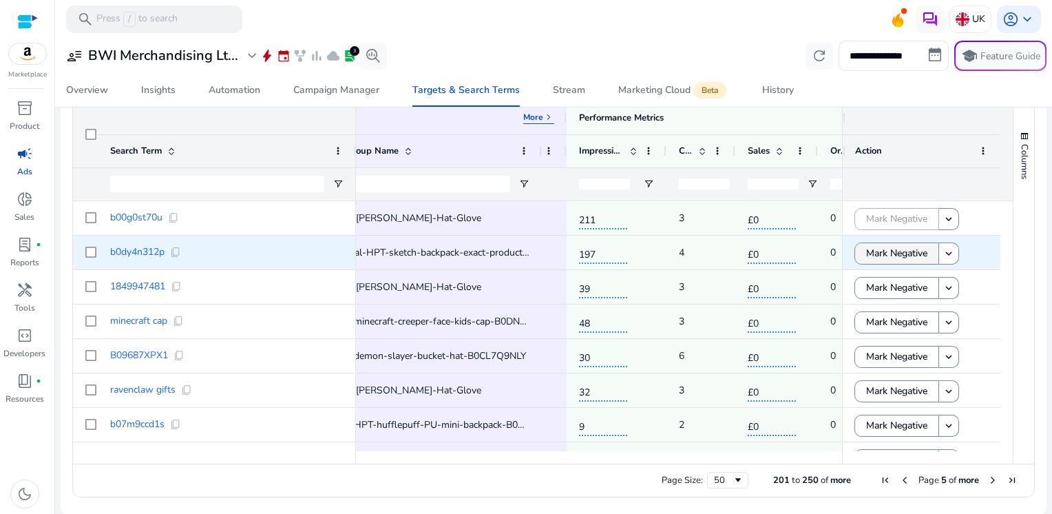
click at [904, 251] on span "Mark Negative" at bounding box center [896, 253] width 61 height 28
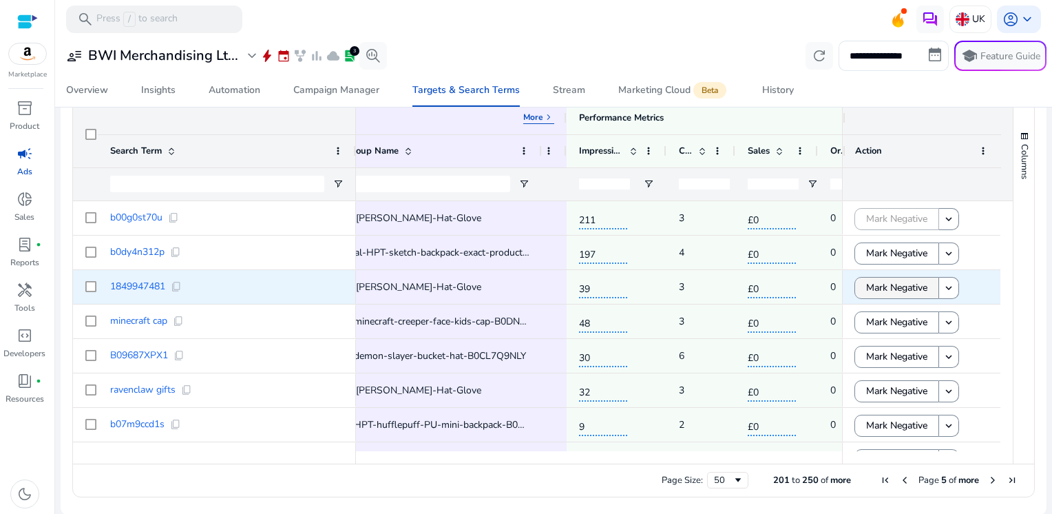
click at [900, 278] on span "Mark Negative" at bounding box center [896, 287] width 61 height 28
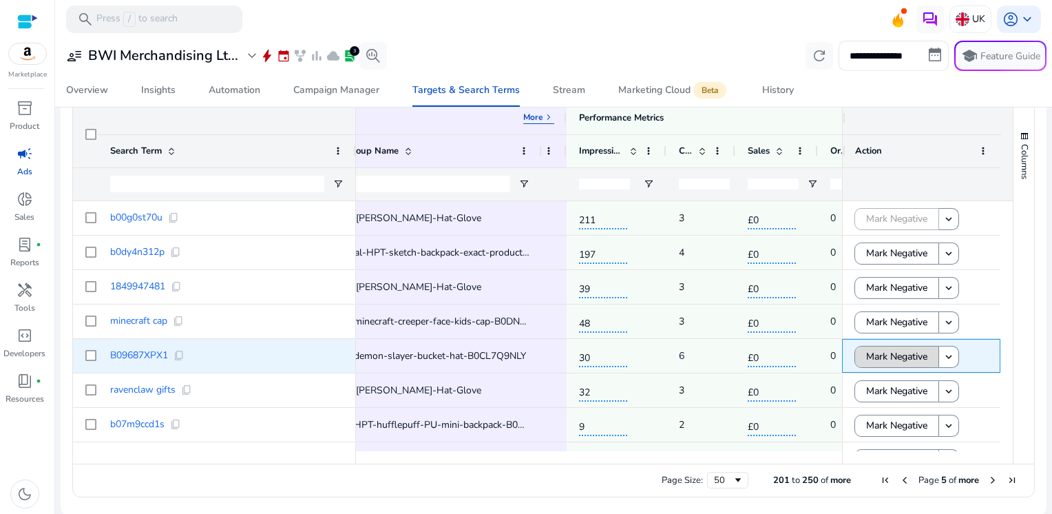
click at [888, 352] on span "Mark Negative" at bounding box center [896, 356] width 61 height 28
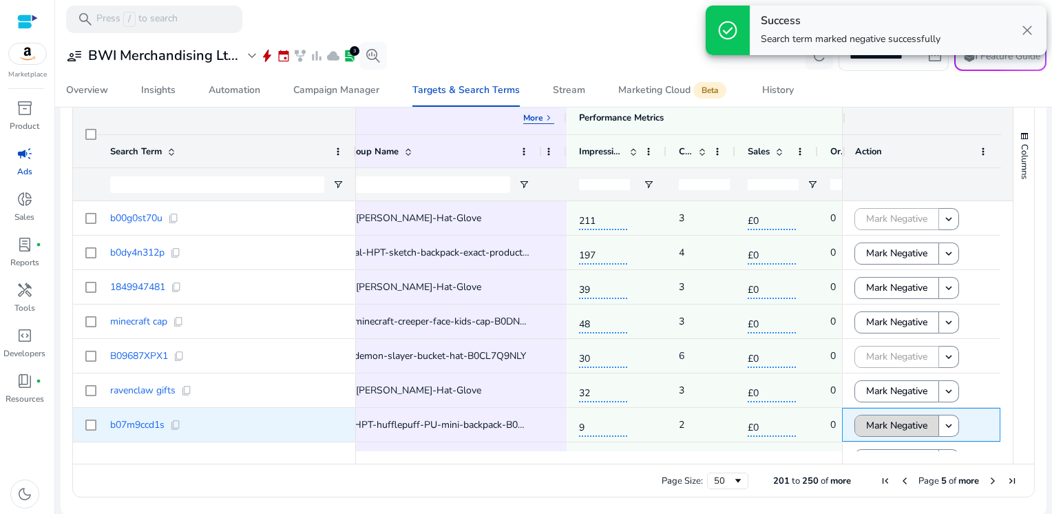
click at [889, 423] on span "Mark Negative" at bounding box center [896, 425] width 61 height 28
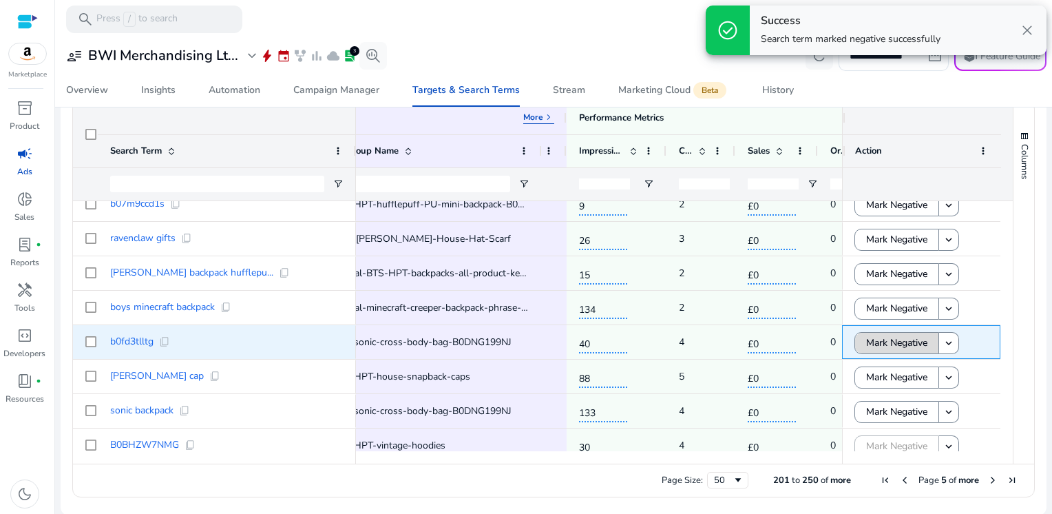
click at [892, 345] on span "Mark Negative" at bounding box center [896, 342] width 61 height 28
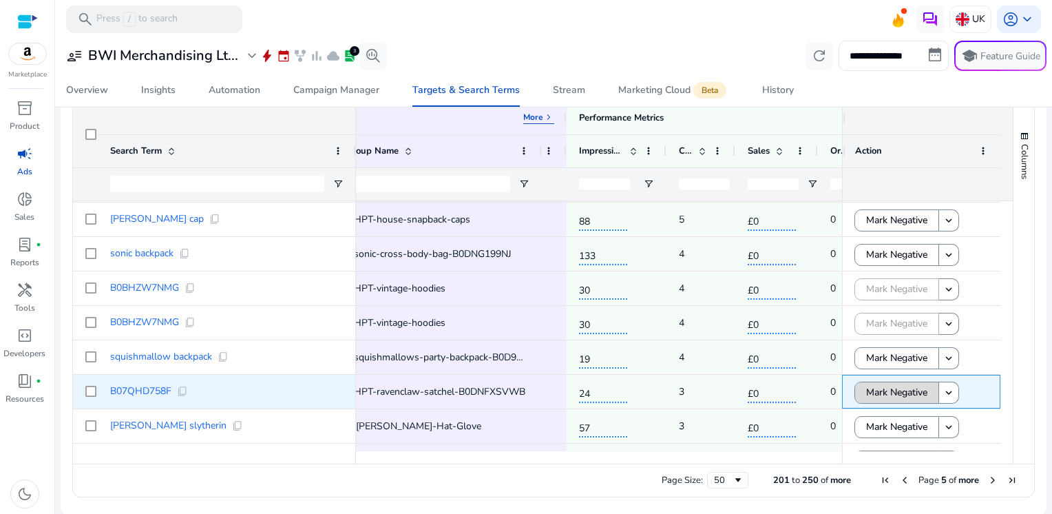
click at [900, 395] on span "Mark Negative" at bounding box center [896, 392] width 61 height 28
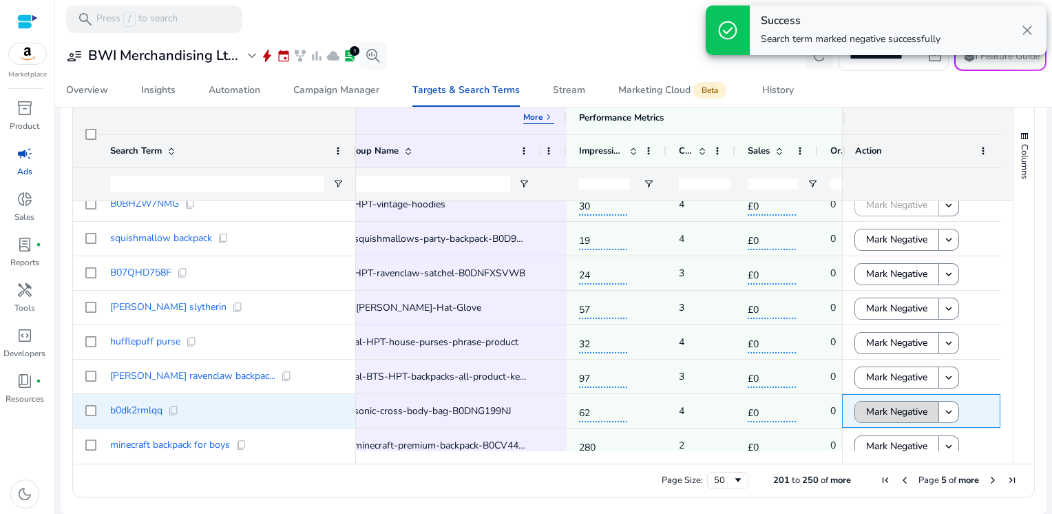
click at [893, 408] on span "Mark Negative" at bounding box center [896, 411] width 61 height 28
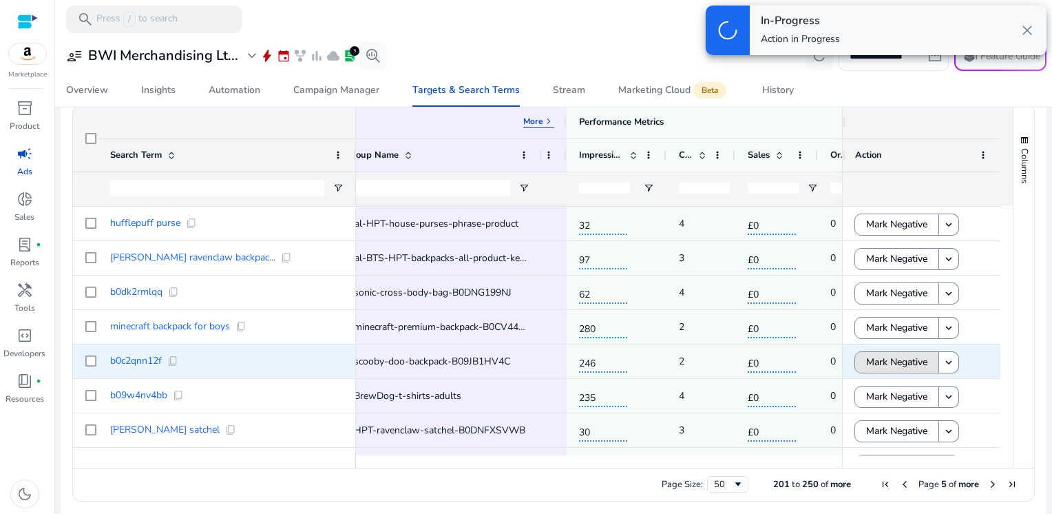
click at [898, 359] on span "Mark Negative" at bounding box center [896, 362] width 61 height 28
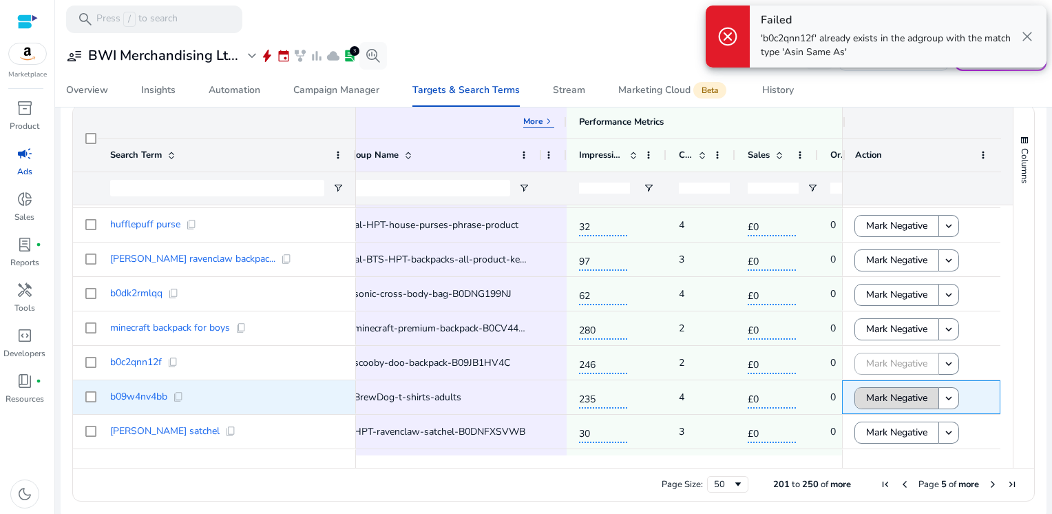
click at [890, 390] on span "Mark Negative" at bounding box center [896, 397] width 61 height 28
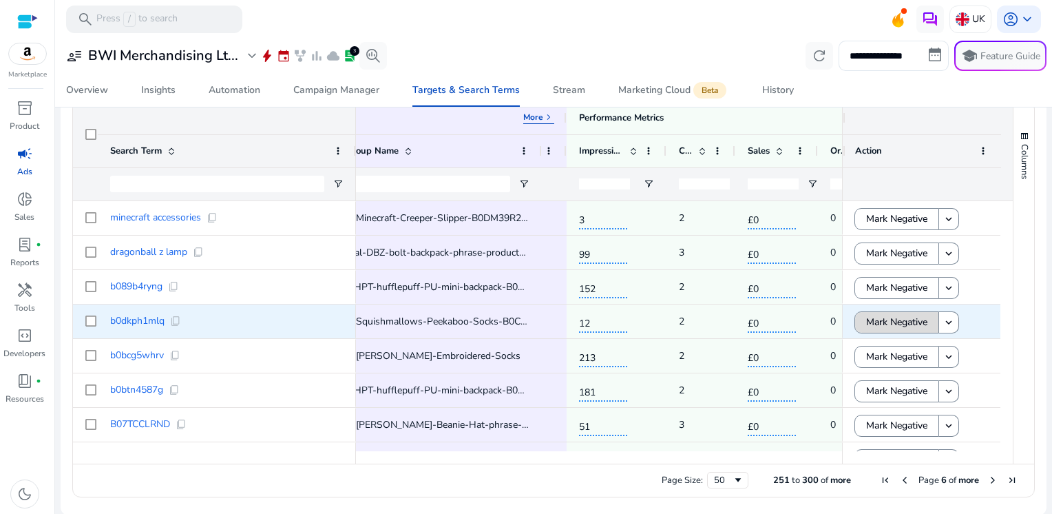
click at [905, 318] on span "Mark Negative" at bounding box center [896, 322] width 61 height 28
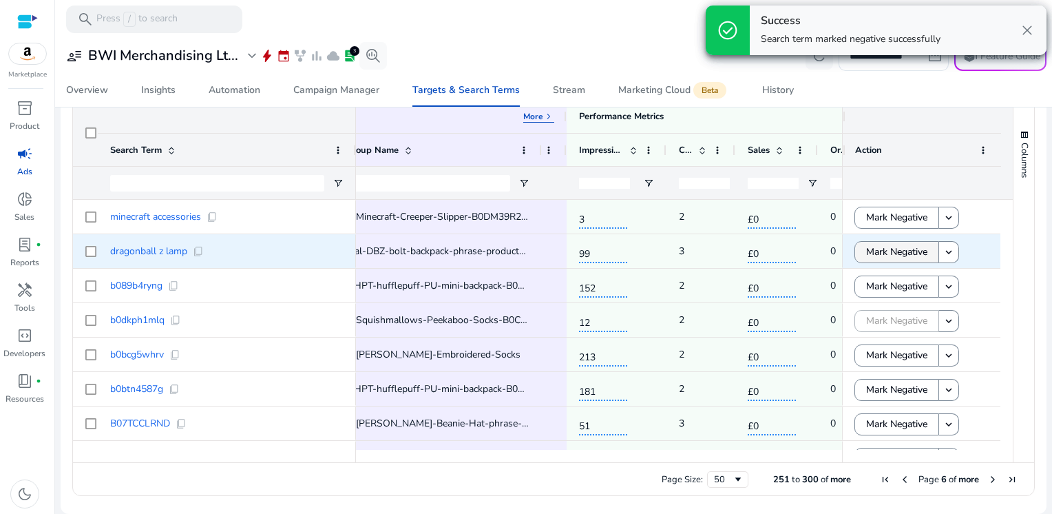
scroll to position [454, 0]
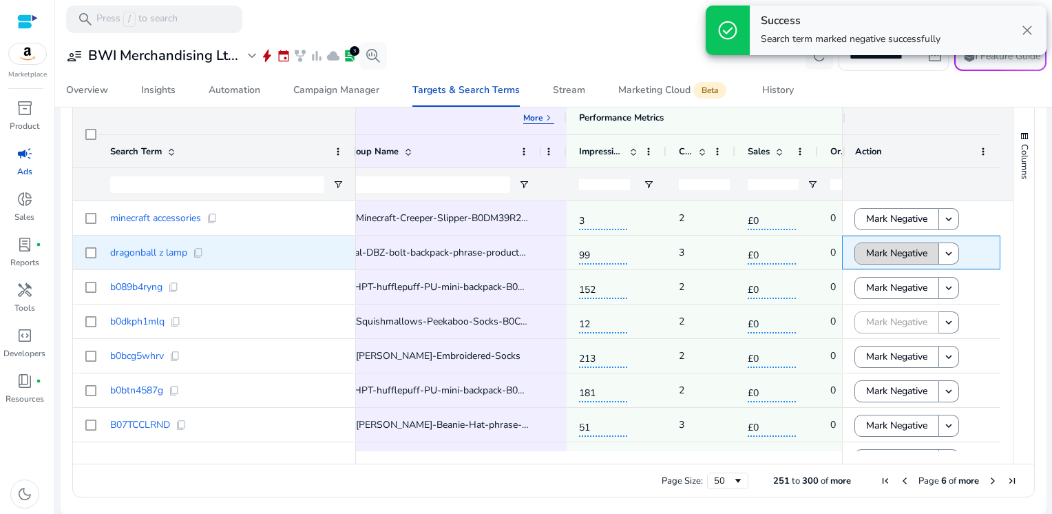
click at [902, 251] on span "Mark Negative" at bounding box center [896, 253] width 61 height 28
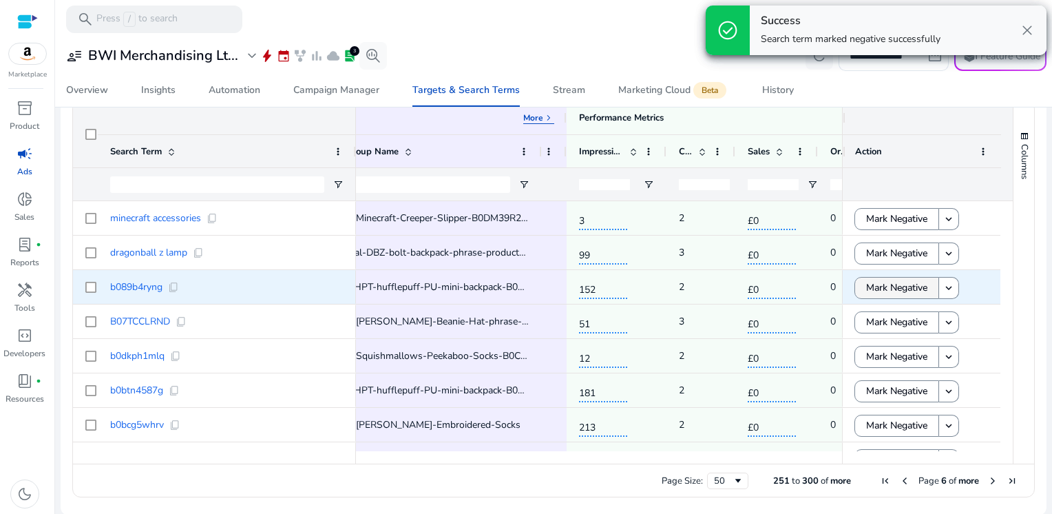
scroll to position [458, 0]
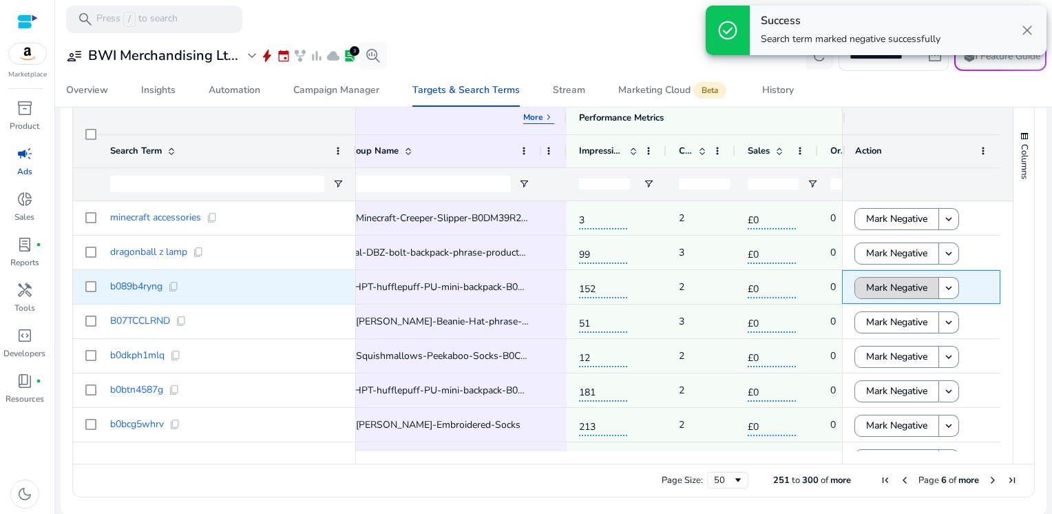
click at [889, 285] on span "Mark Negative" at bounding box center [896, 287] width 61 height 28
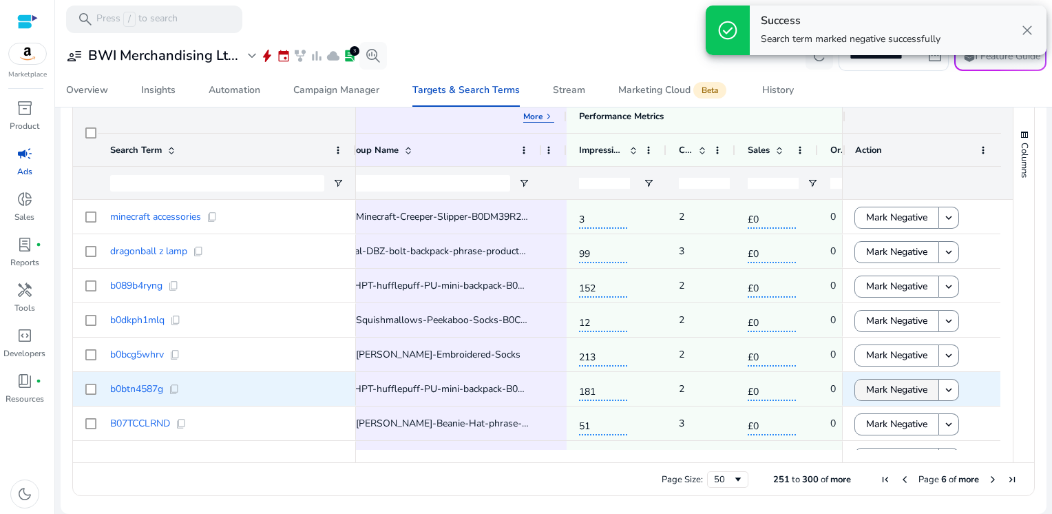
scroll to position [454, 0]
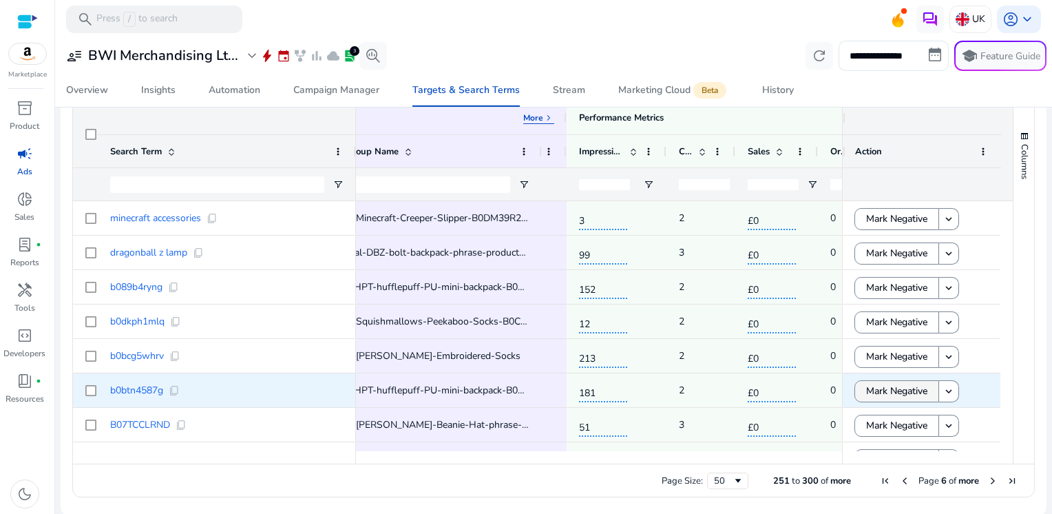
click at [887, 392] on span "Mark Negative" at bounding box center [896, 391] width 61 height 28
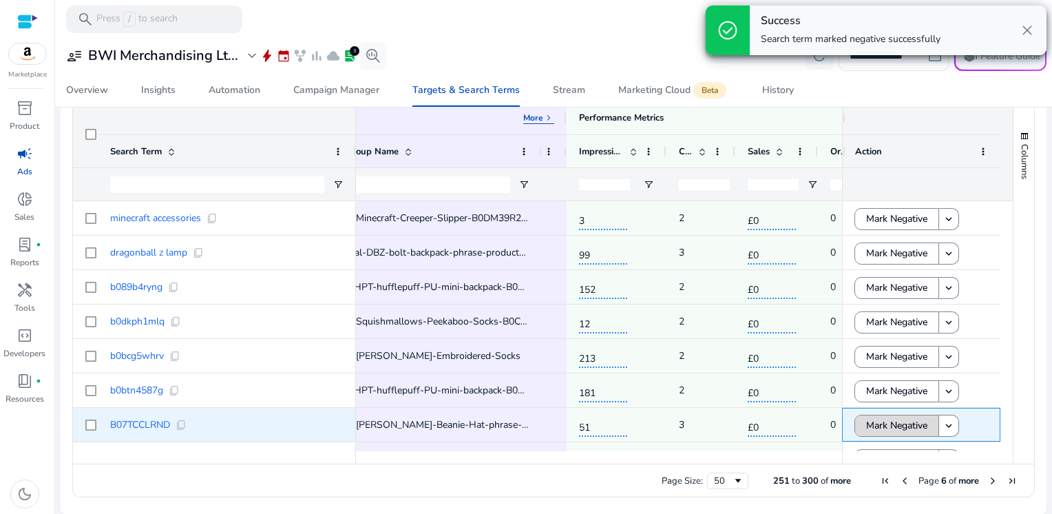
click at [887, 423] on span "Mark Negative" at bounding box center [896, 425] width 61 height 28
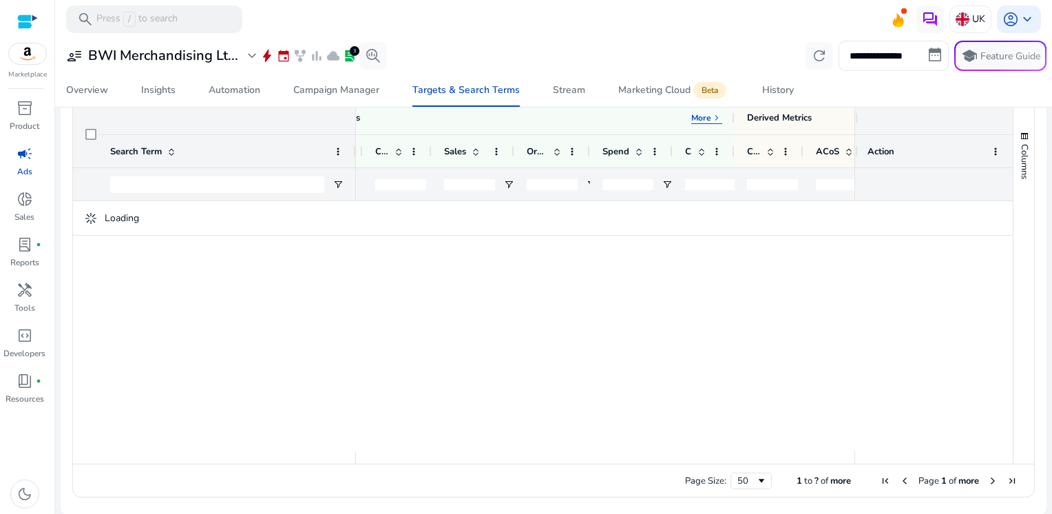
scroll to position [0, 589]
click at [556, 182] on input "number" at bounding box center [552, 184] width 51 height 11
click at [589, 182] on app-ppc-search-term-explorer "add_circle 0 search terms selected add Create Keyword Mark Negative Add Tags co…" at bounding box center [554, 248] width 964 height 511
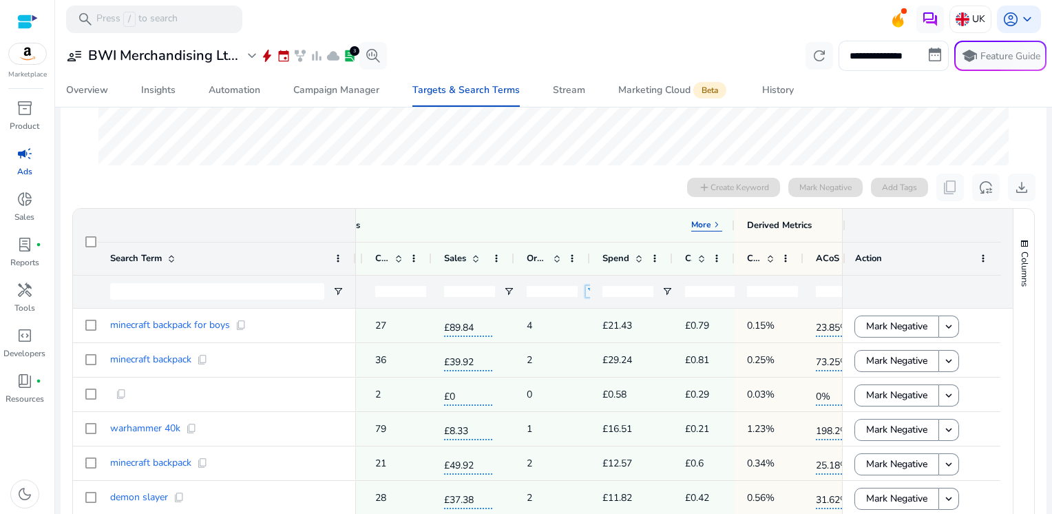
scroll to position [354, 0]
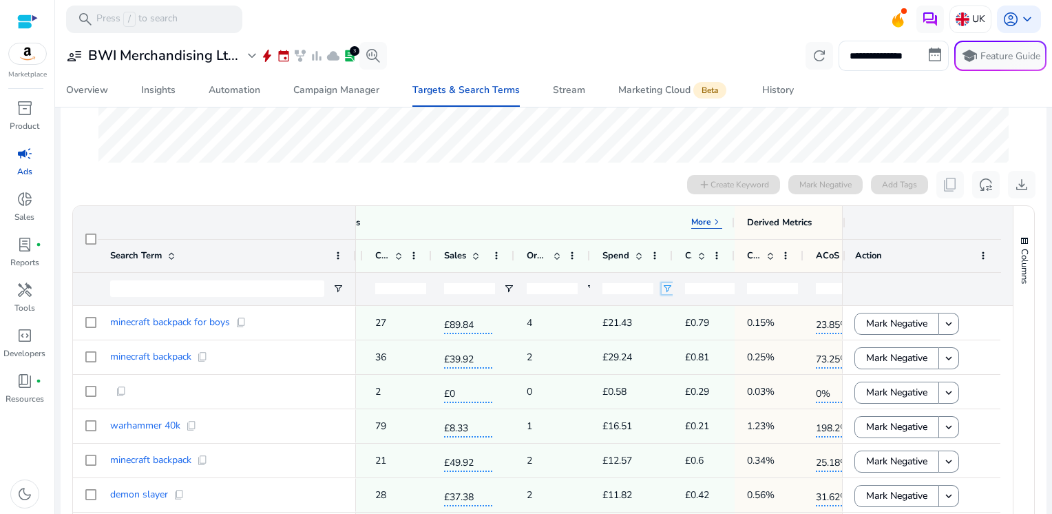
click at [667, 286] on span "Open Filter Menu" at bounding box center [667, 288] width 11 height 11
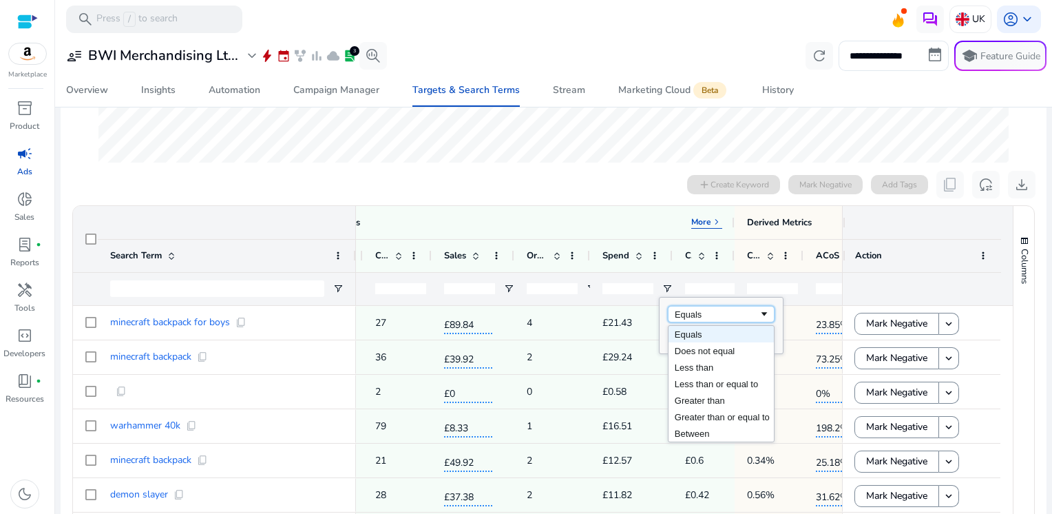
click at [708, 319] on div "Equals" at bounding box center [721, 314] width 107 height 17
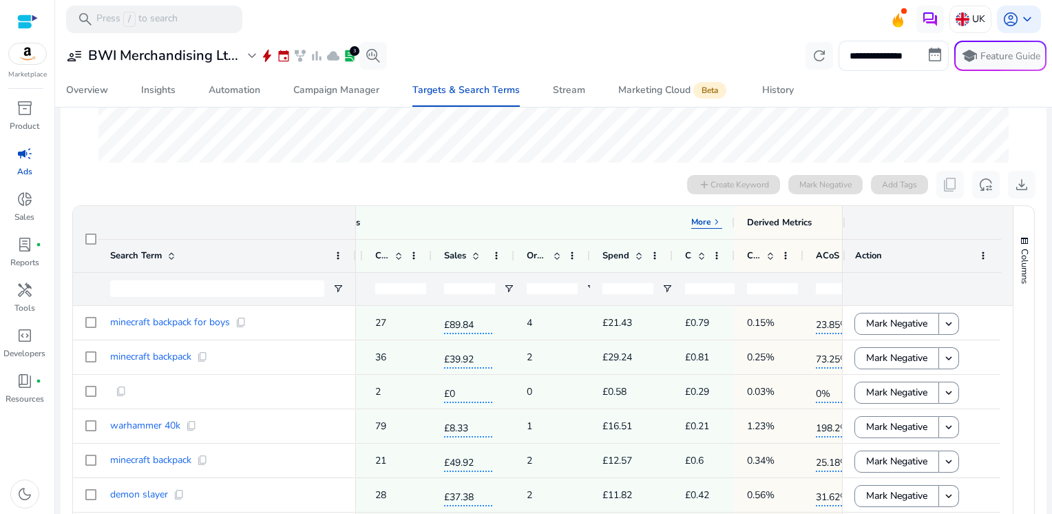
click at [620, 279] on div at bounding box center [627, 289] width 51 height 32
click at [586, 285] on span "Open Filter Menu" at bounding box center [591, 288] width 11 height 11
click at [636, 315] on div "Equals" at bounding box center [641, 314] width 84 height 10
click at [619, 335] on input "Filter Value" at bounding box center [645, 336] width 107 height 17
type input "*"
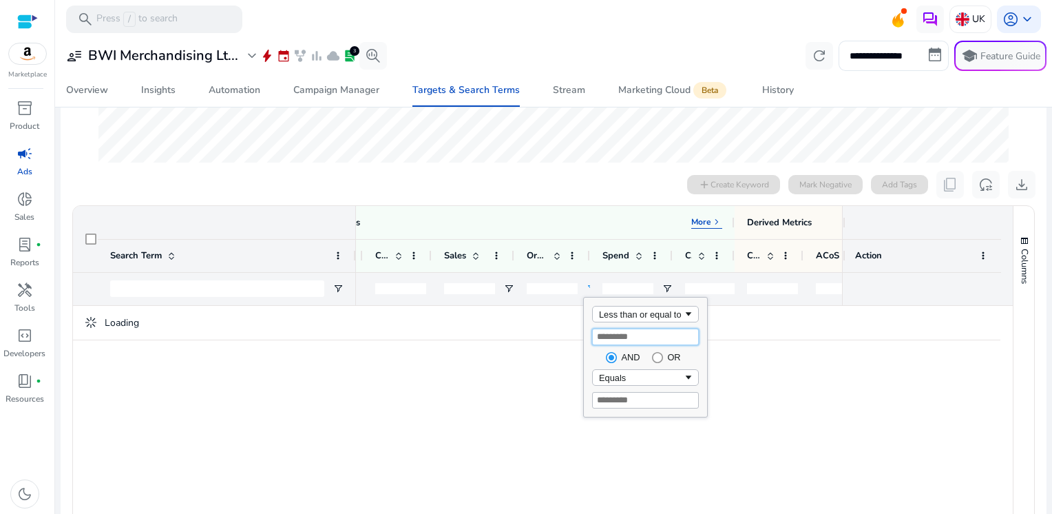
type input "*"
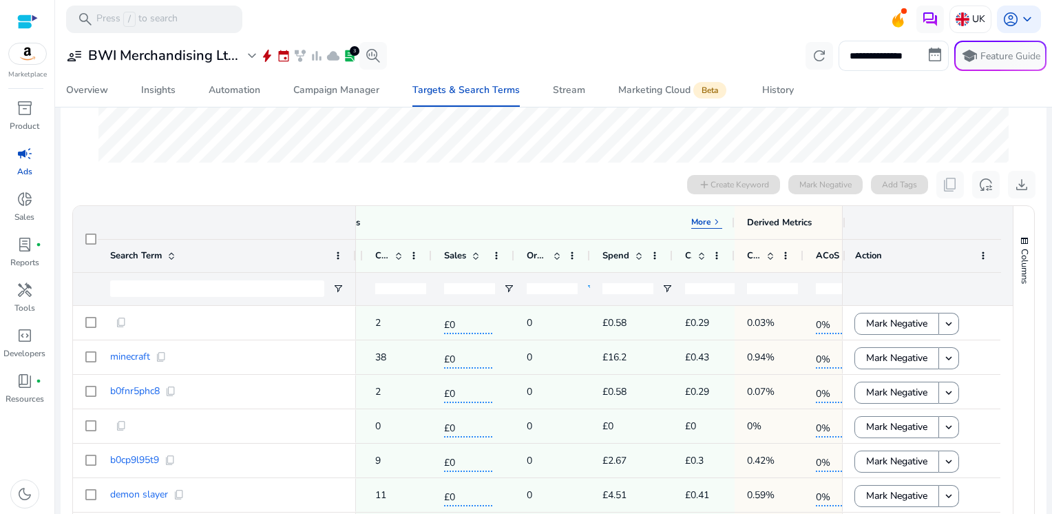
click at [579, 177] on div "0 search terms selected add Create Keyword Mark Negative Add Tags content_copy …" at bounding box center [554, 185] width 964 height 28
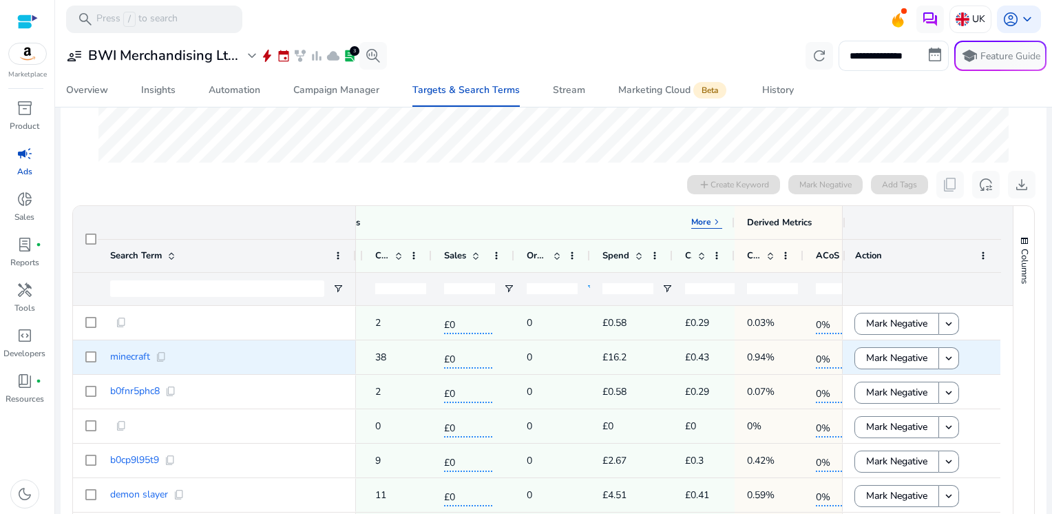
scroll to position [0, 0]
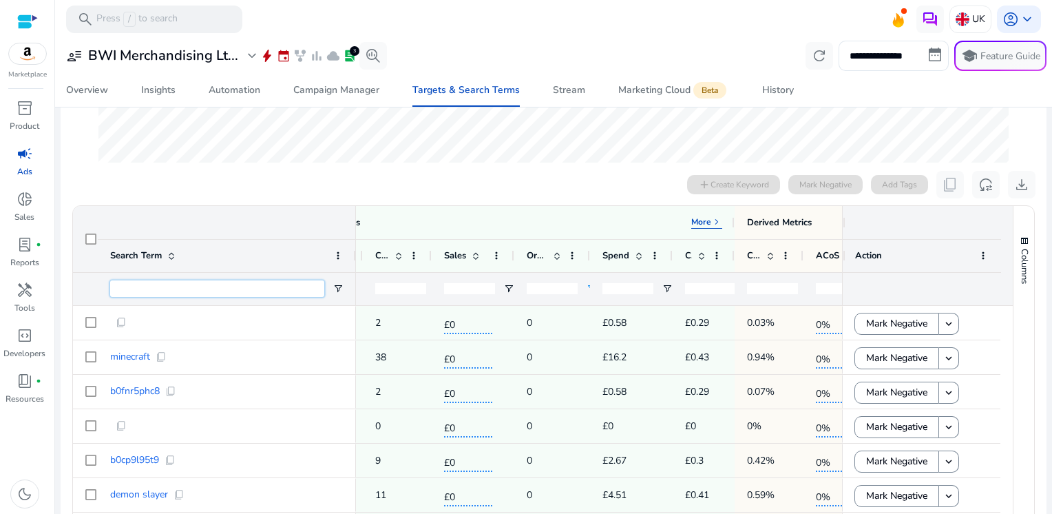
click at [149, 288] on input "Search Term Filter Input" at bounding box center [217, 288] width 214 height 17
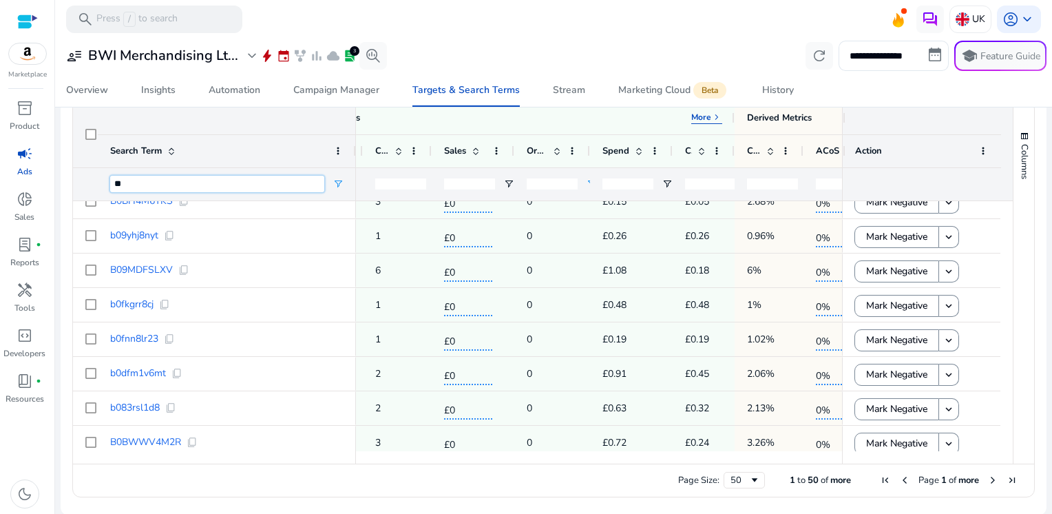
type input "**"
click at [987, 483] on span "Next Page" at bounding box center [992, 479] width 11 height 11
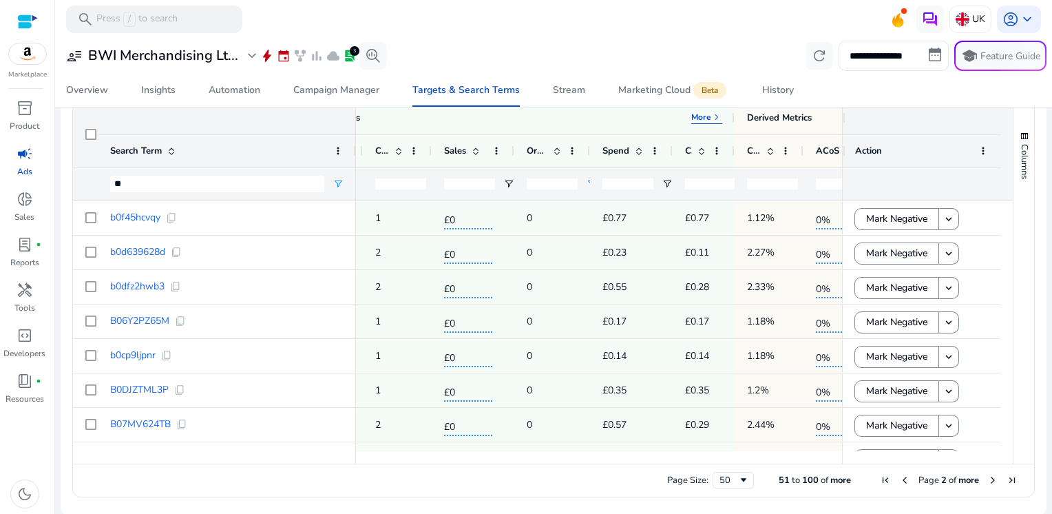
click at [987, 483] on span "Next Page" at bounding box center [992, 479] width 11 height 11
click at [987, 478] on span "Next Page" at bounding box center [992, 479] width 11 height 11
click at [987, 481] on span "Next Page" at bounding box center [992, 479] width 11 height 11
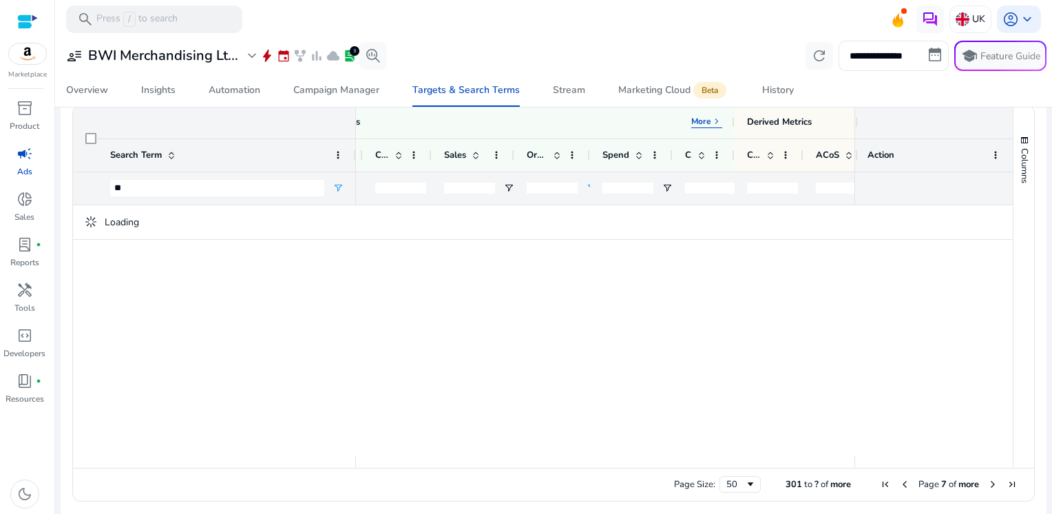
scroll to position [458, 0]
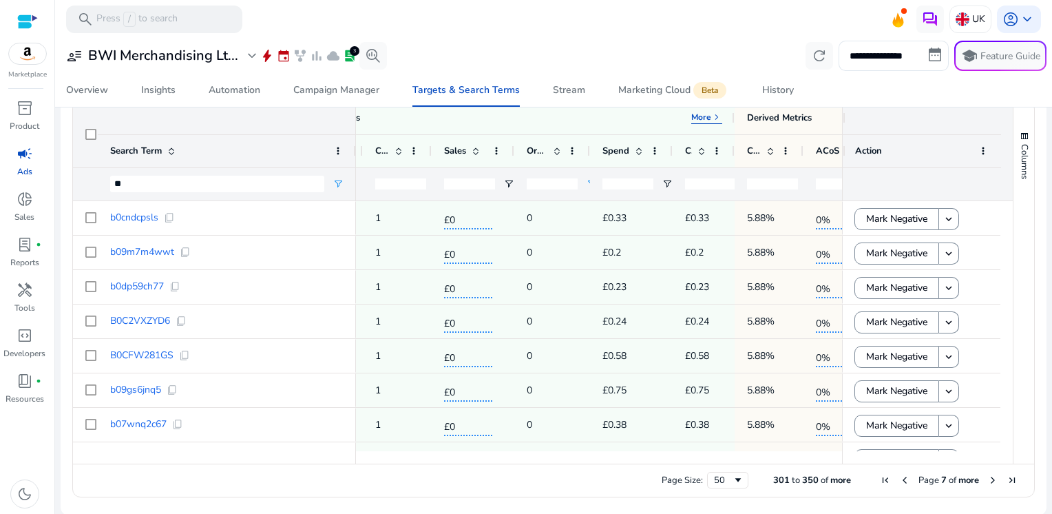
click at [987, 481] on span "Next Page" at bounding box center [992, 479] width 11 height 11
click at [987, 483] on span "Next Page" at bounding box center [992, 479] width 11 height 11
click at [988, 478] on span "Next Page" at bounding box center [992, 479] width 11 height 11
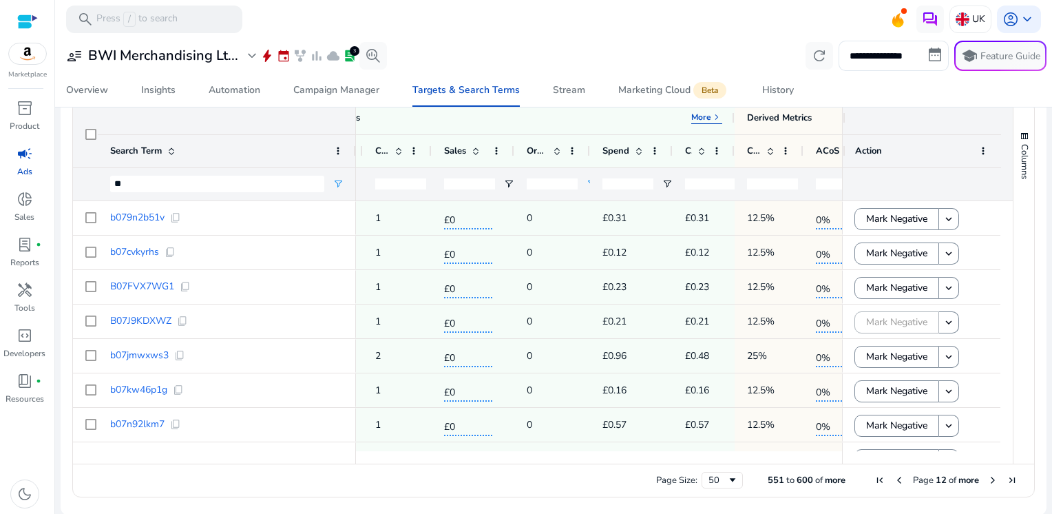
click at [988, 478] on span "Next Page" at bounding box center [992, 479] width 11 height 11
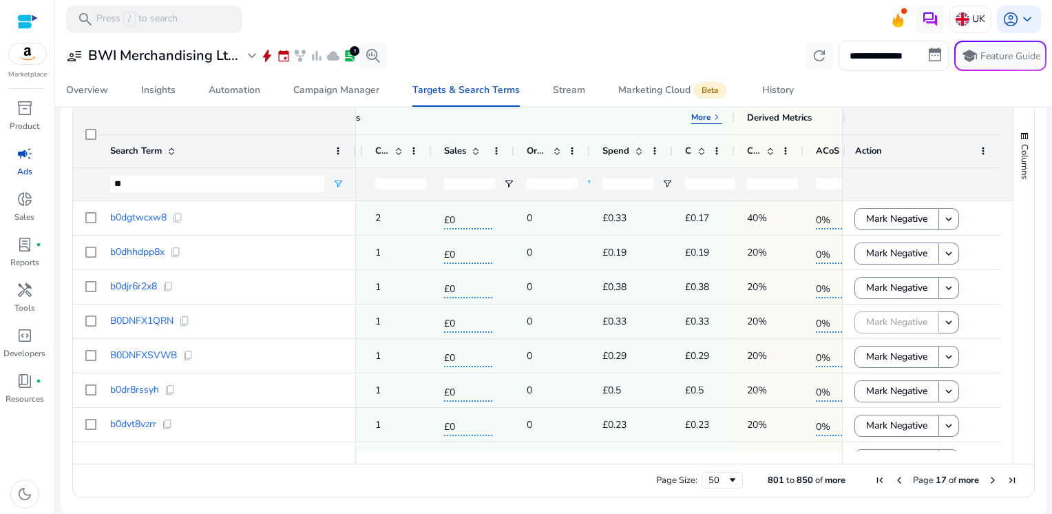
click at [988, 478] on span "Next Page" at bounding box center [992, 479] width 11 height 11
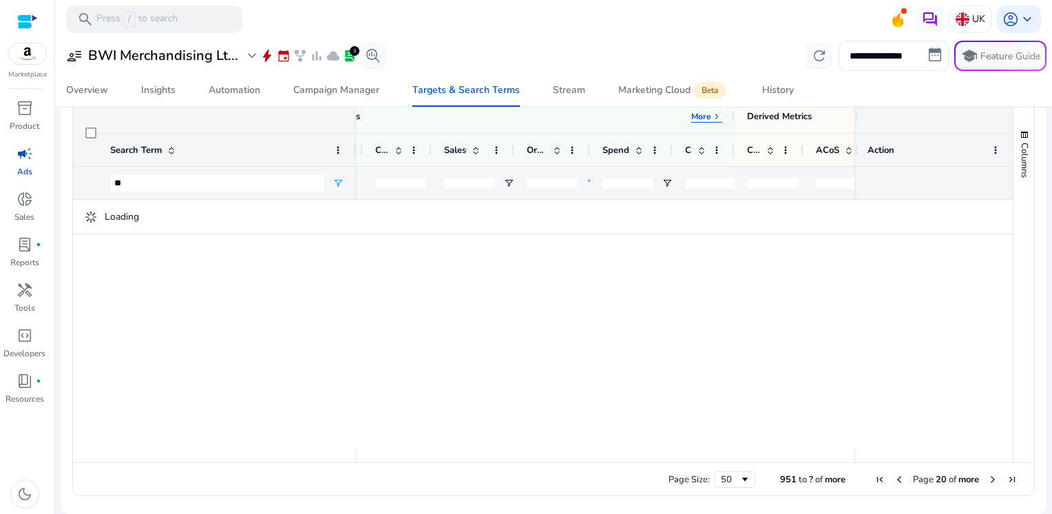
scroll to position [454, 0]
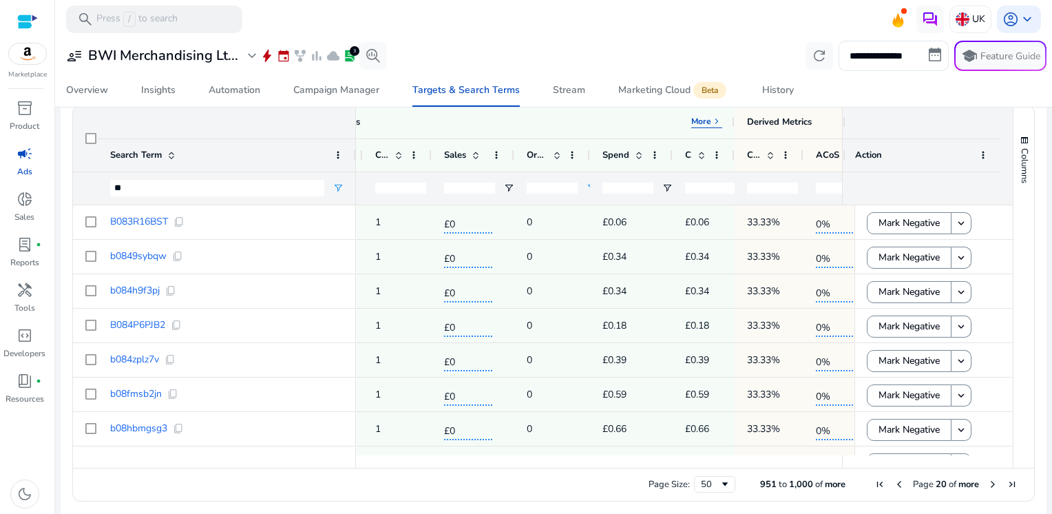
click at [988, 478] on span "Next Page" at bounding box center [992, 483] width 11 height 11
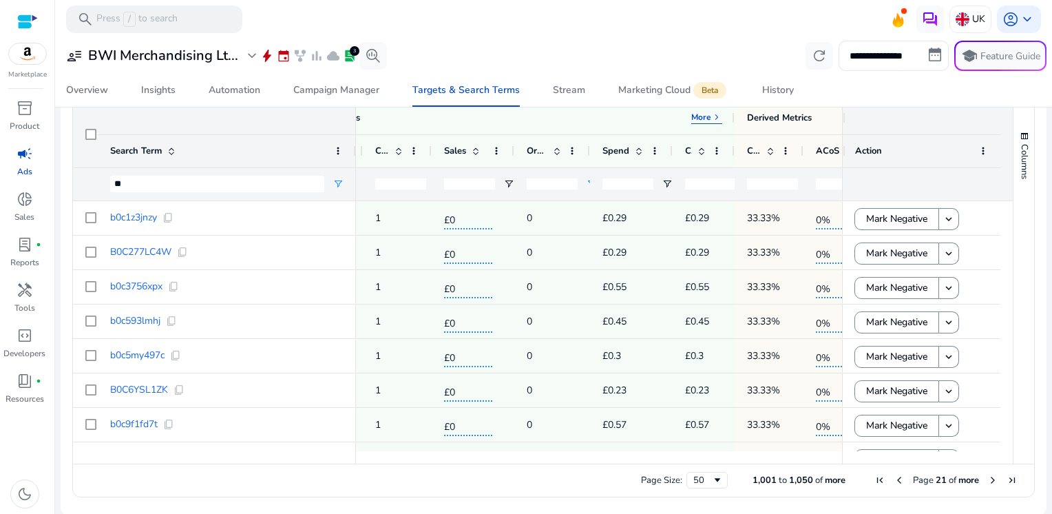
click at [988, 478] on span "Next Page" at bounding box center [992, 479] width 11 height 11
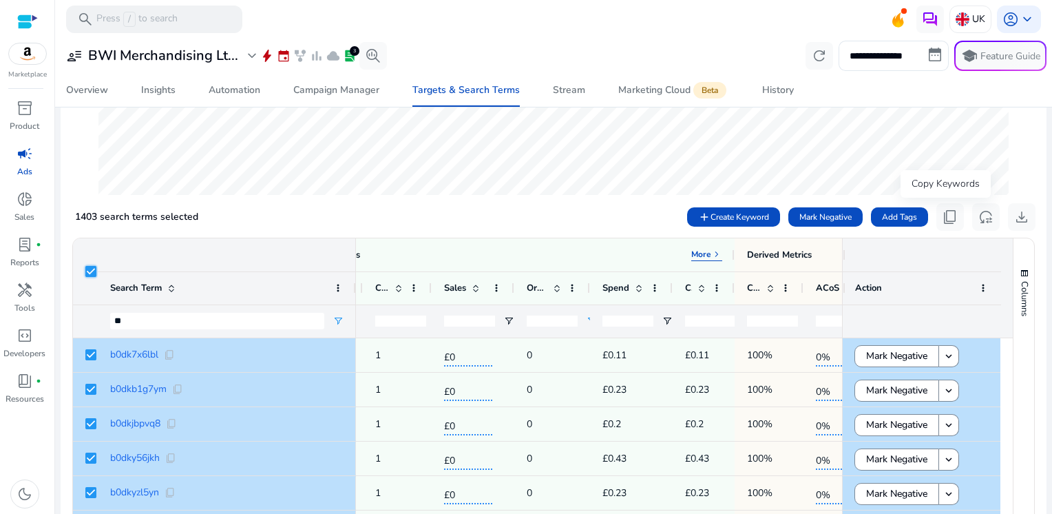
scroll to position [321, 0]
click at [818, 213] on span "Mark Negative" at bounding box center [825, 217] width 52 height 12
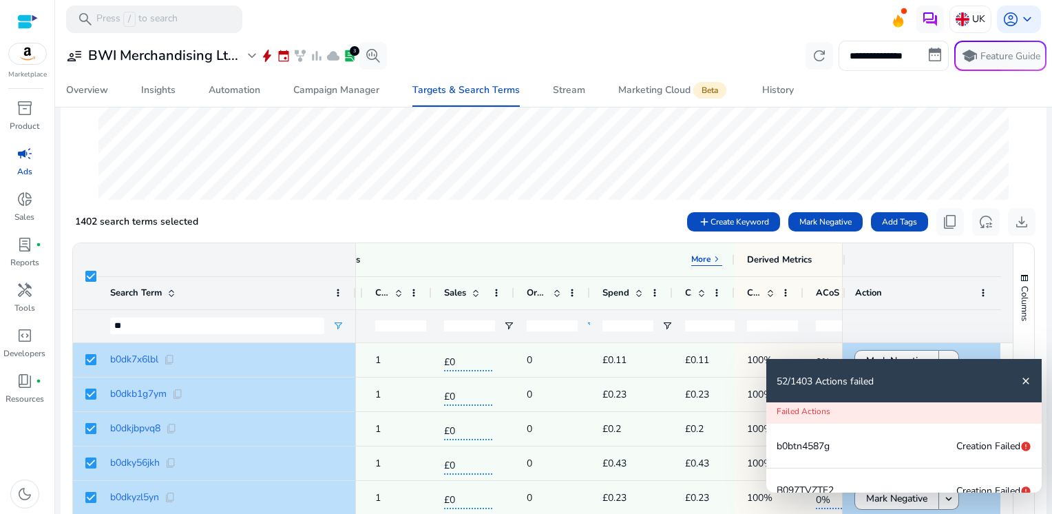
scroll to position [317, 0]
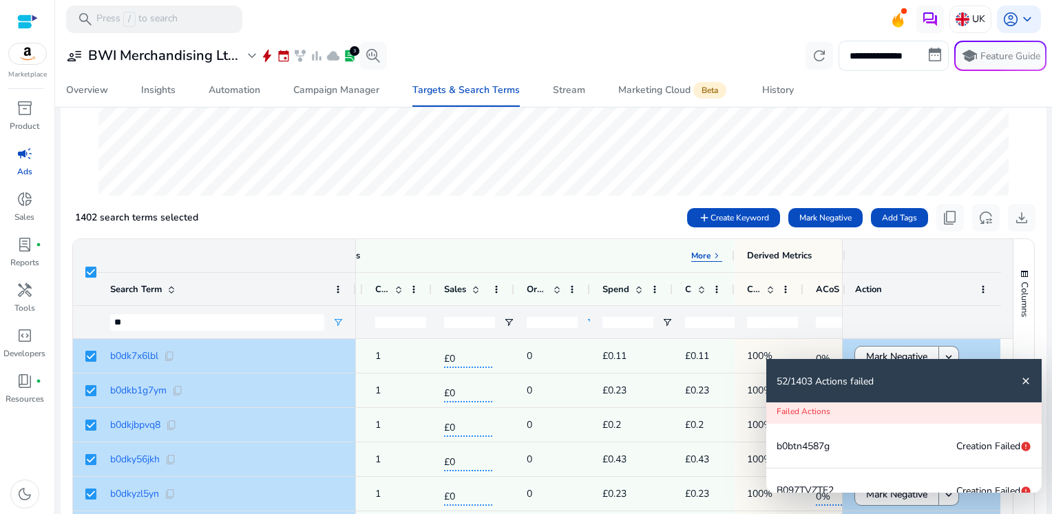
scroll to position [317, 0]
click at [1023, 379] on mat-icon "close" at bounding box center [1025, 380] width 11 height 11
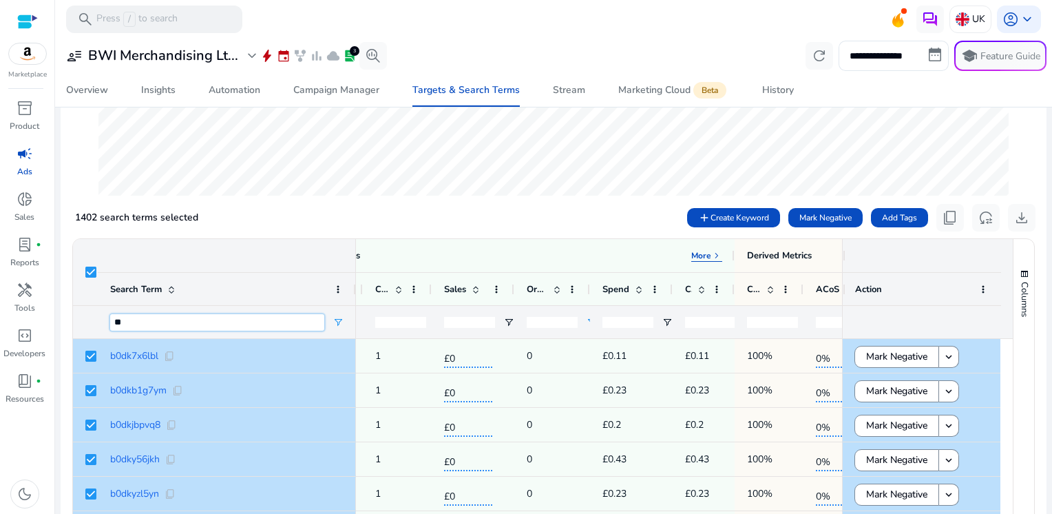
click at [134, 319] on input "**" at bounding box center [217, 322] width 214 height 17
type input "*"
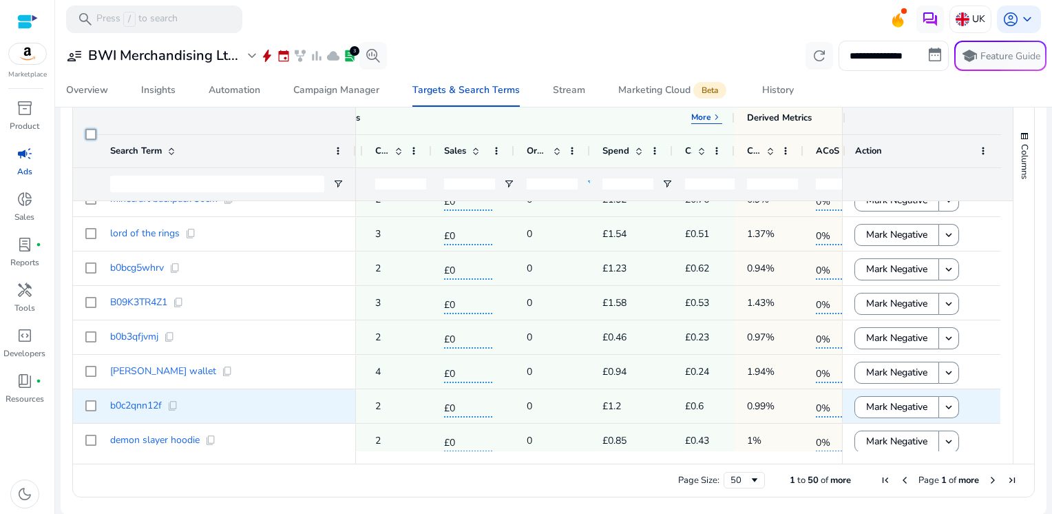
scroll to position [1470, 0]
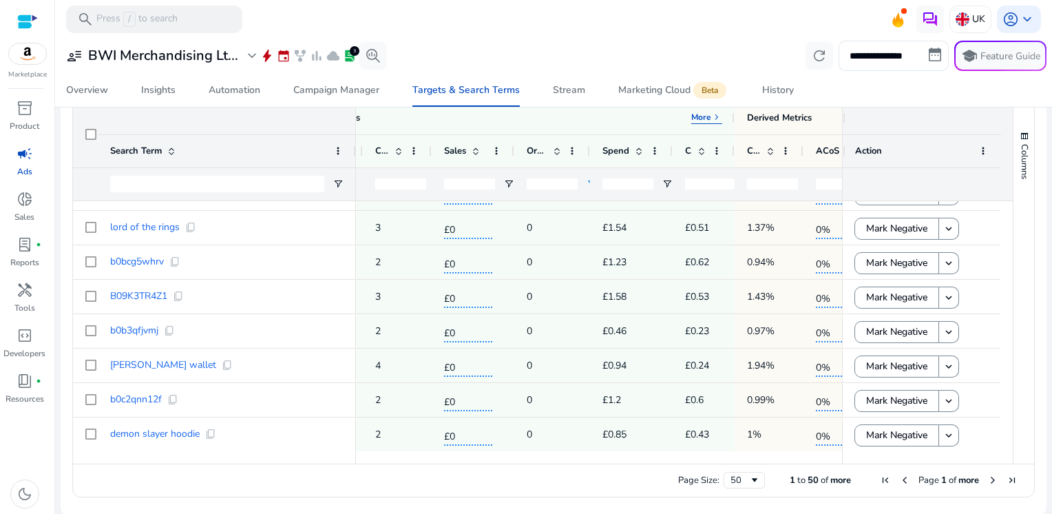
click at [987, 480] on span "Next Page" at bounding box center [992, 479] width 11 height 11
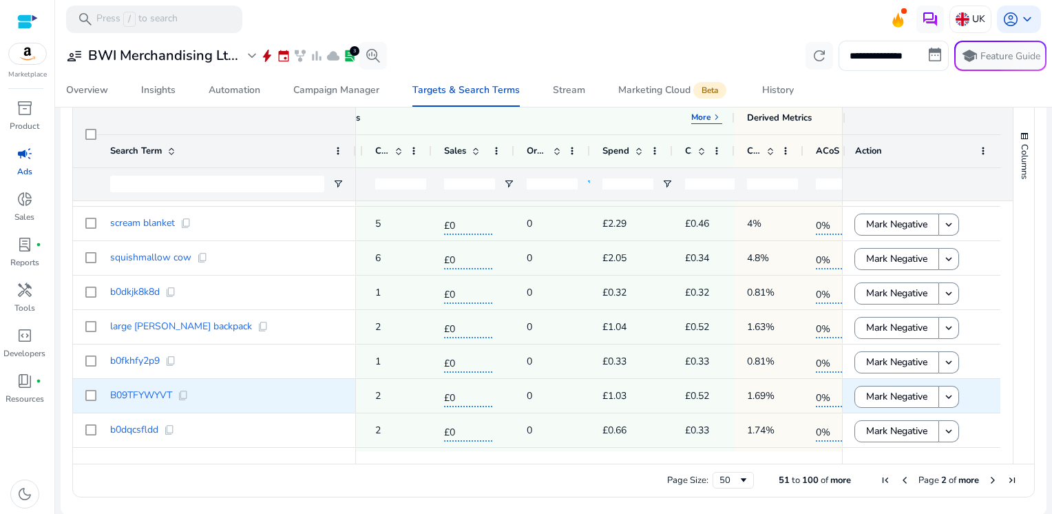
scroll to position [0, 0]
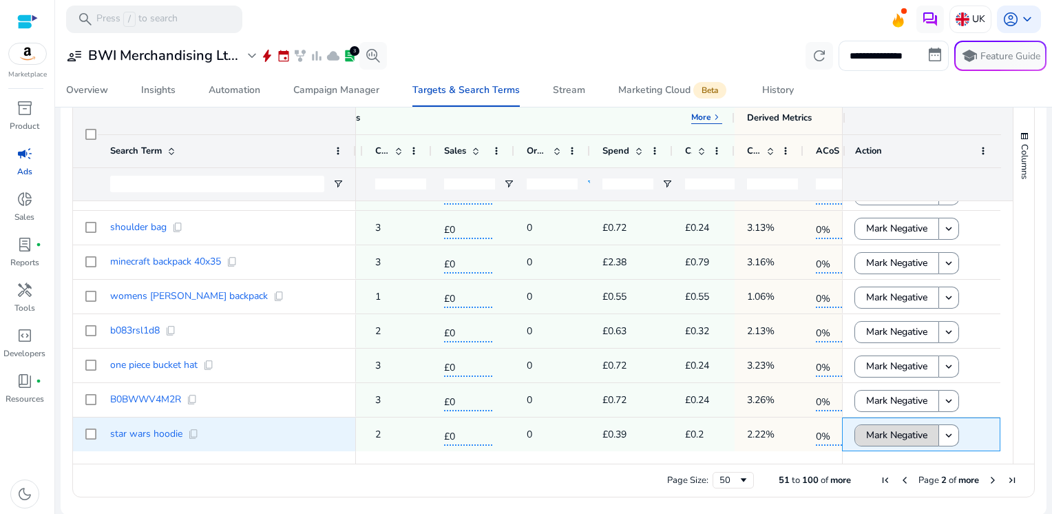
click at [897, 435] on span "Mark Negative" at bounding box center [896, 435] width 61 height 28
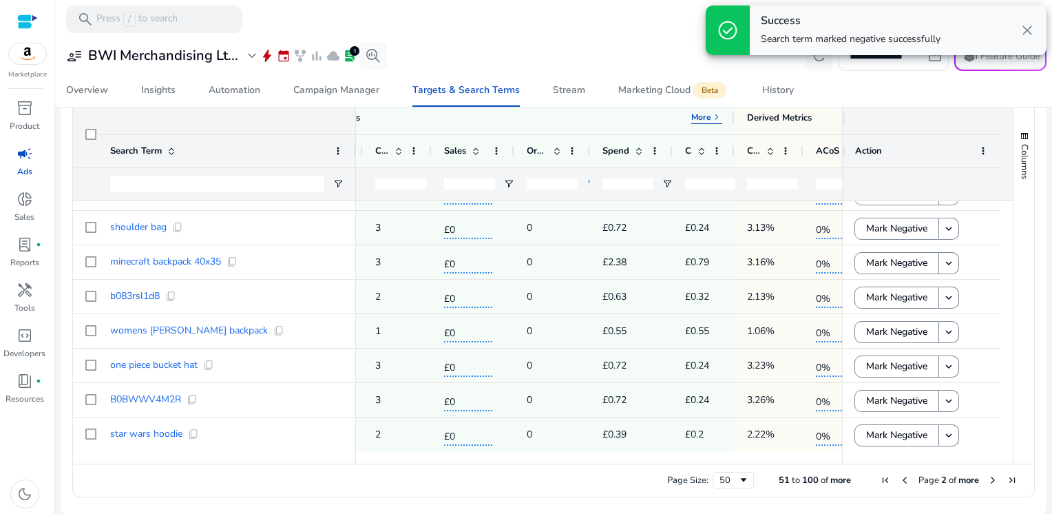
click at [988, 481] on span "Next Page" at bounding box center [992, 479] width 11 height 11
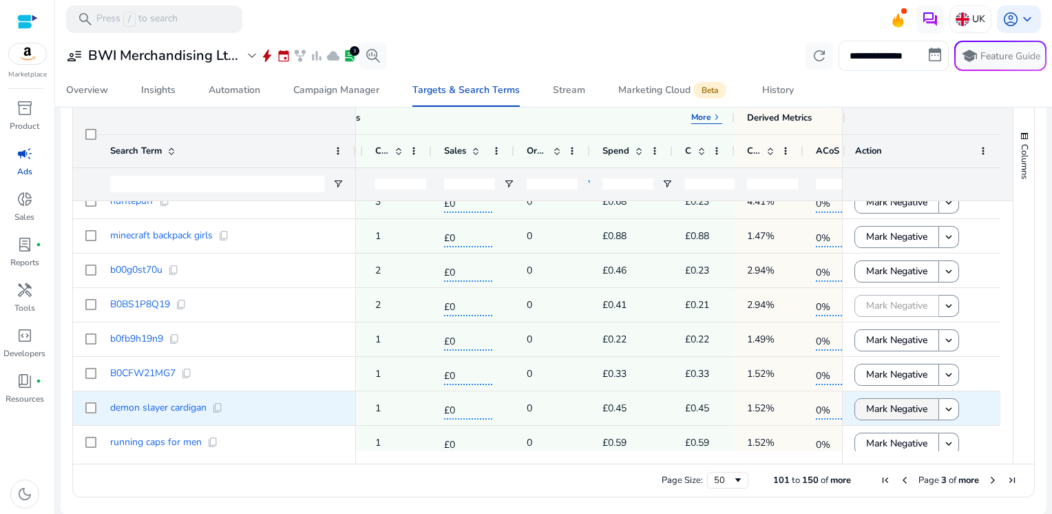
click at [889, 408] on span "Mark Negative" at bounding box center [896, 408] width 61 height 28
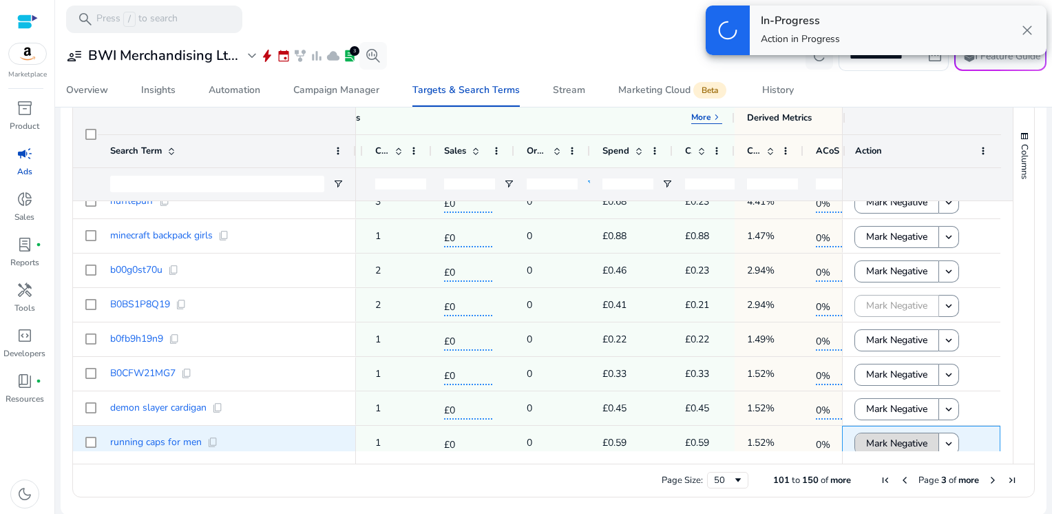
click at [890, 443] on span "Mark Negative" at bounding box center [896, 443] width 61 height 28
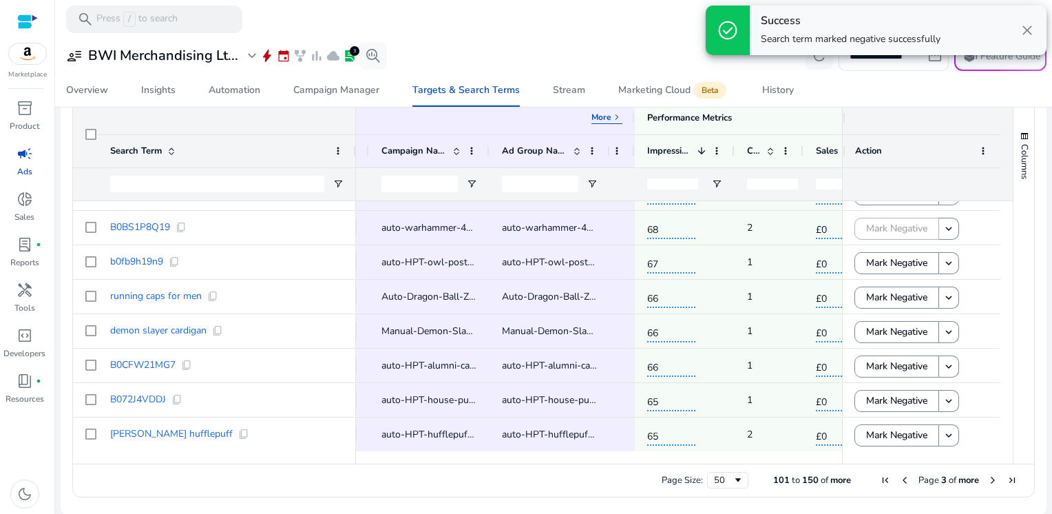
click at [987, 478] on span "Next Page" at bounding box center [992, 479] width 11 height 11
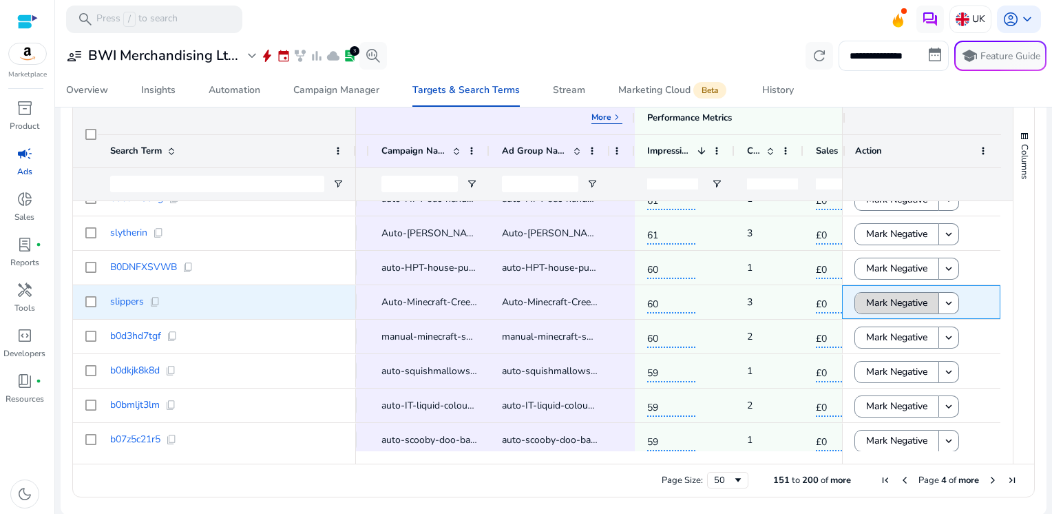
click at [892, 299] on span "Mark Negative" at bounding box center [896, 302] width 61 height 28
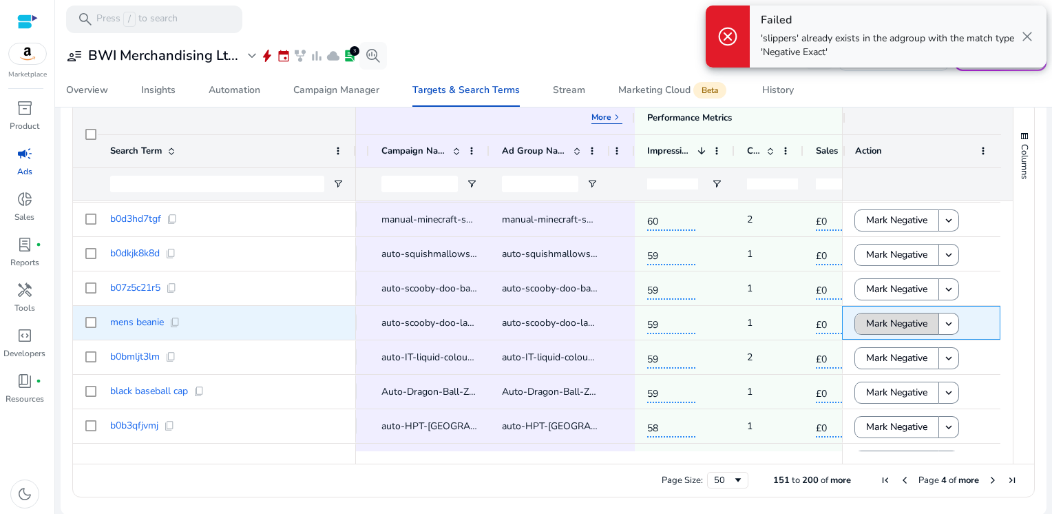
click at [869, 324] on span "Mark Negative" at bounding box center [896, 323] width 61 height 28
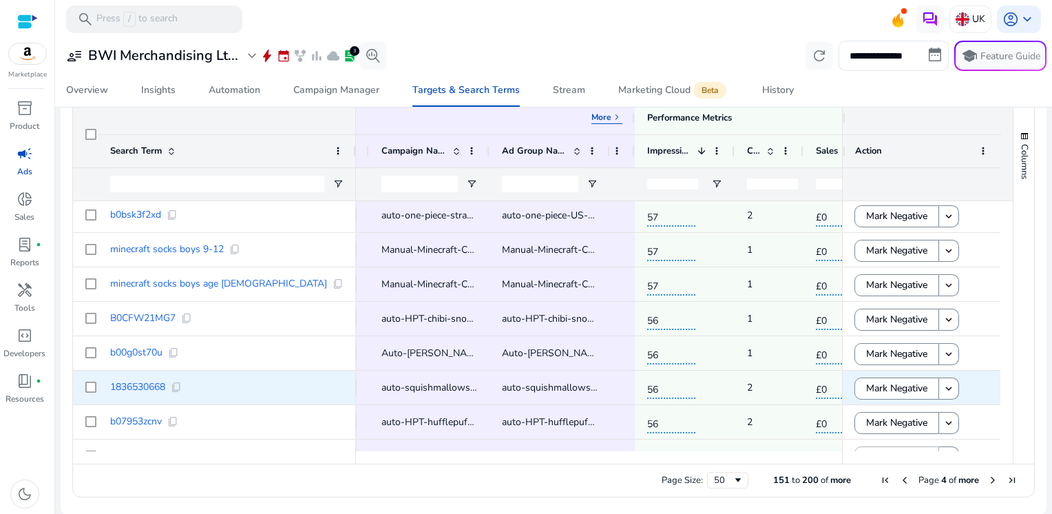
click at [873, 392] on span "Mark Negative" at bounding box center [896, 388] width 61 height 28
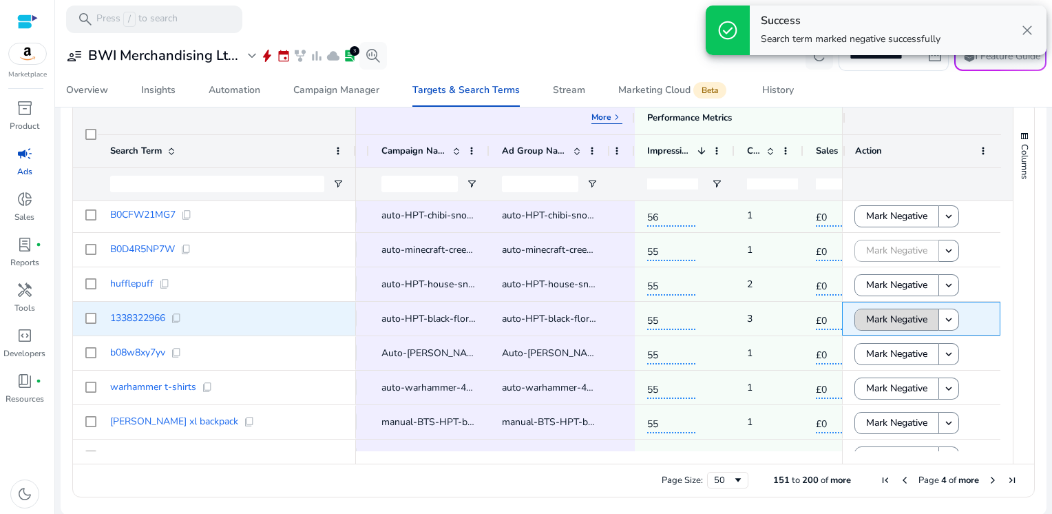
click at [886, 319] on span "Mark Negative" at bounding box center [896, 319] width 61 height 28
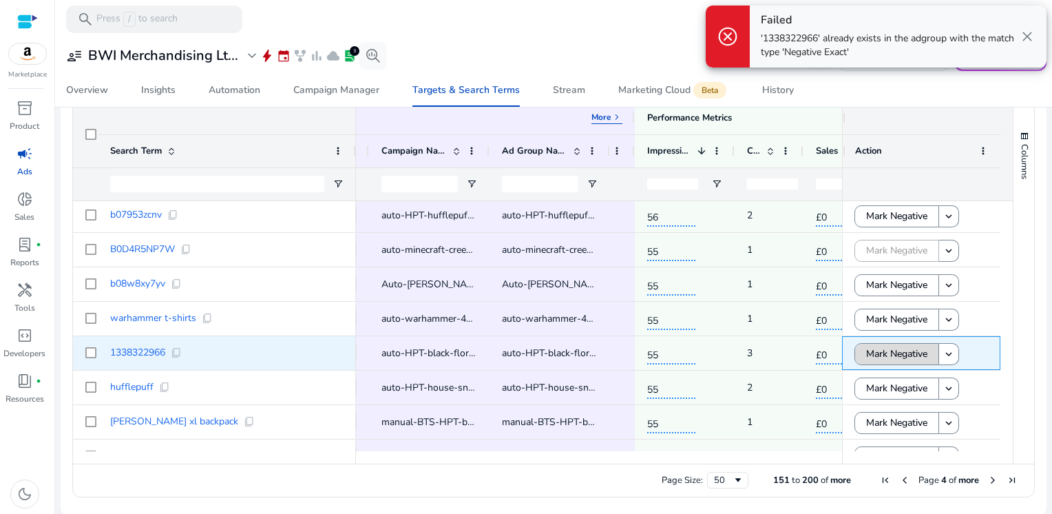
click at [891, 357] on span "Mark Negative" at bounding box center [896, 353] width 61 height 28
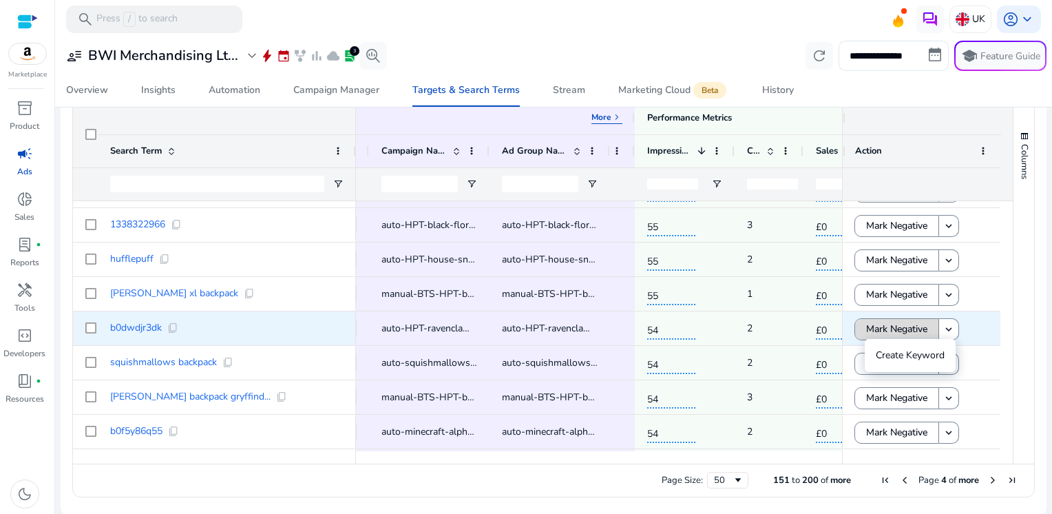
click at [878, 328] on span "Mark Negative" at bounding box center [896, 329] width 61 height 28
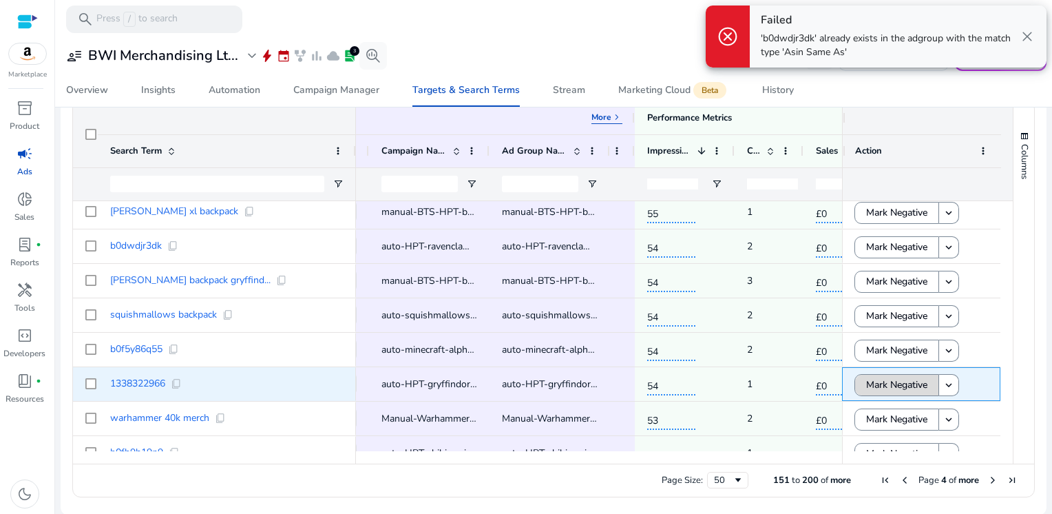
click at [879, 378] on span "Mark Negative" at bounding box center [896, 384] width 61 height 28
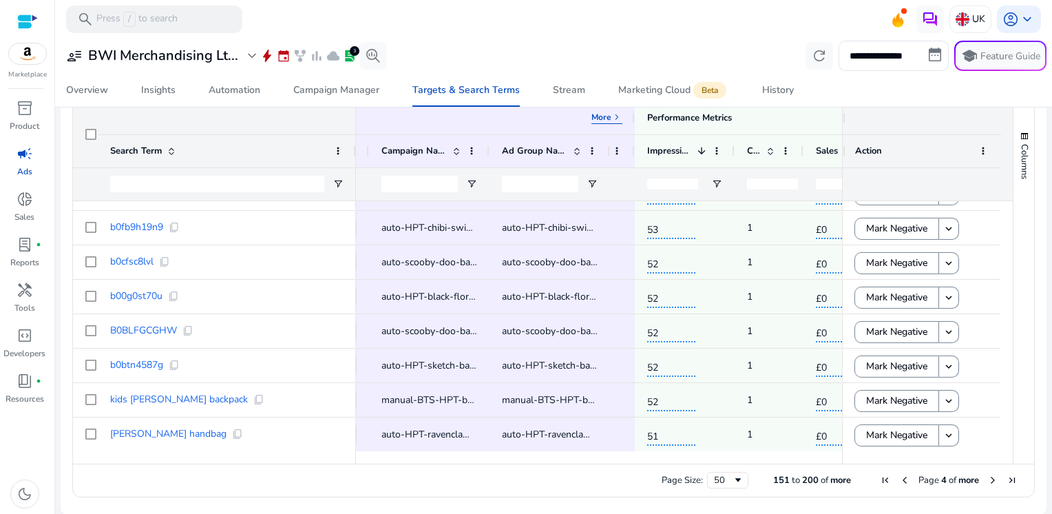
click at [988, 480] on span "Next Page" at bounding box center [992, 479] width 11 height 11
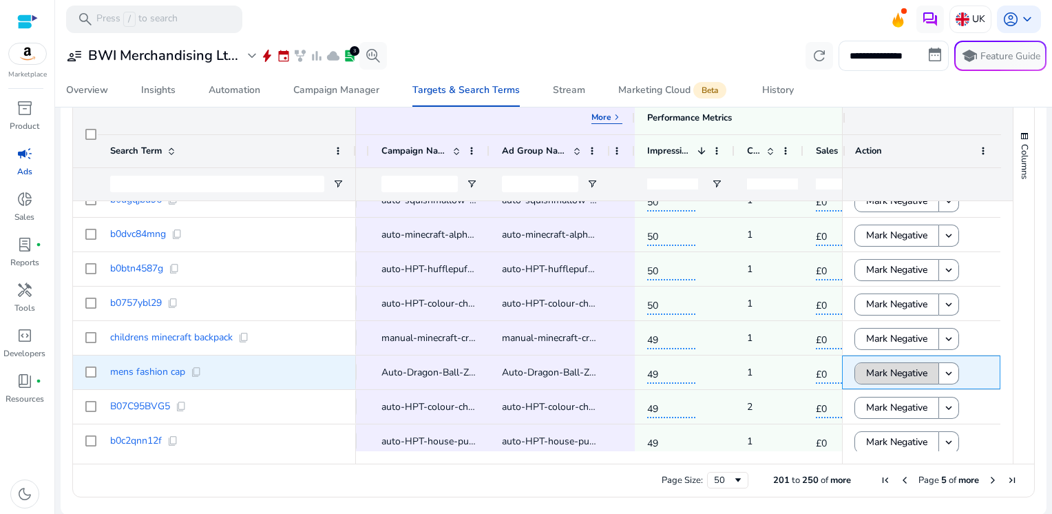
click at [908, 371] on span "Mark Negative" at bounding box center [896, 373] width 61 height 28
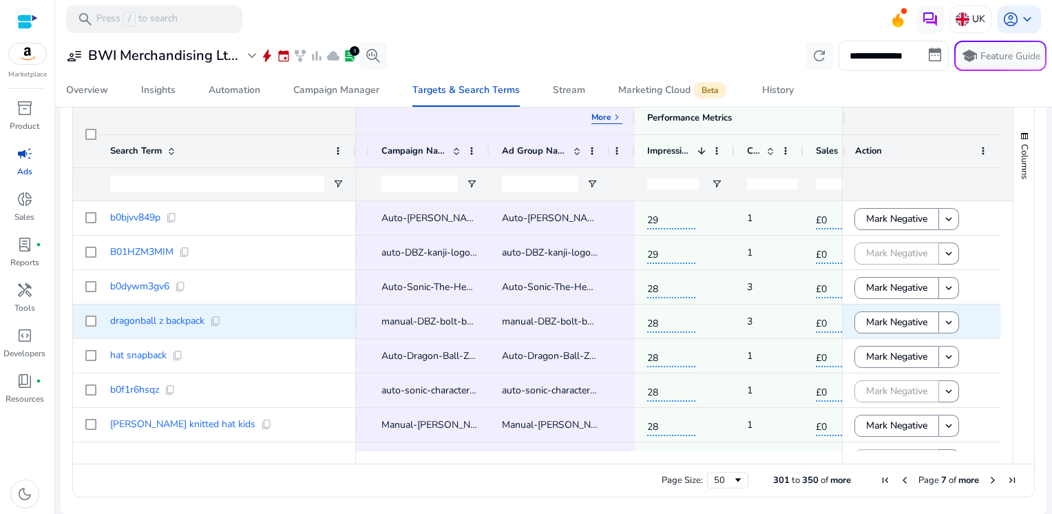
scroll to position [1033, 0]
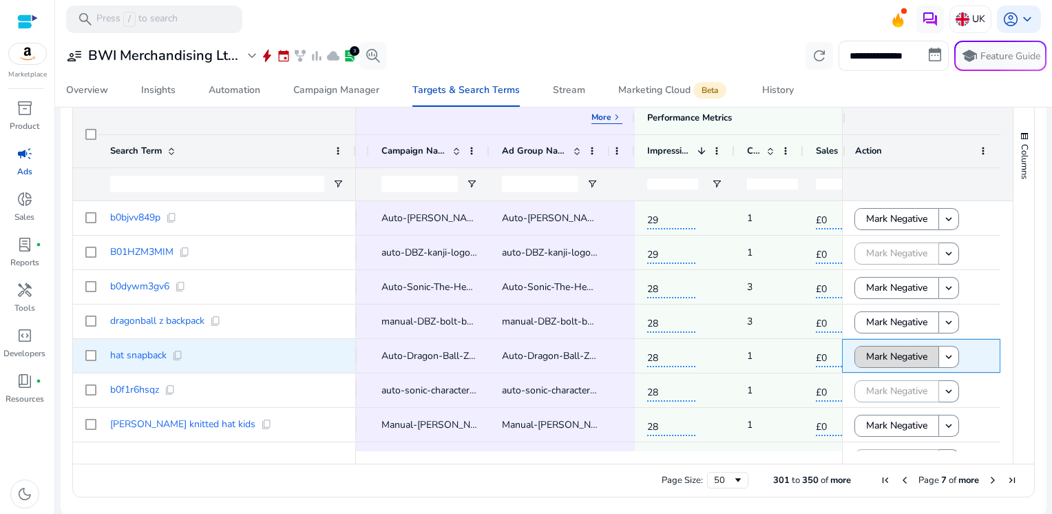
click at [870, 355] on span "Mark Negative" at bounding box center [896, 356] width 61 height 28
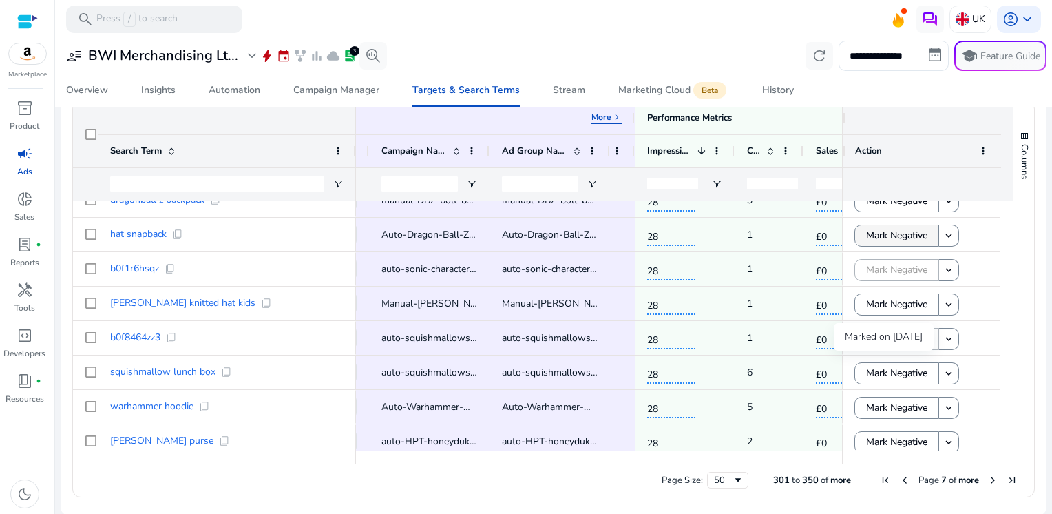
scroll to position [454, 0]
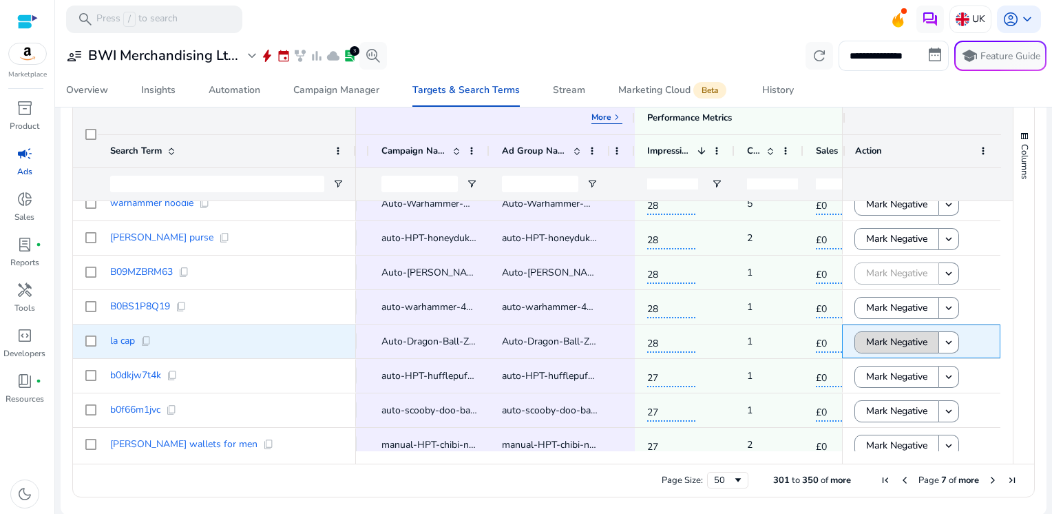
click at [895, 338] on span "Mark Negative" at bounding box center [896, 342] width 61 height 28
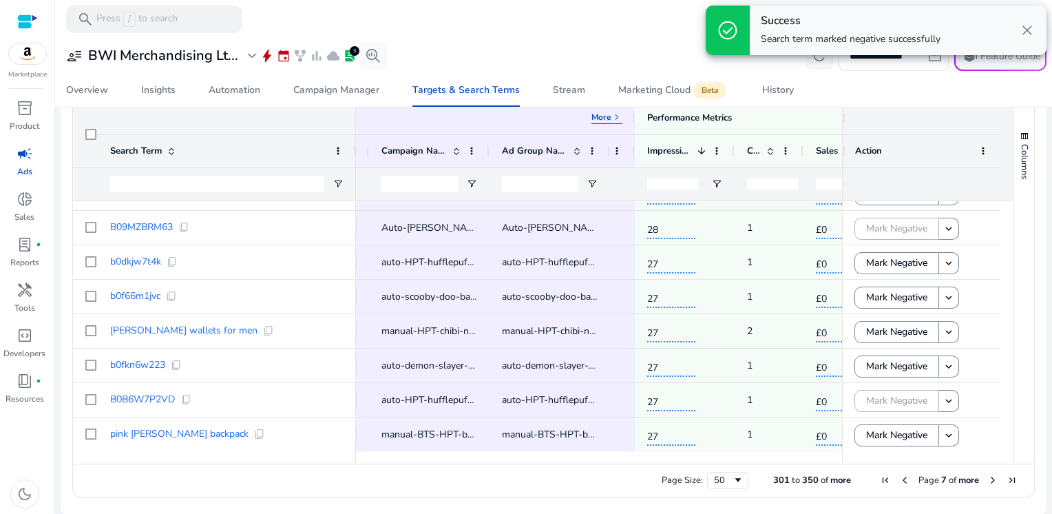
click at [987, 479] on span "Next Page" at bounding box center [992, 479] width 11 height 11
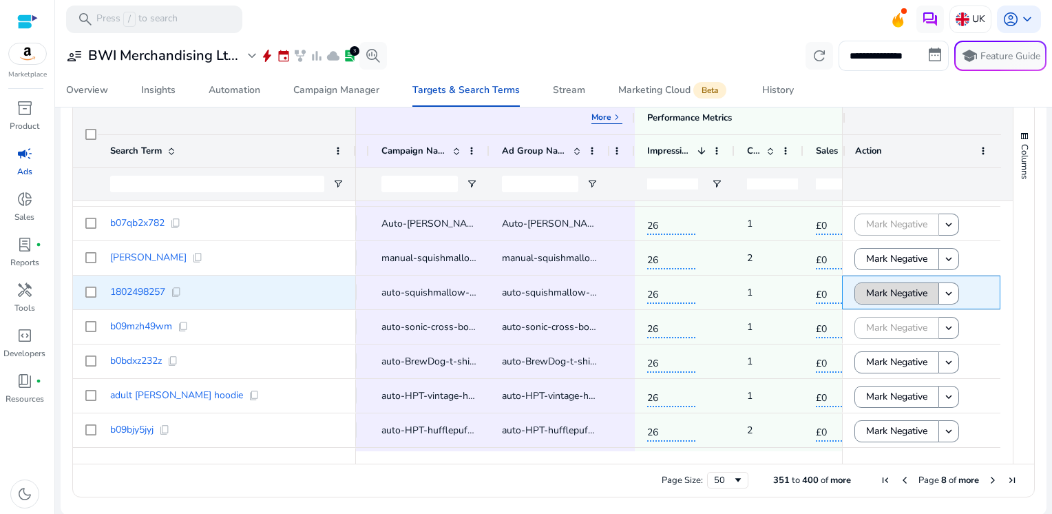
click at [898, 293] on span "Mark Negative" at bounding box center [896, 293] width 61 height 28
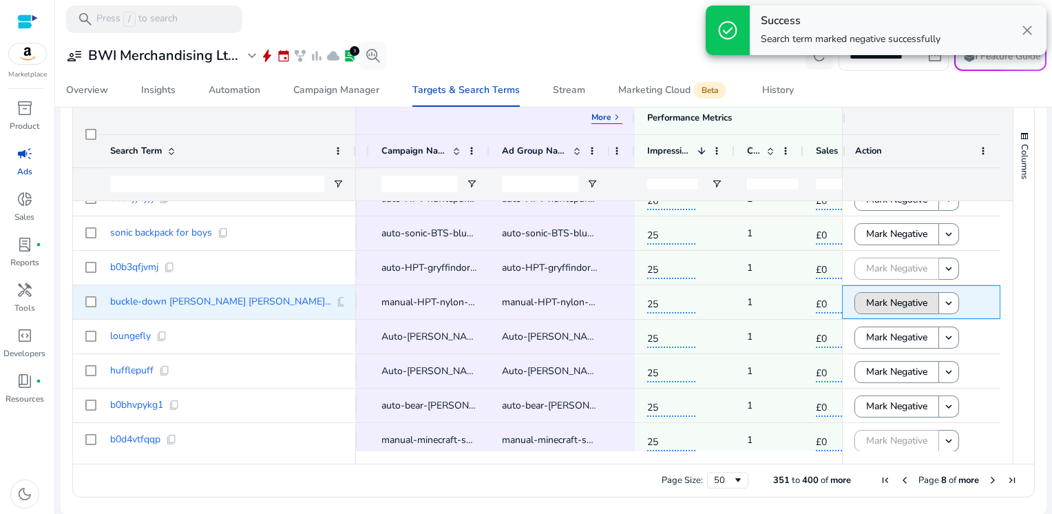
click at [898, 293] on span "Mark Negative" at bounding box center [896, 302] width 61 height 28
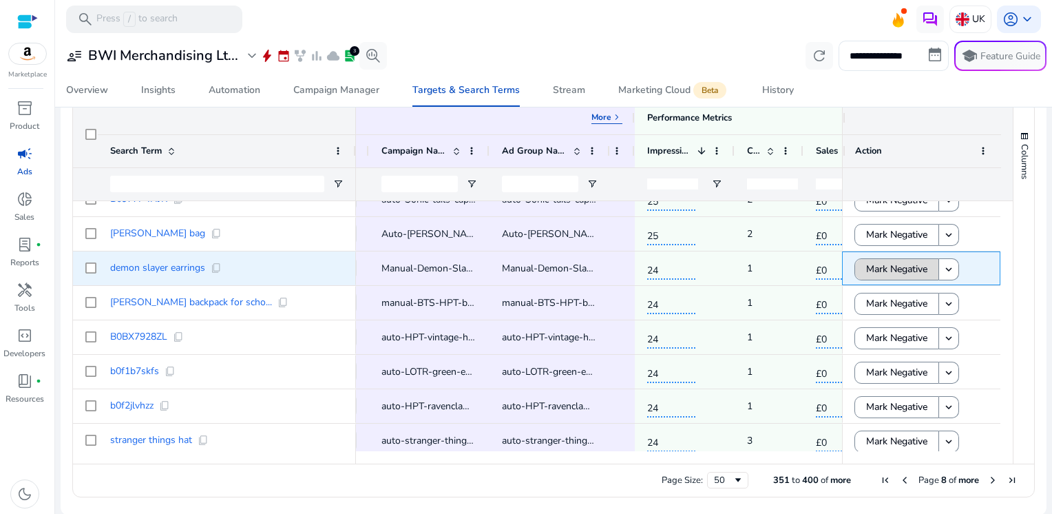
click at [891, 268] on span "Mark Negative" at bounding box center [896, 269] width 61 height 28
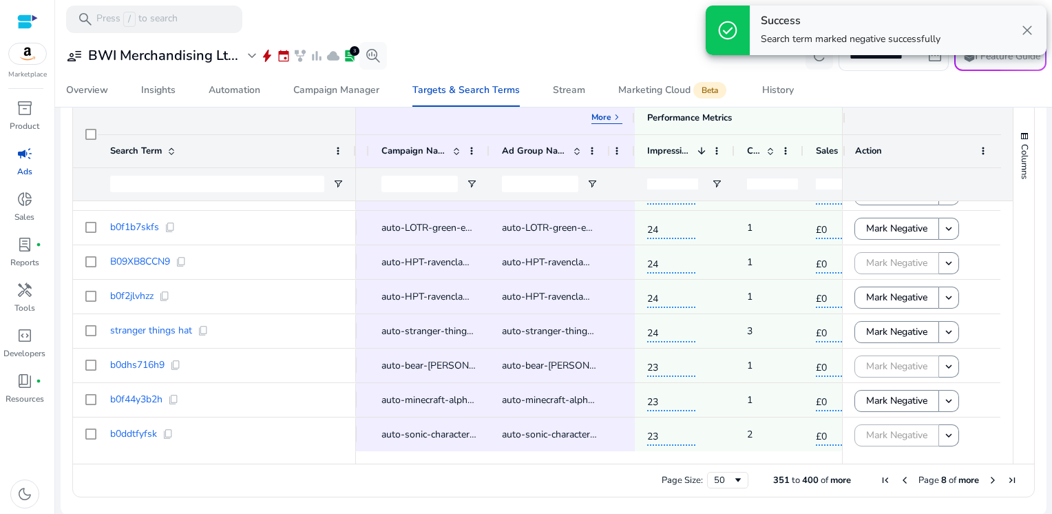
click at [987, 478] on span "Next Page" at bounding box center [992, 479] width 11 height 11
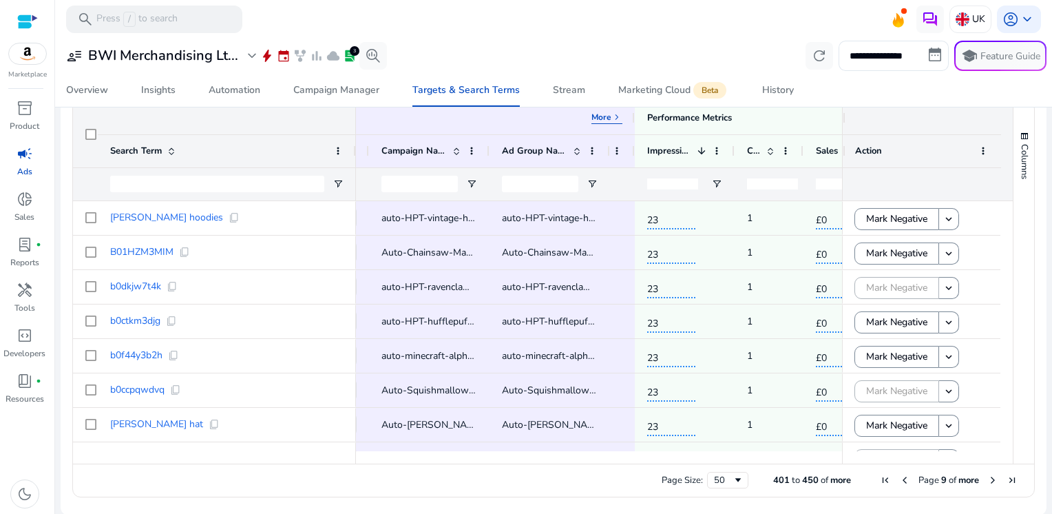
click at [987, 478] on span "Next Page" at bounding box center [992, 479] width 11 height 11
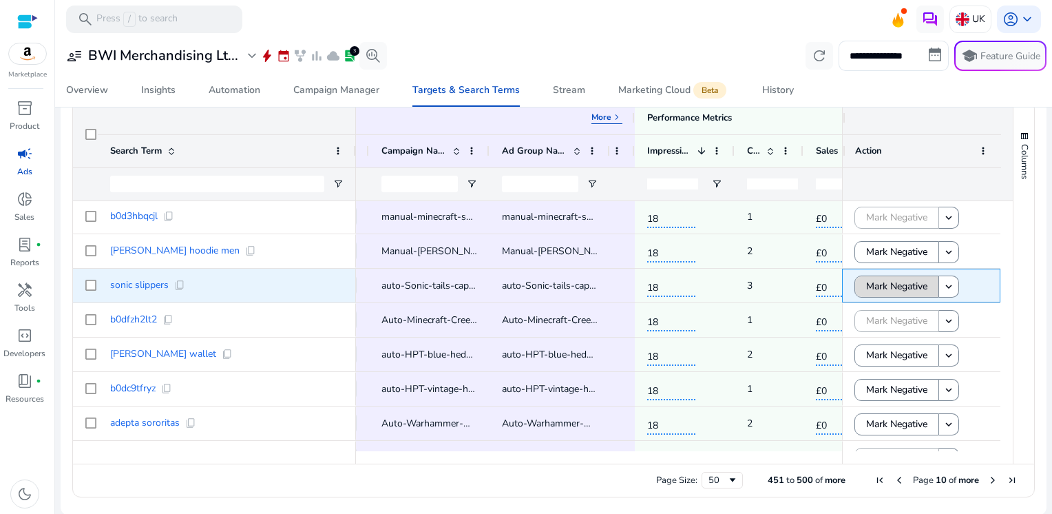
click at [907, 288] on span "Mark Negative" at bounding box center [896, 286] width 61 height 28
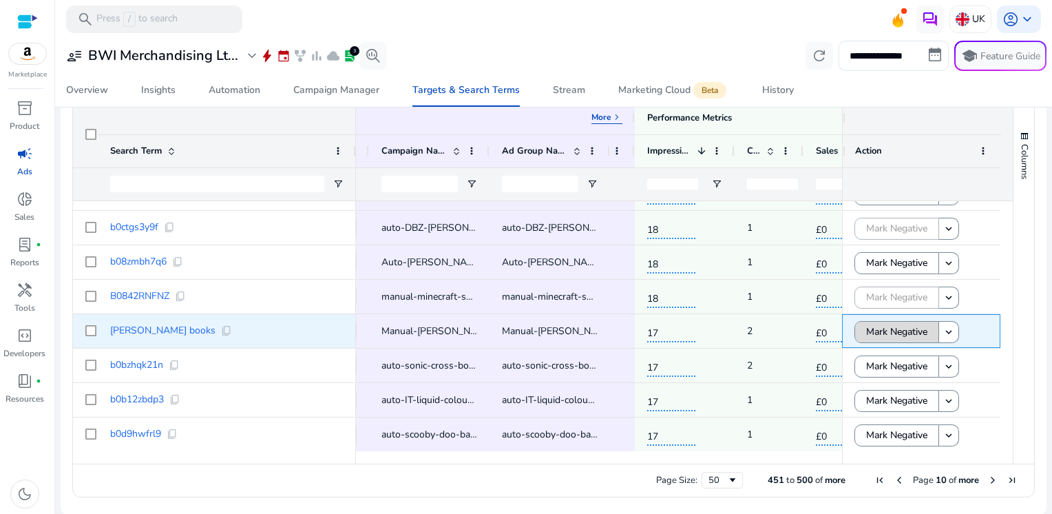
click at [913, 331] on span "Mark Negative" at bounding box center [896, 331] width 61 height 28
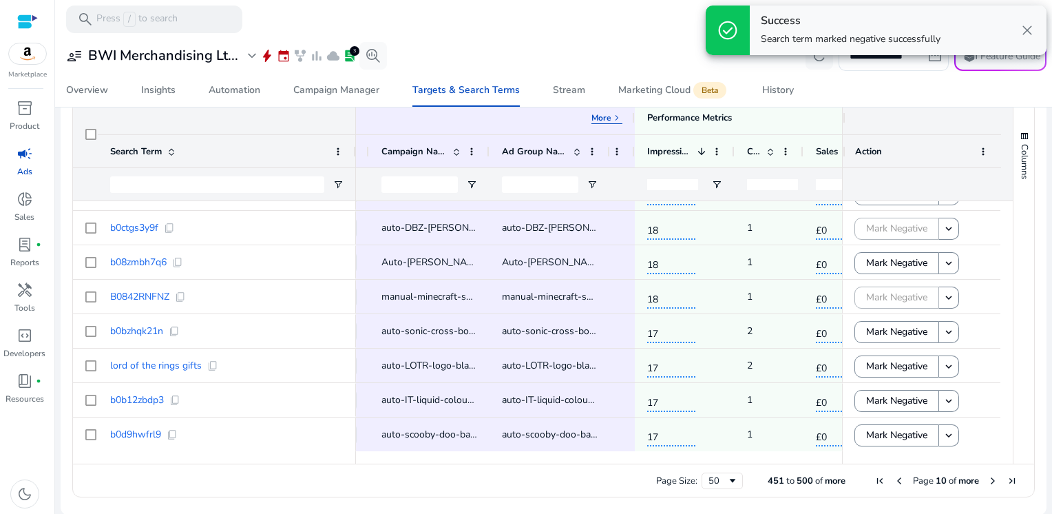
click at [987, 479] on span "Next Page" at bounding box center [992, 480] width 11 height 11
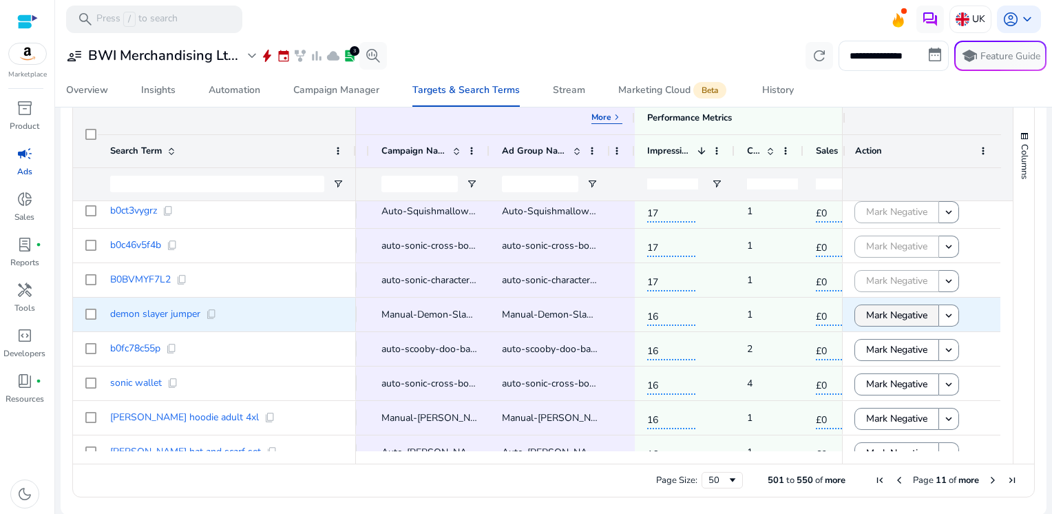
click at [909, 318] on span "Mark Negative" at bounding box center [896, 315] width 61 height 28
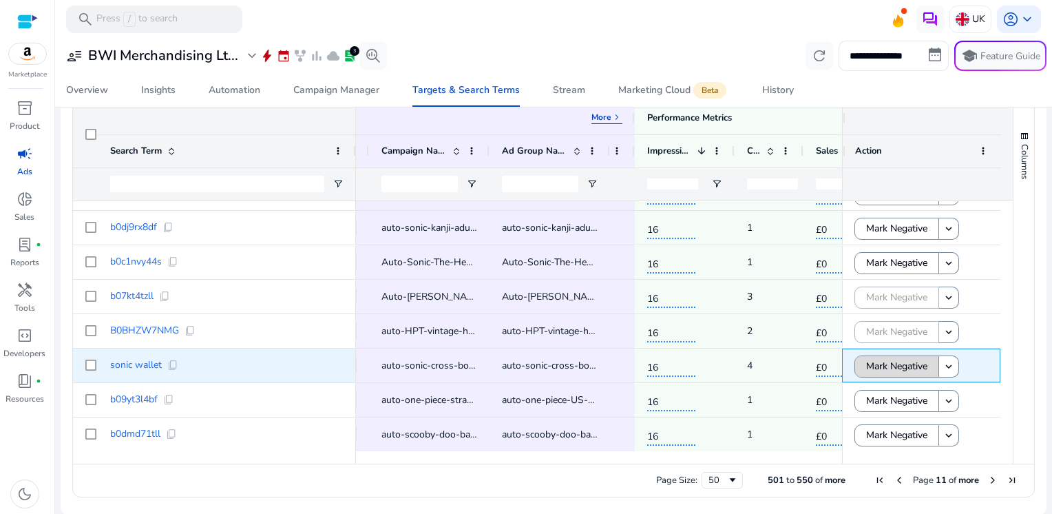
click at [900, 368] on span "Mark Negative" at bounding box center [896, 366] width 61 height 28
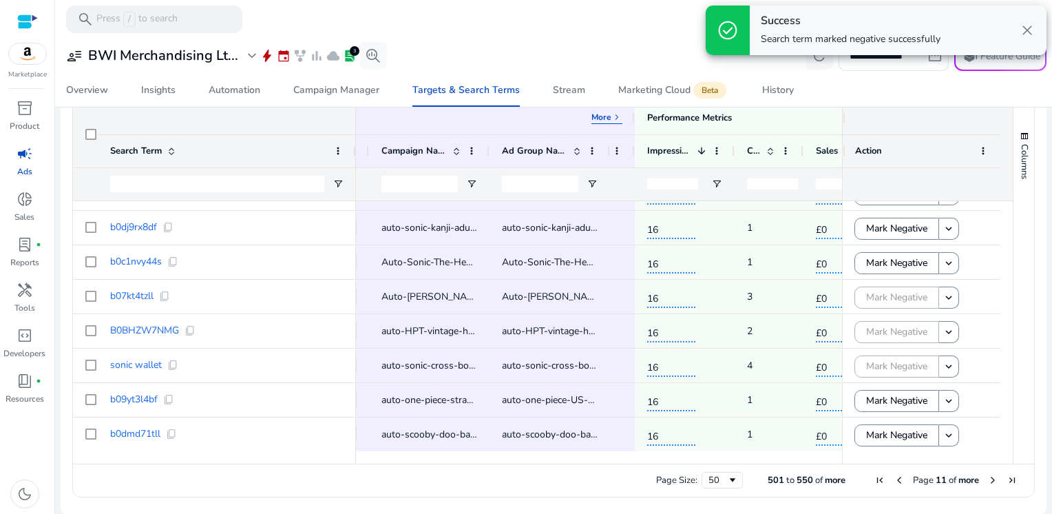
click at [987, 480] on span "Next Page" at bounding box center [992, 479] width 11 height 11
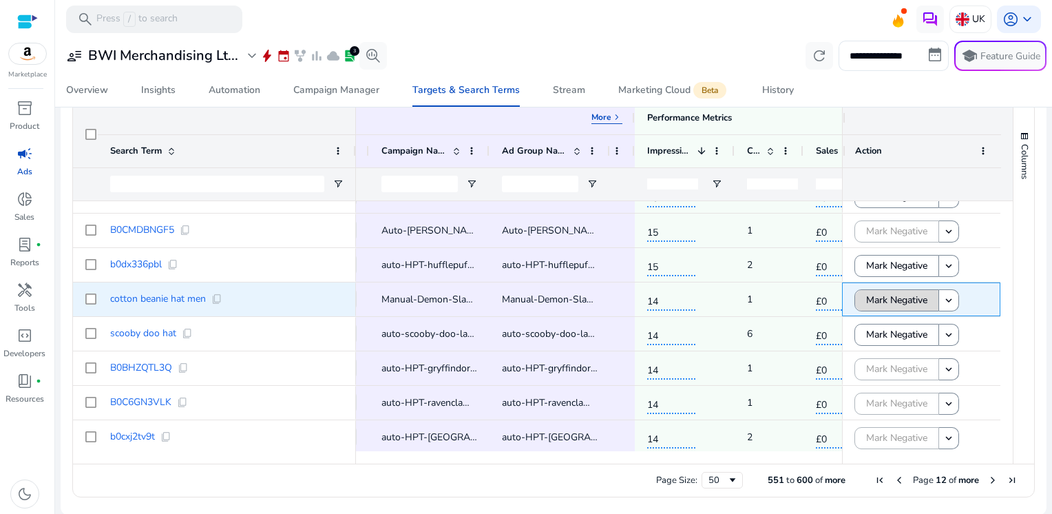
click at [877, 303] on span "Mark Negative" at bounding box center [896, 300] width 61 height 28
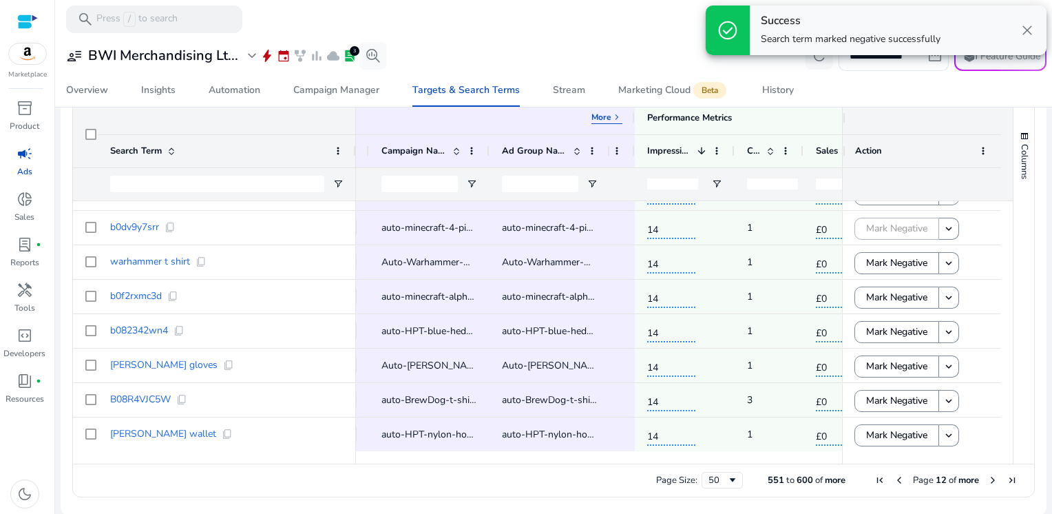
click at [988, 480] on span "Next Page" at bounding box center [992, 479] width 11 height 11
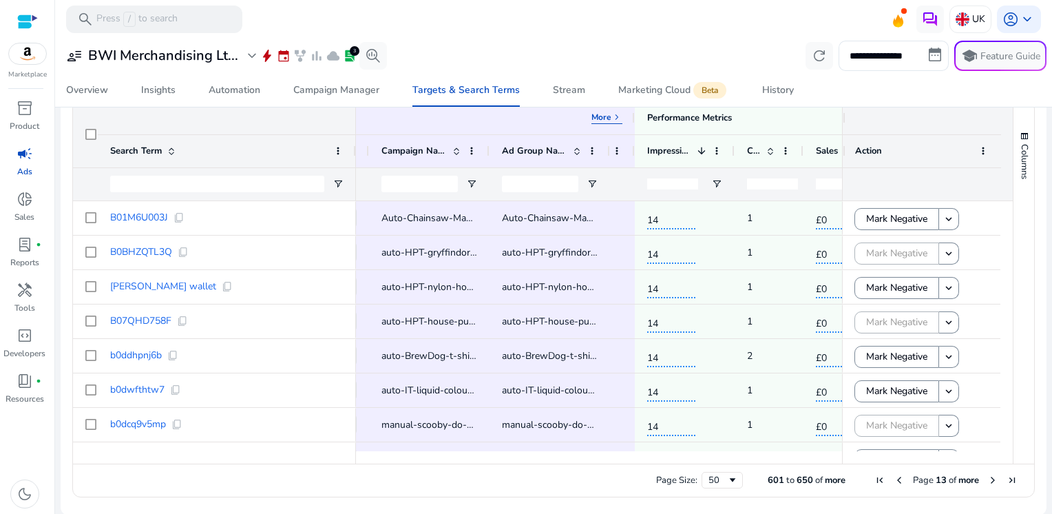
click at [988, 480] on span "Next Page" at bounding box center [992, 479] width 11 height 11
click at [893, 483] on span "Previous Page" at bounding box center [898, 479] width 11 height 11
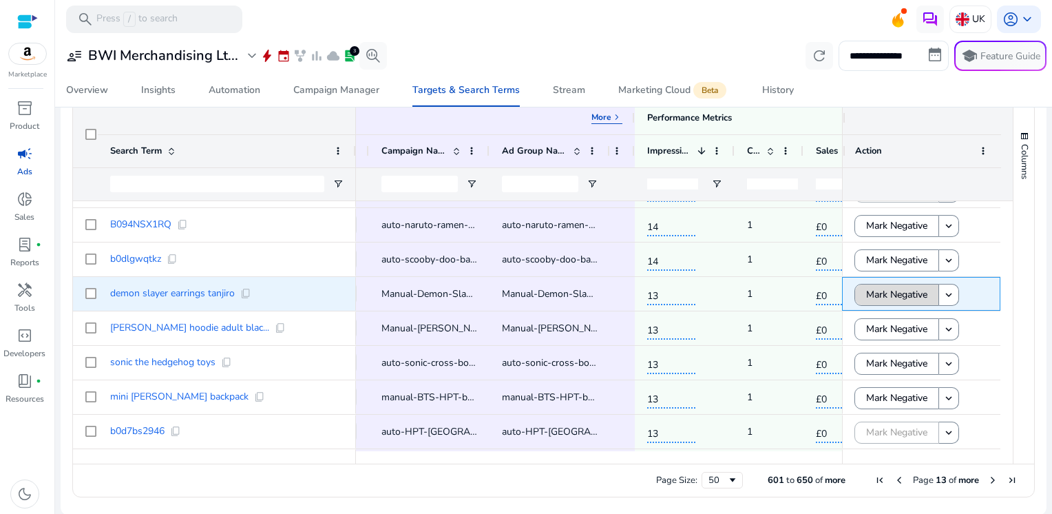
click at [885, 295] on span "Mark Negative" at bounding box center [896, 294] width 61 height 28
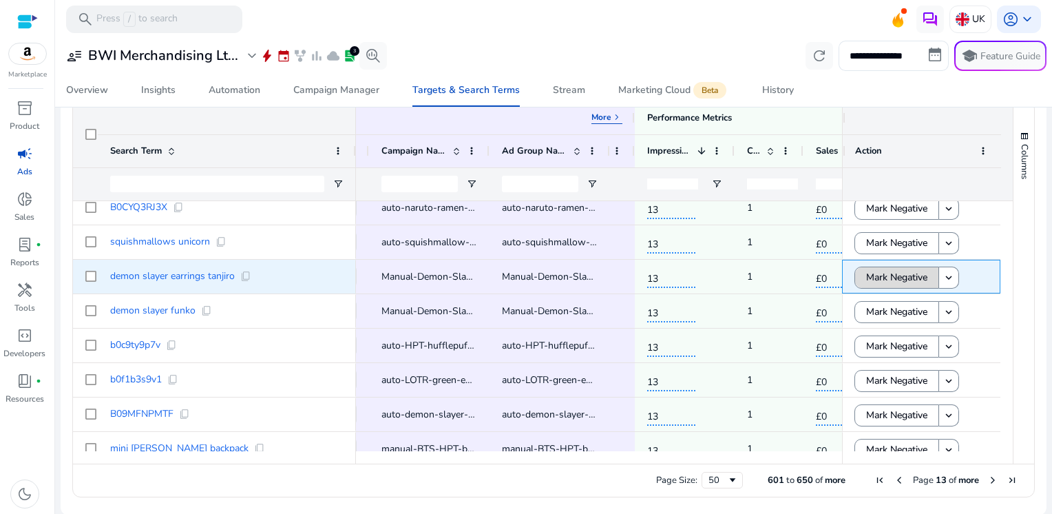
click at [884, 285] on span "Mark Negative" at bounding box center [896, 277] width 61 height 28
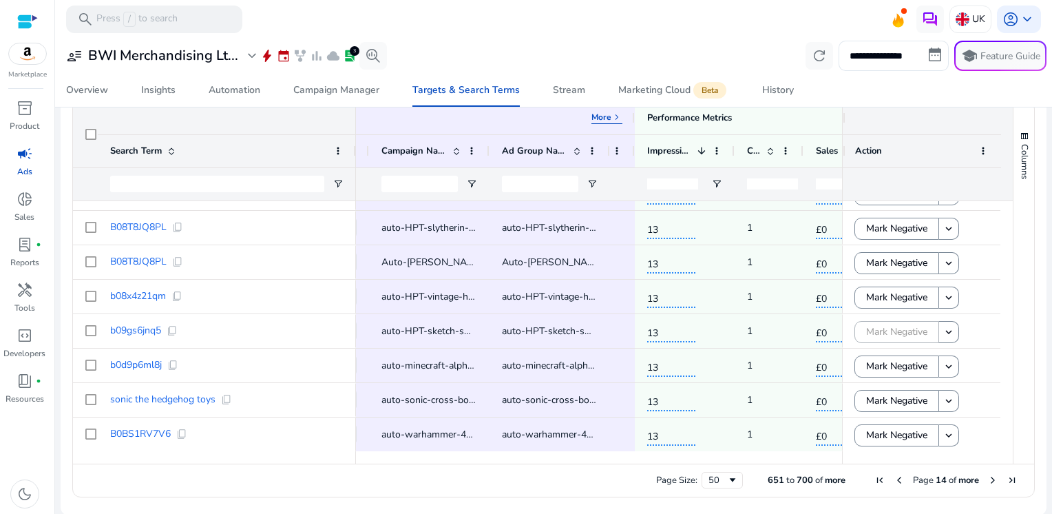
click at [988, 475] on span "Next Page" at bounding box center [992, 479] width 11 height 11
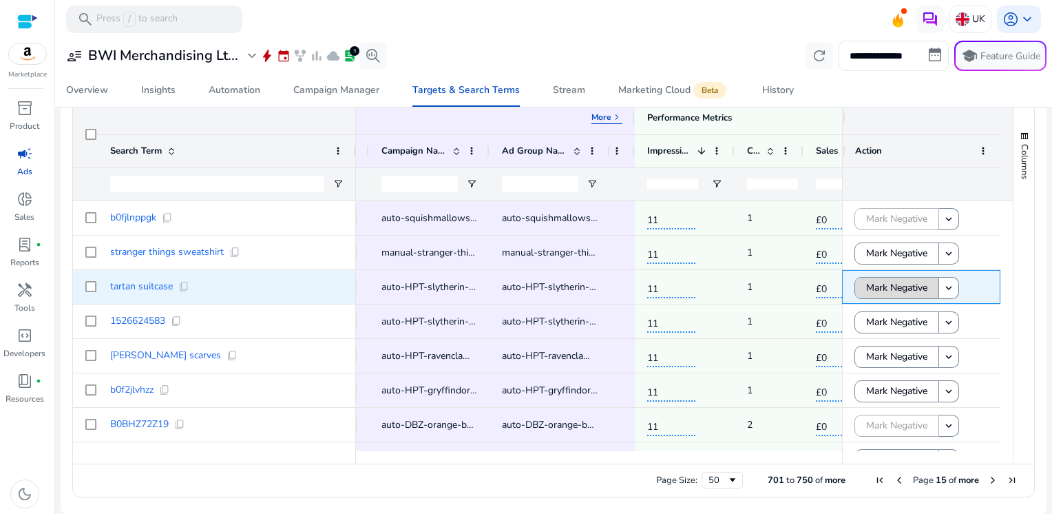
click at [875, 293] on span "Mark Negative" at bounding box center [896, 287] width 61 height 28
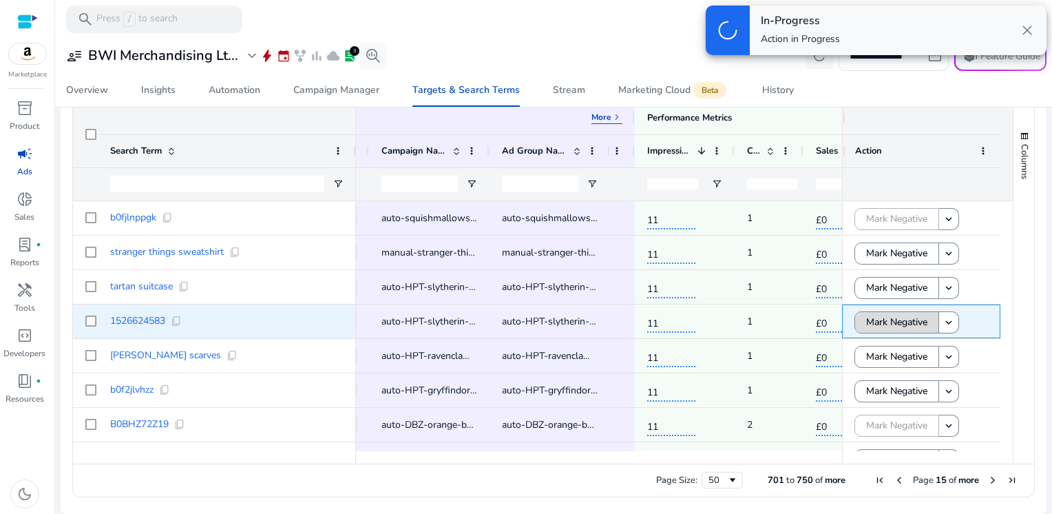
click at [873, 329] on span "Mark Negative" at bounding box center [896, 322] width 61 height 28
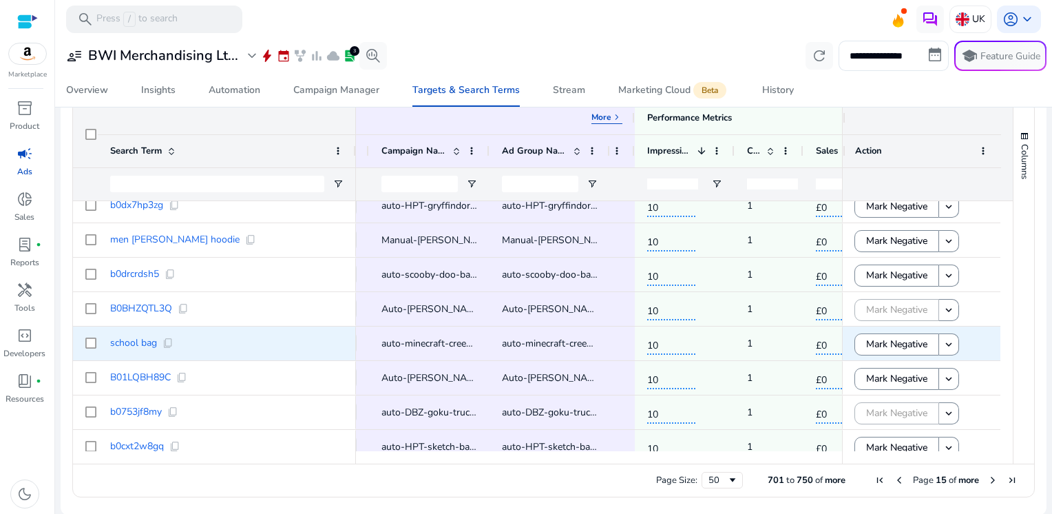
click at [873, 330] on span "Mark Negative" at bounding box center [896, 344] width 61 height 28
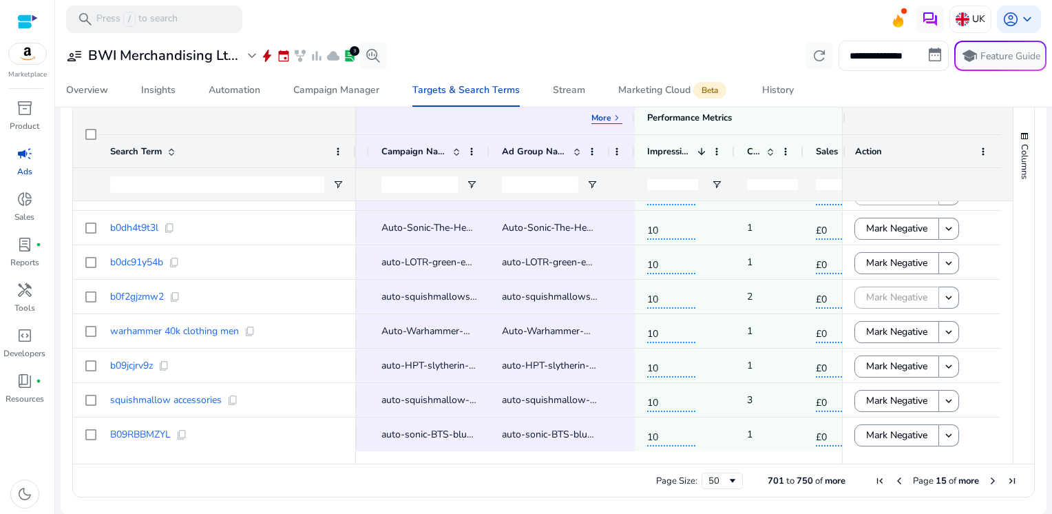
click at [987, 477] on span "Next Page" at bounding box center [992, 480] width 11 height 11
